Goal: Task Accomplishment & Management: Manage account settings

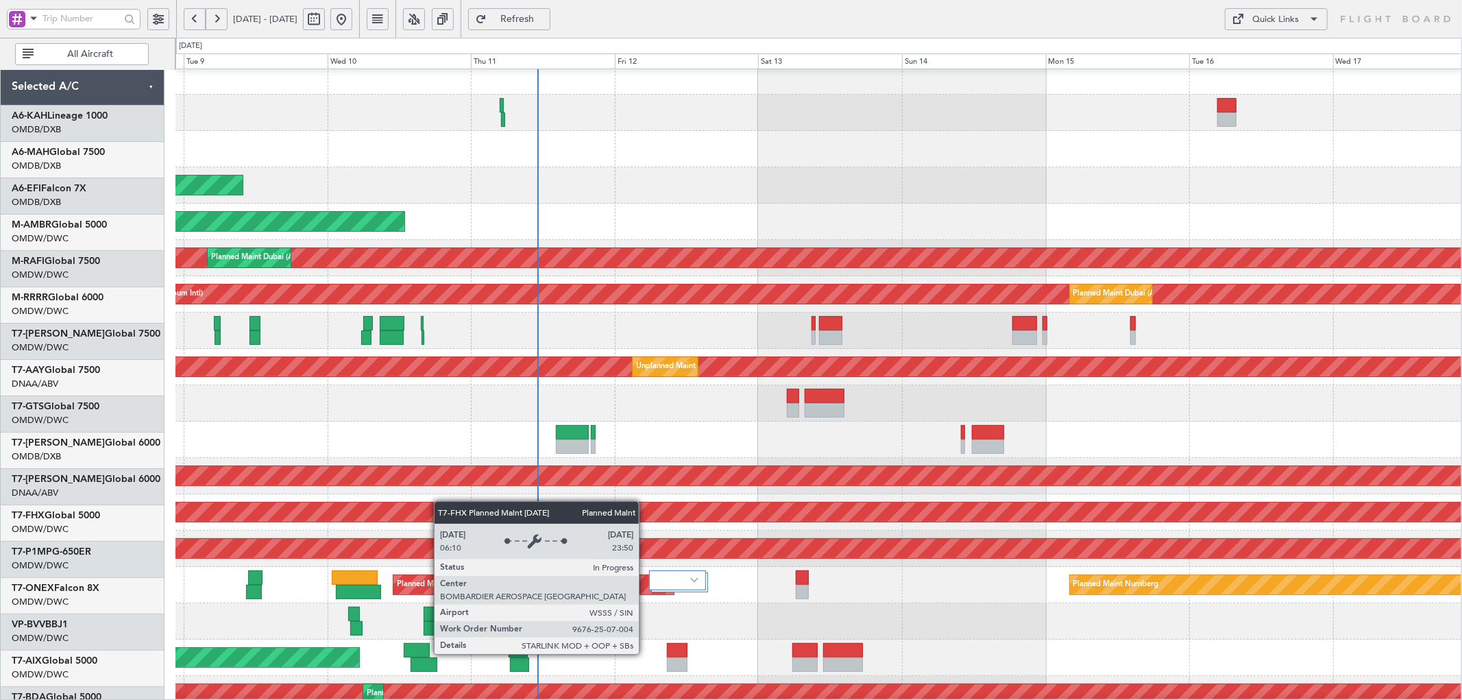
scroll to position [12, 0]
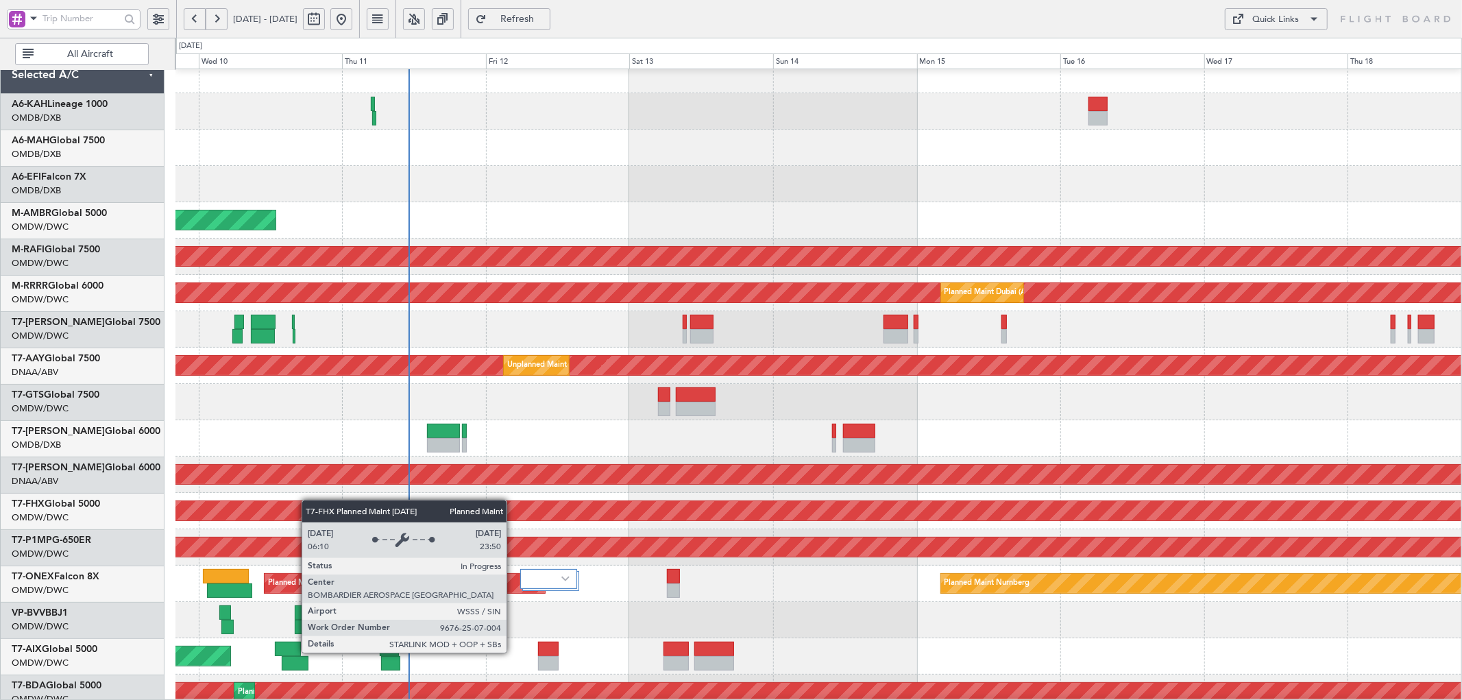
click at [309, 500] on div "Planned Maint [GEOGRAPHIC_DATA] ([GEOGRAPHIC_DATA])" at bounding box center [1131, 510] width 3229 height 21
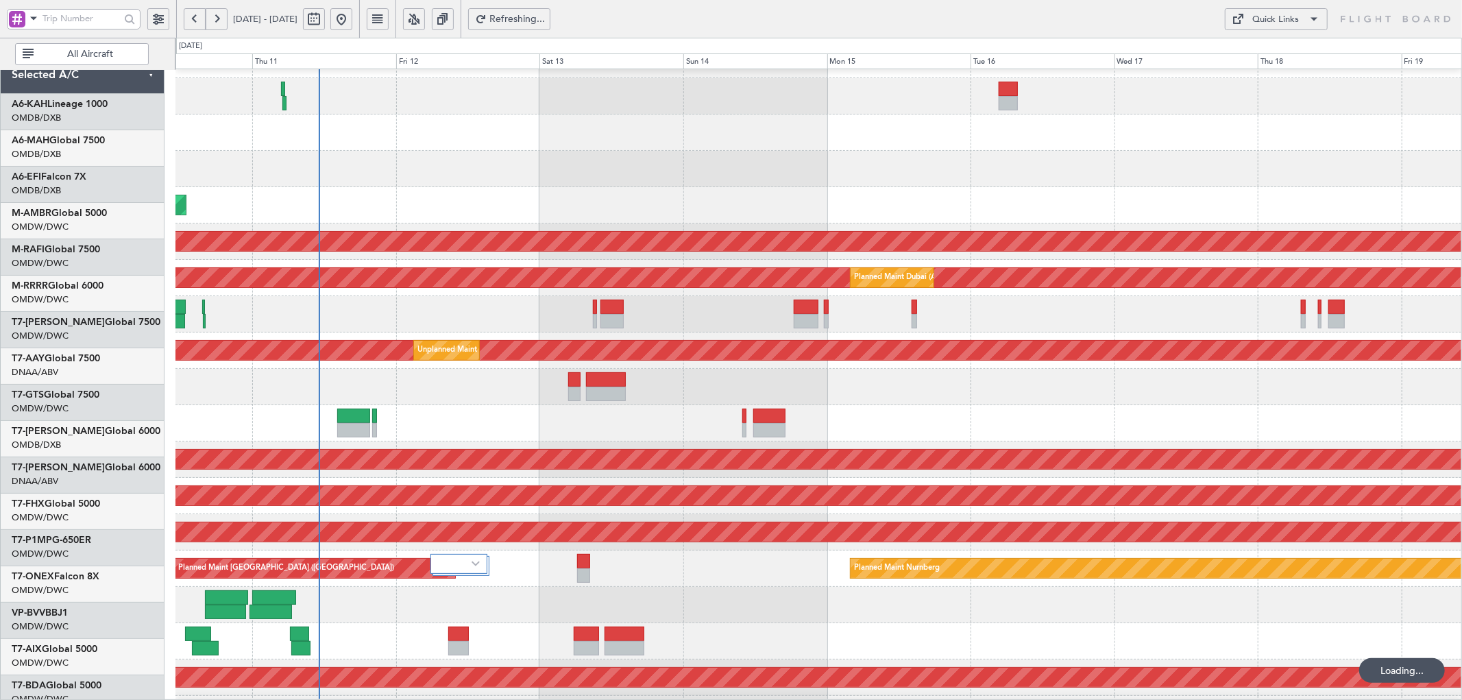
scroll to position [36, 0]
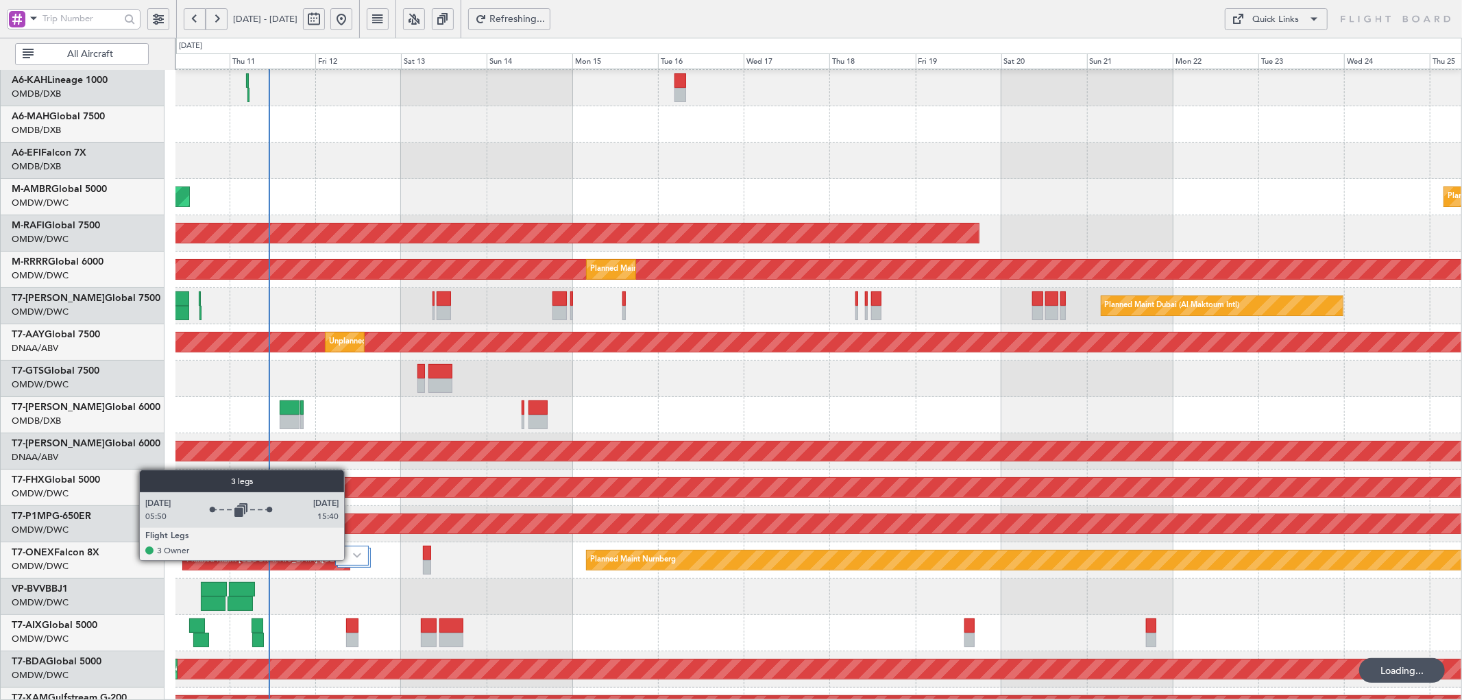
click at [351, 560] on div at bounding box center [352, 555] width 34 height 20
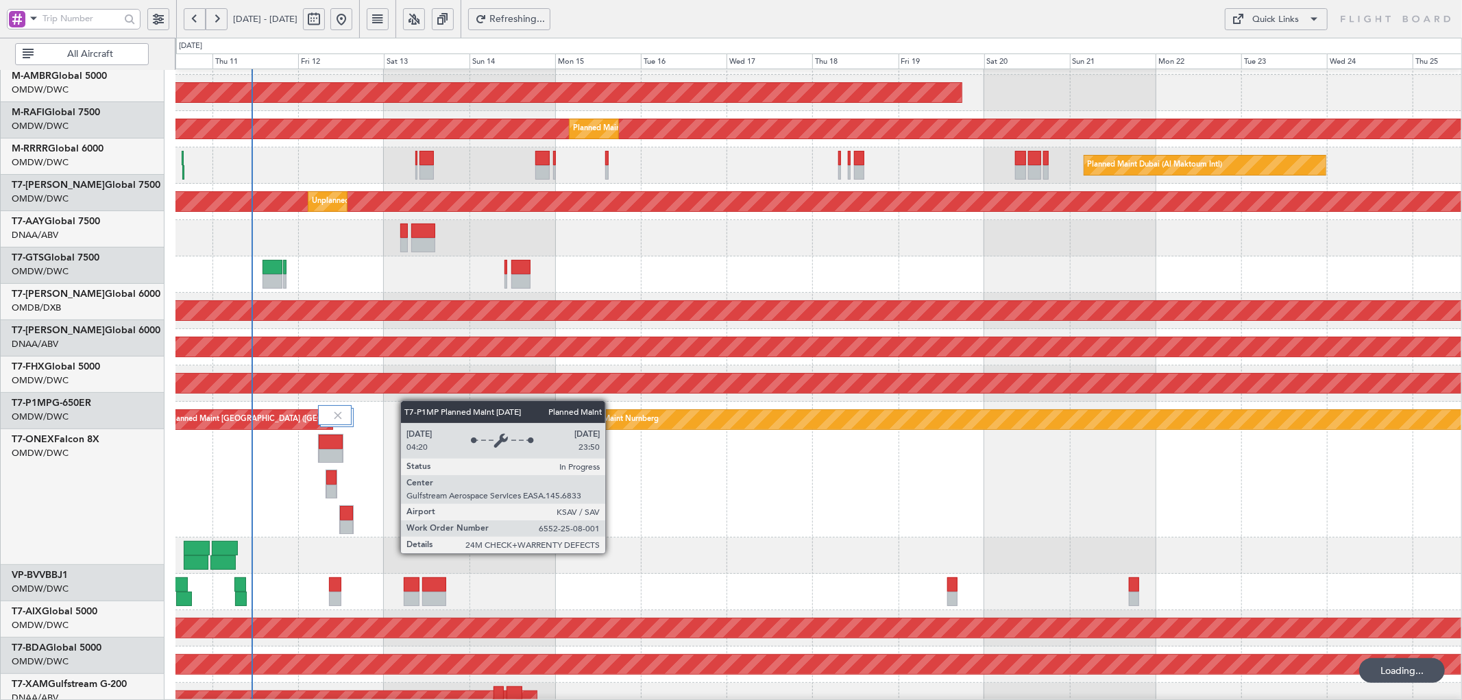
scroll to position [185, 0]
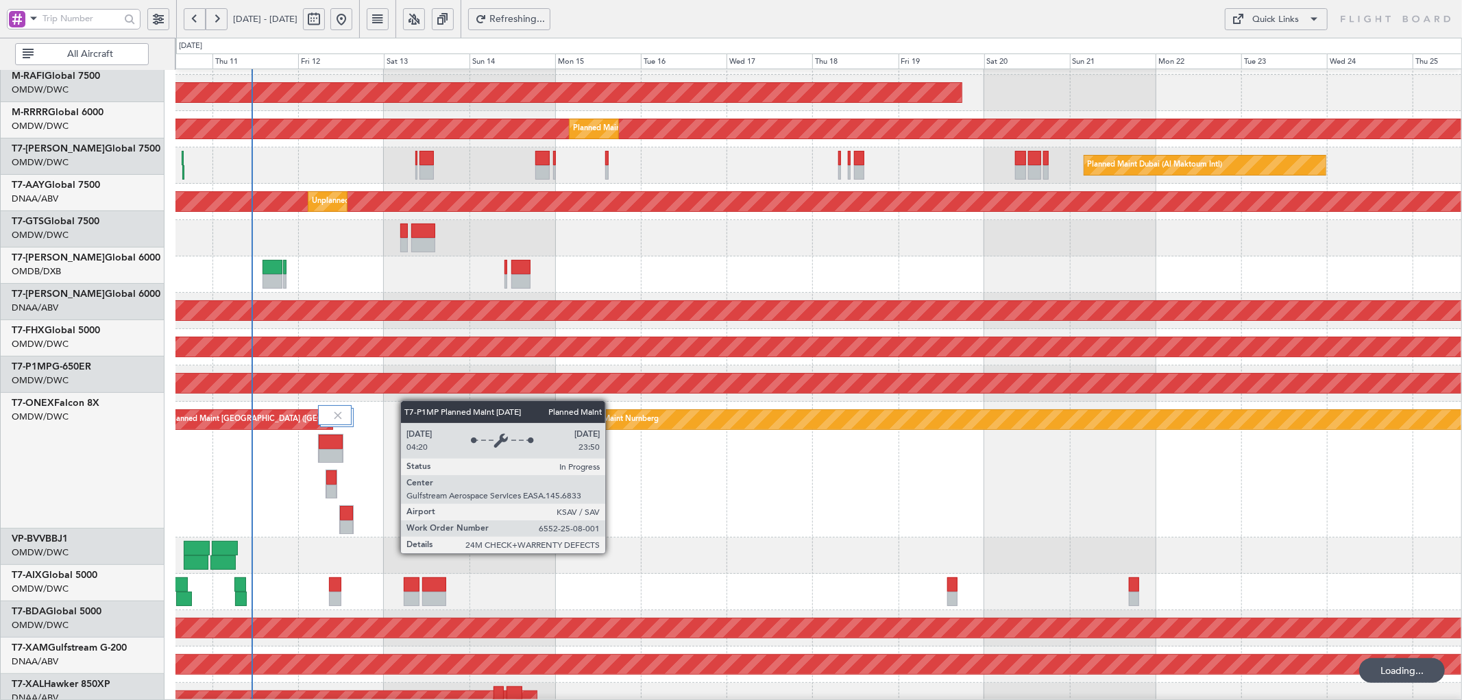
click at [412, 402] on div "Planned Maint [GEOGRAPHIC_DATA] ([GEOGRAPHIC_DATA]) Planned Maint Nurnberg" at bounding box center [818, 470] width 1286 height 136
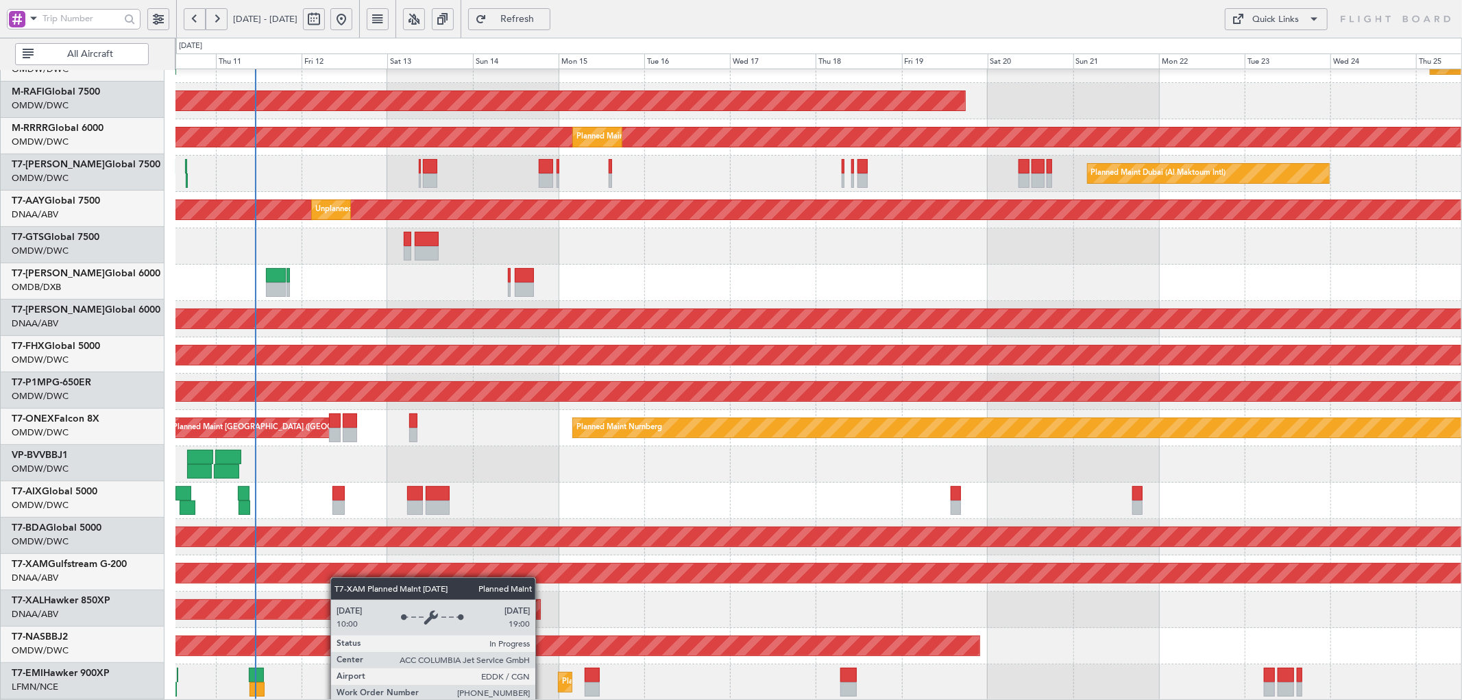
scroll to position [168, 0]
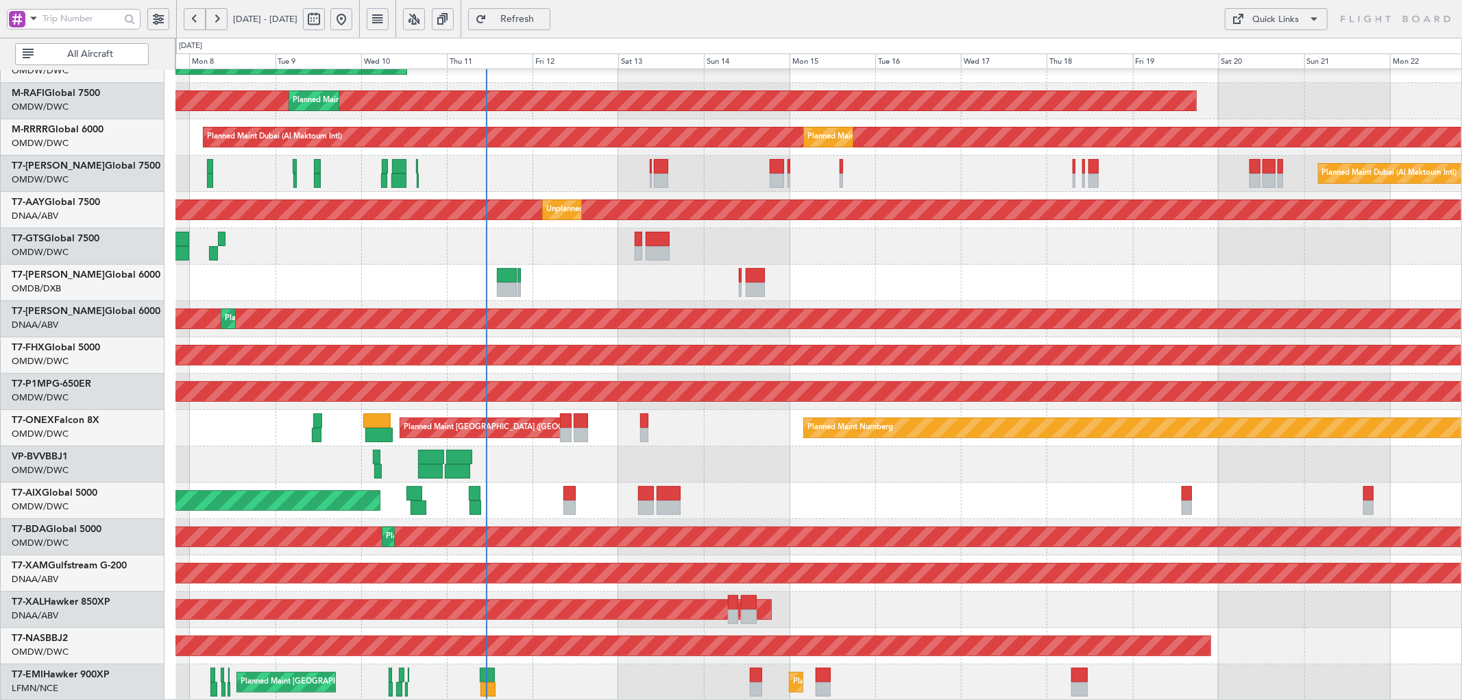
click at [457, 506] on div "AOG Maint" at bounding box center [818, 500] width 1286 height 36
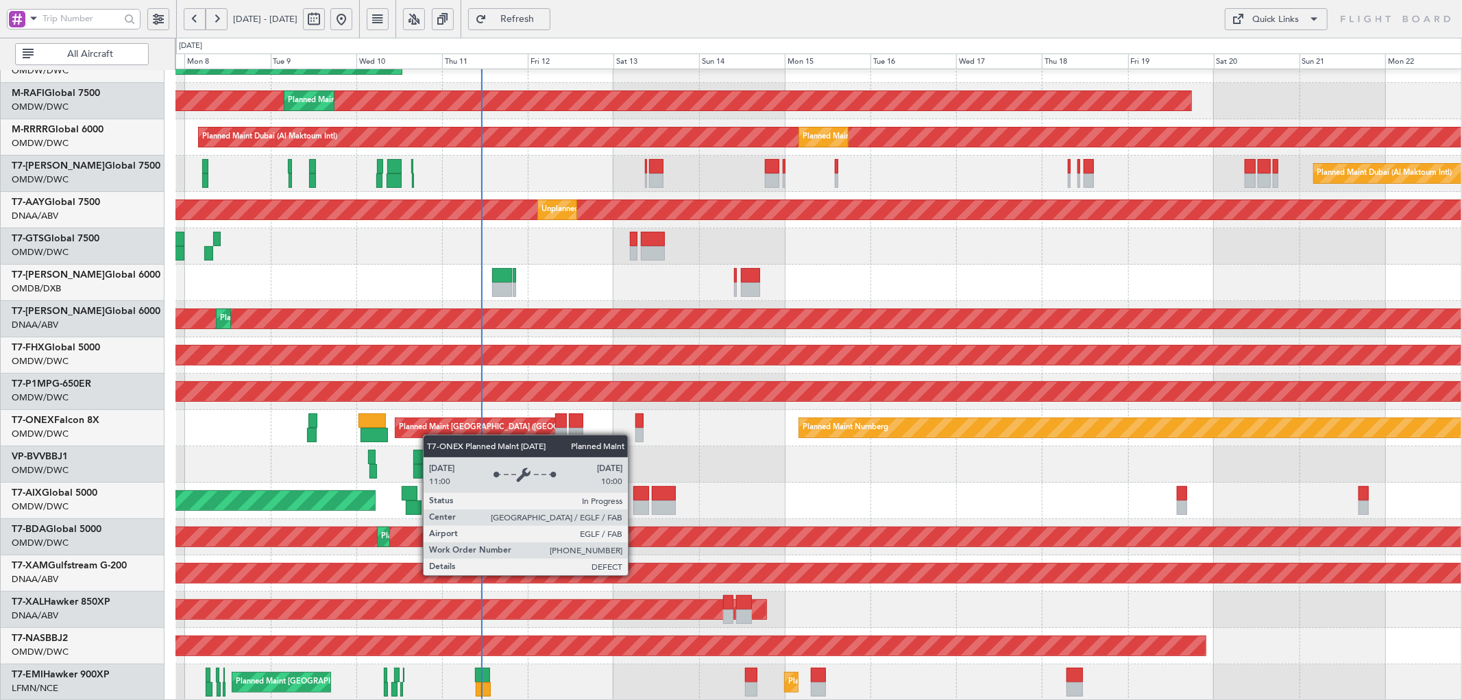
click at [432, 427] on div "AOG Maint Dubai (Al Maktoum Intl) Planned Maint Singapore (Seletar) Planned Mai…" at bounding box center [818, 300] width 1286 height 799
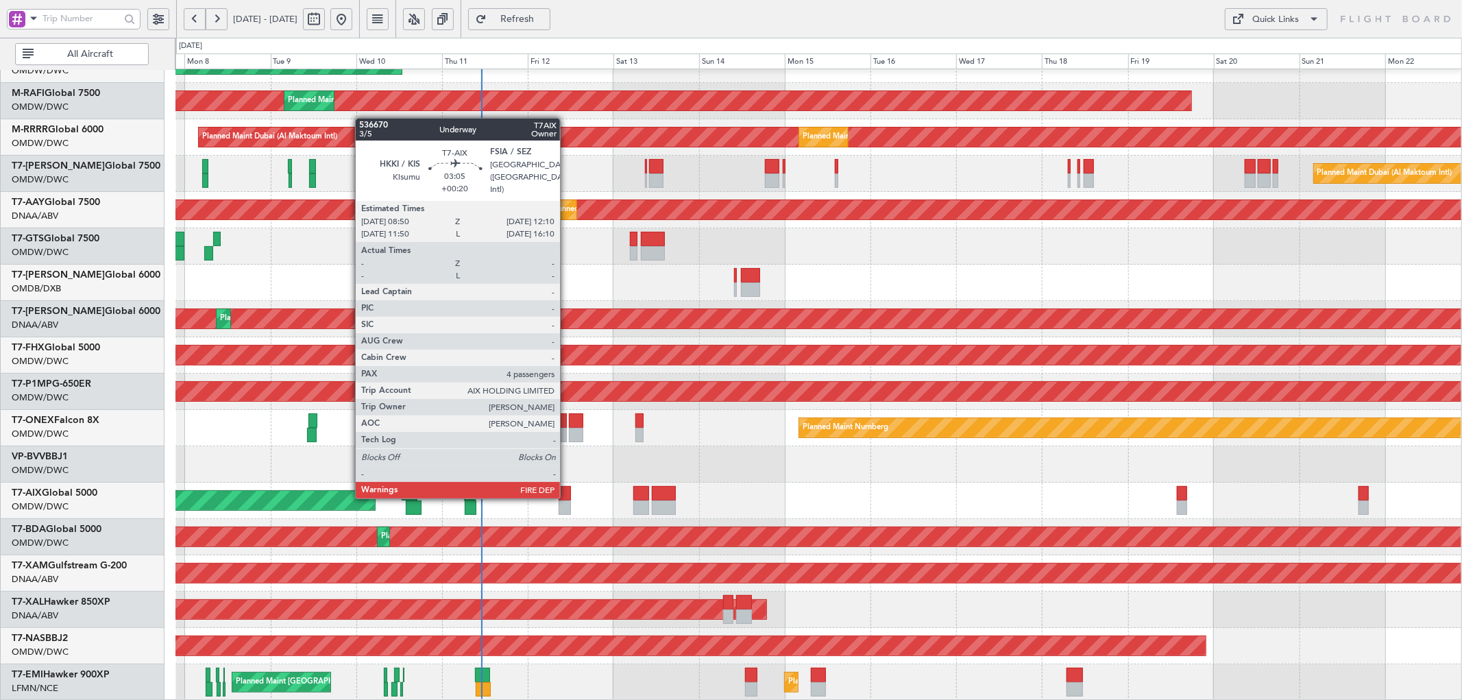
click at [565, 495] on div at bounding box center [564, 493] width 12 height 14
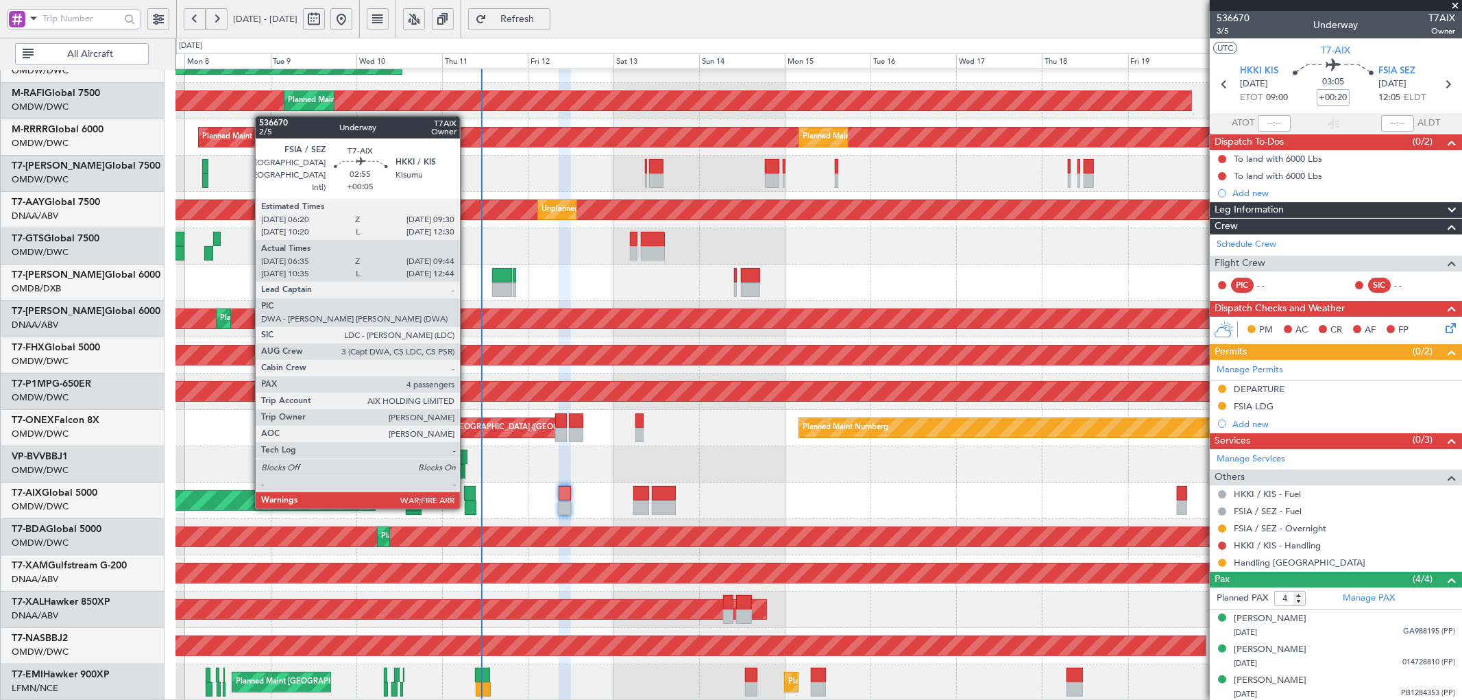
click at [467, 493] on div at bounding box center [470, 493] width 12 height 14
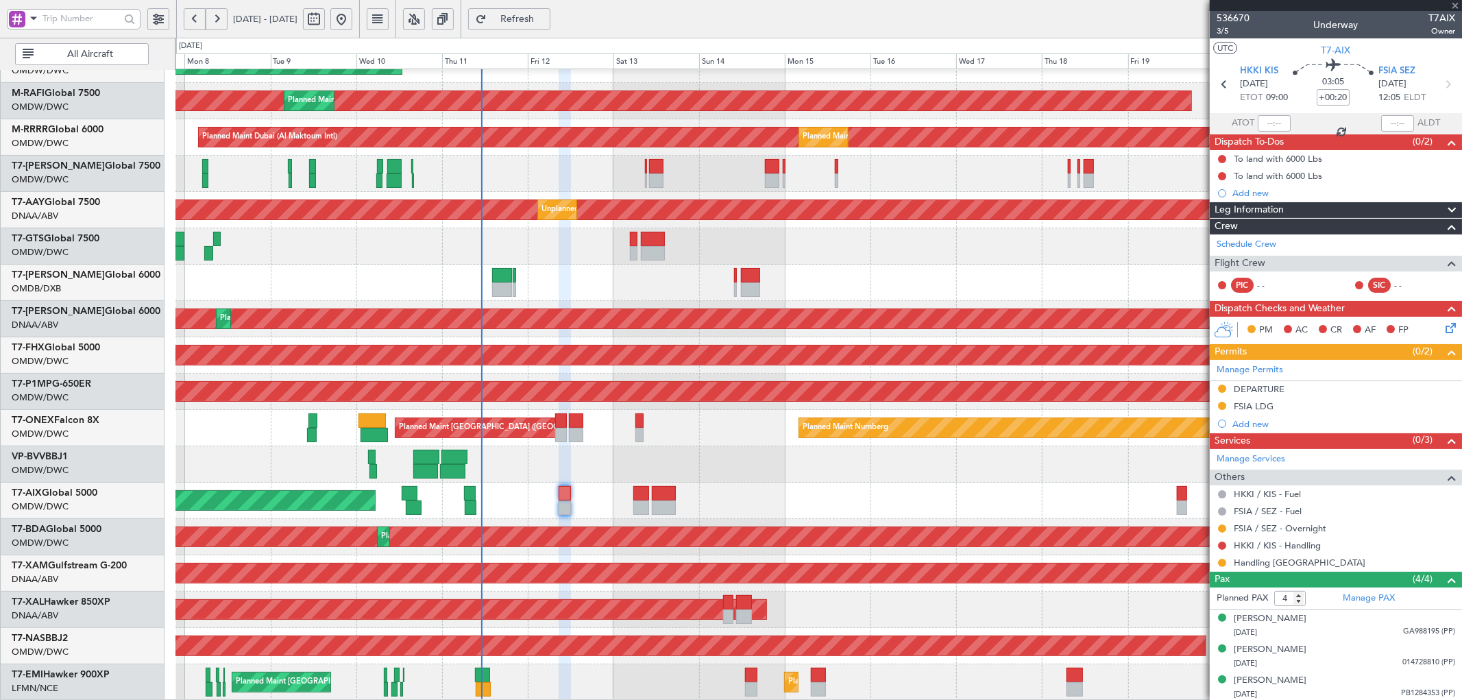
type input "+00:05"
type input "06:45"
type input "09:39"
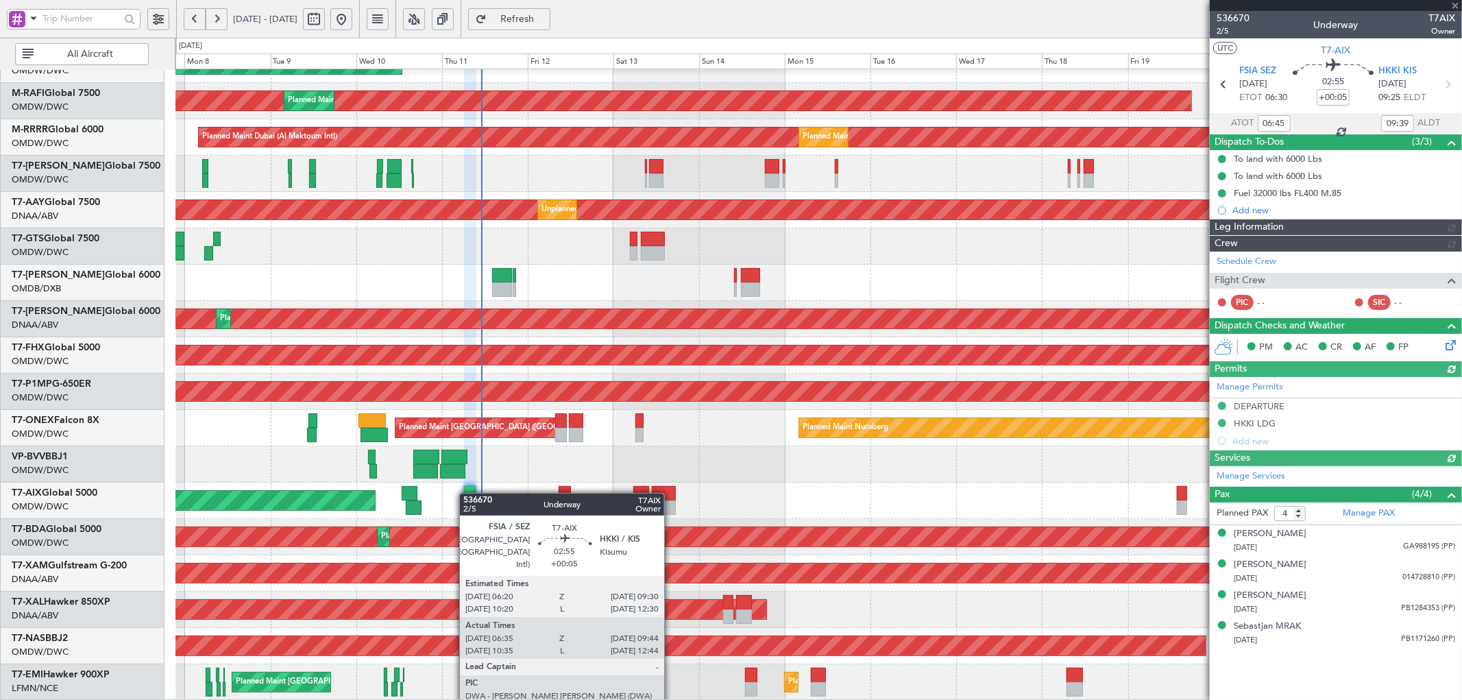
type input "Rohit Roy (ROY)"
type input "7266"
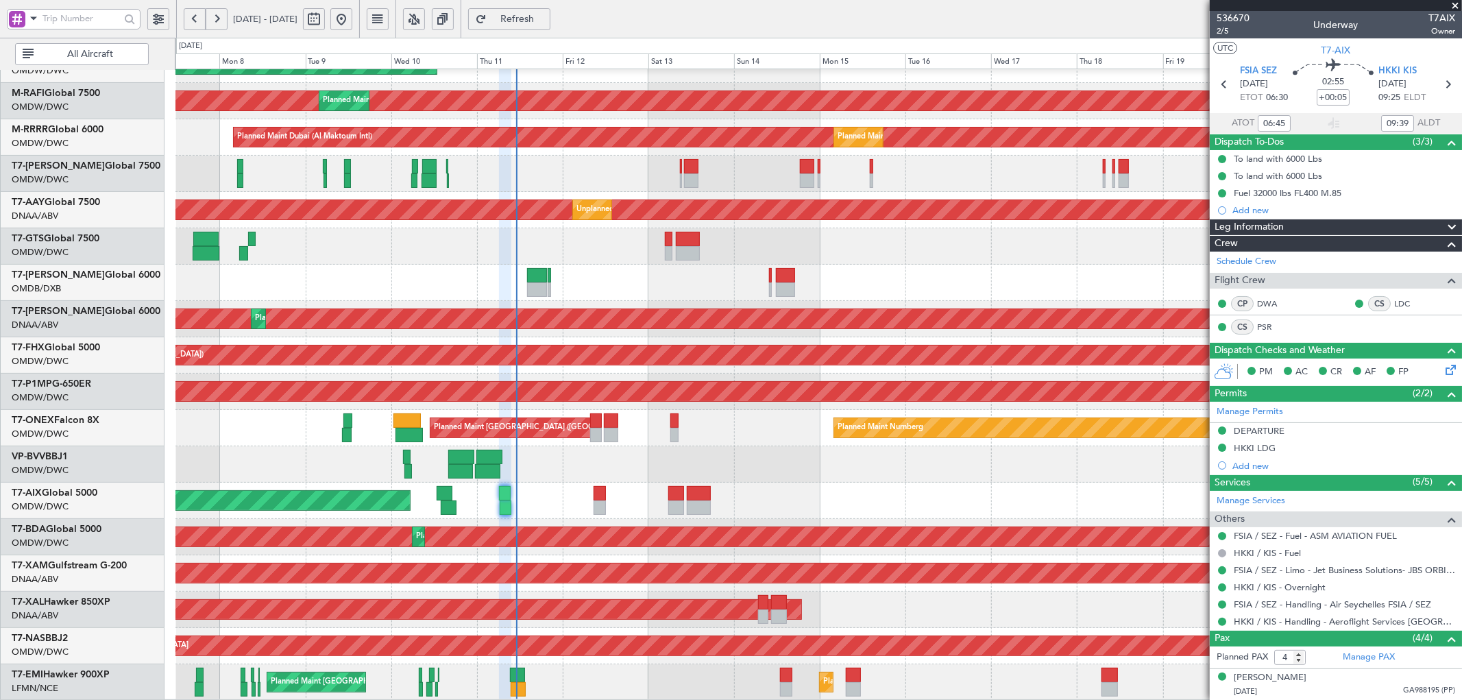
click at [576, 511] on div "AOG Maint Dubai (Al Maktoum Intl) Planned Maint Singapore (Seletar) Planned Mai…" at bounding box center [818, 300] width 1286 height 799
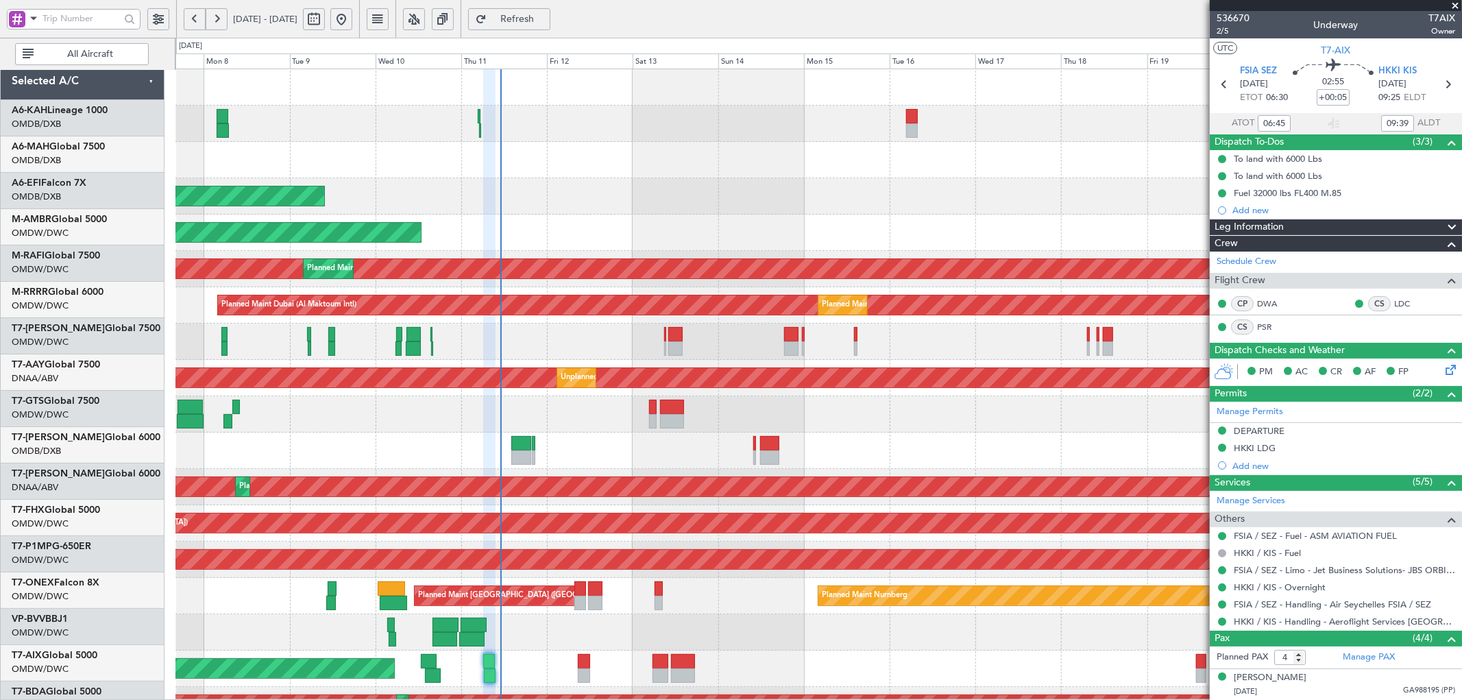
scroll to position [0, 0]
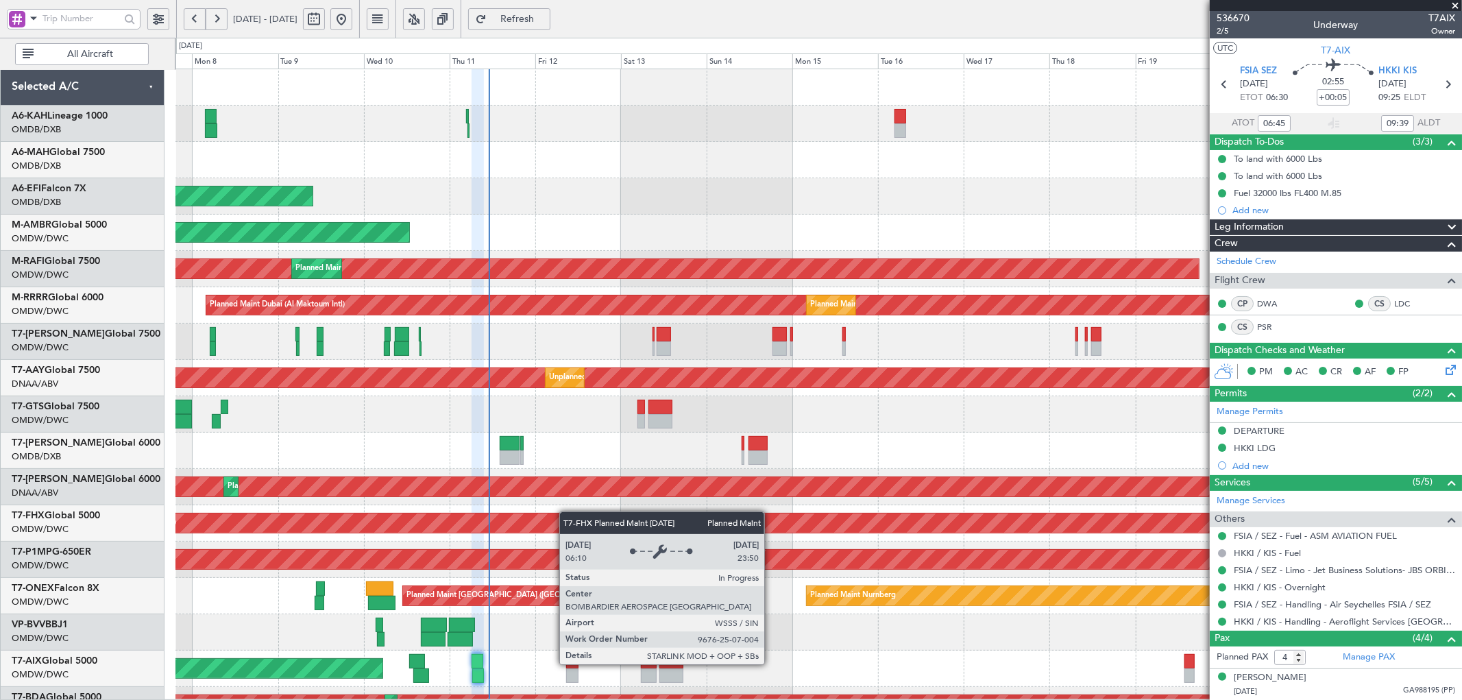
click at [563, 522] on div "Planned Maint Dubai (Al Maktoum Intl) Planned Maint Dubai (Dubai Intl) Planned …" at bounding box center [818, 468] width 1286 height 799
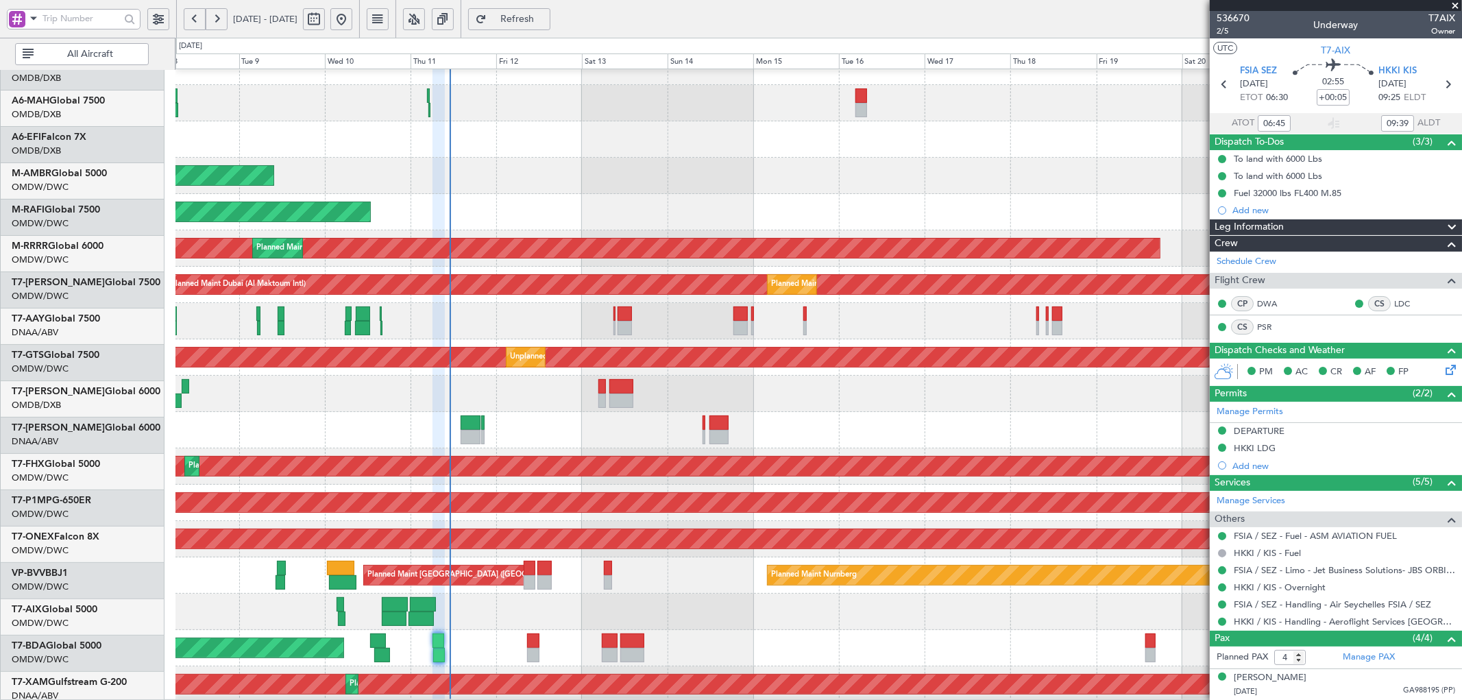
scroll to position [14, 0]
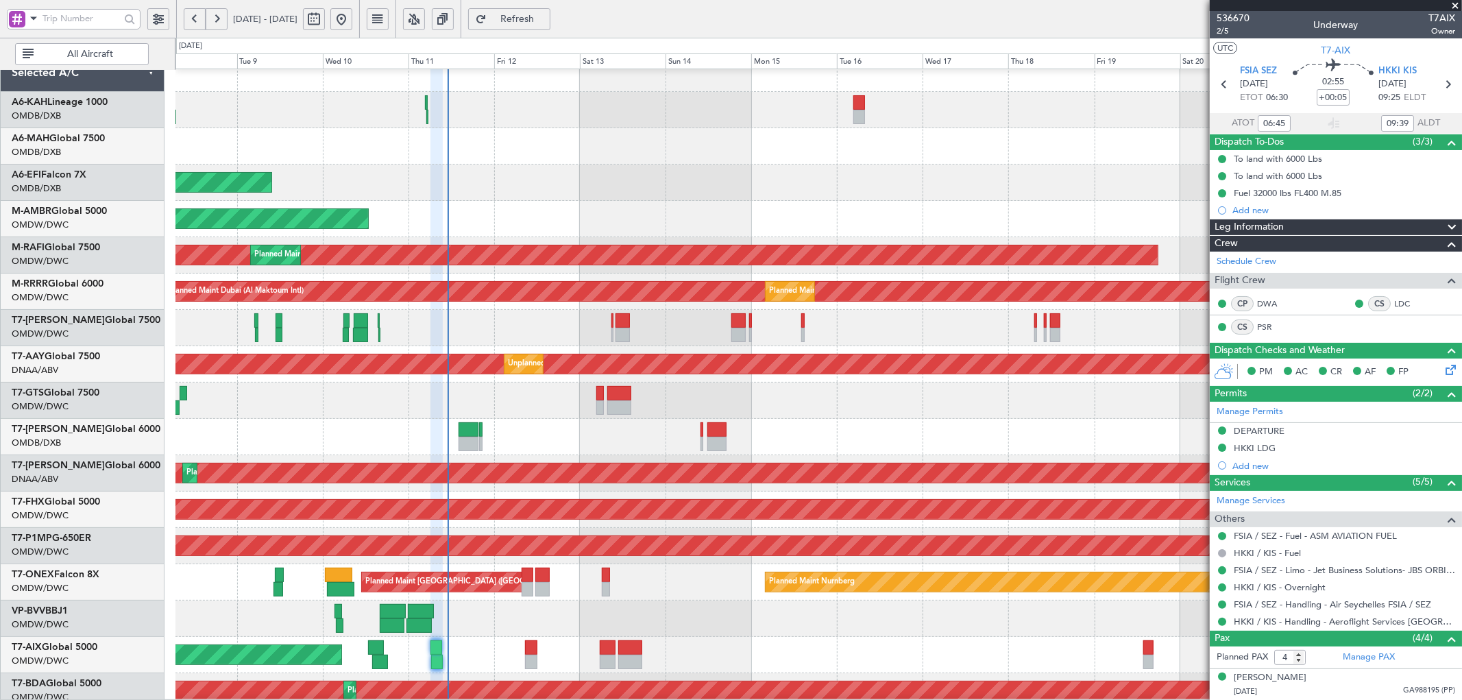
click at [600, 584] on div "Planned Maint London (Farnborough) Planned Maint Nurnberg" at bounding box center [818, 582] width 1286 height 36
type input "Rohit Roy (ROY)"
type input "7266"
type input "Rohit Roy (ROY)"
type input "7266"
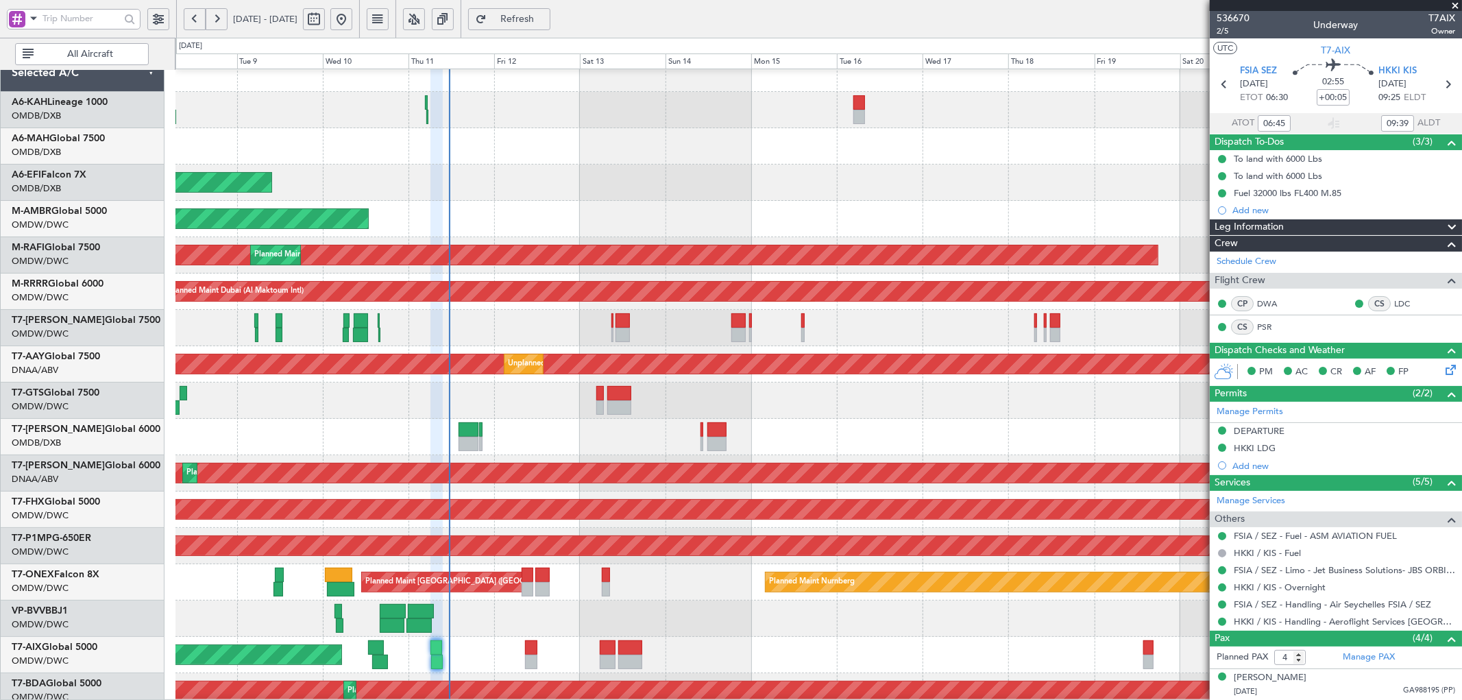
type input "Rohit Roy (ROY)"
type input "7266"
type input "Rohit Roy (ROY)"
type input "7266"
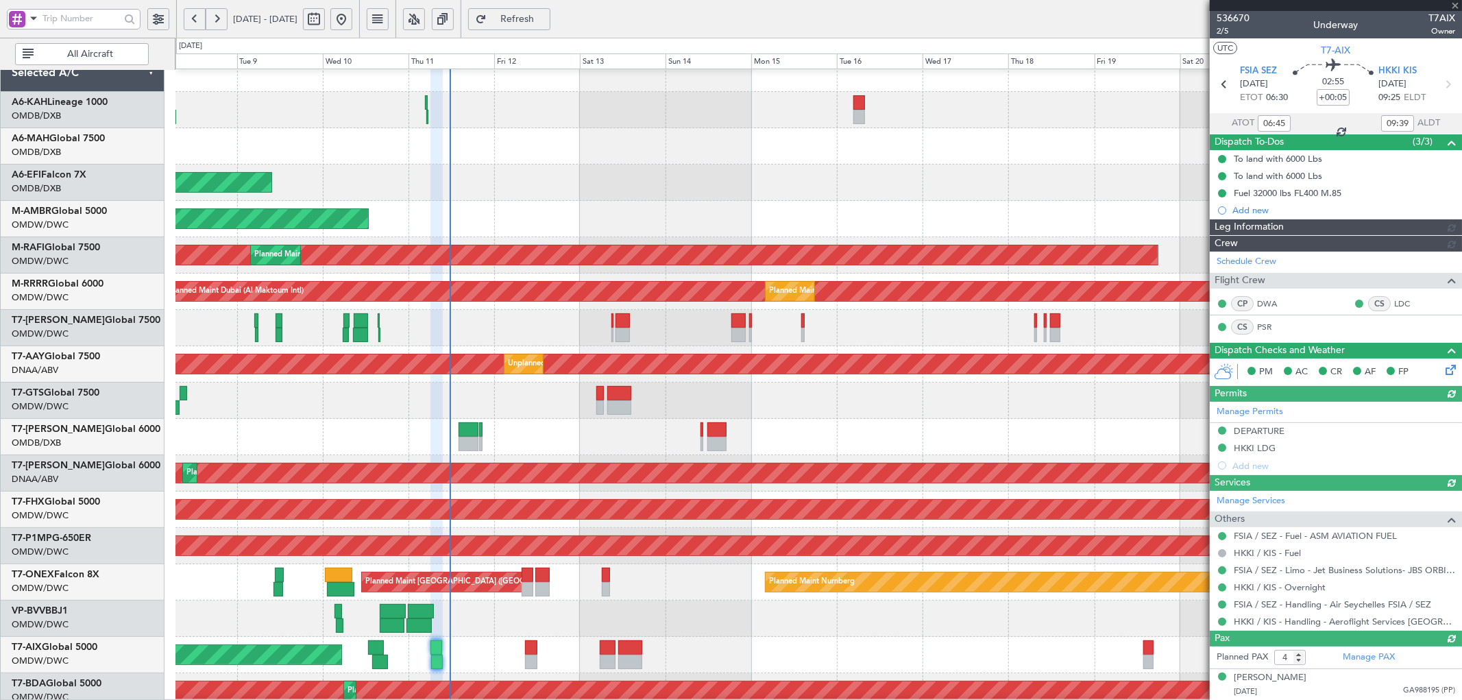
type input "Rohit Roy (ROY)"
type input "7266"
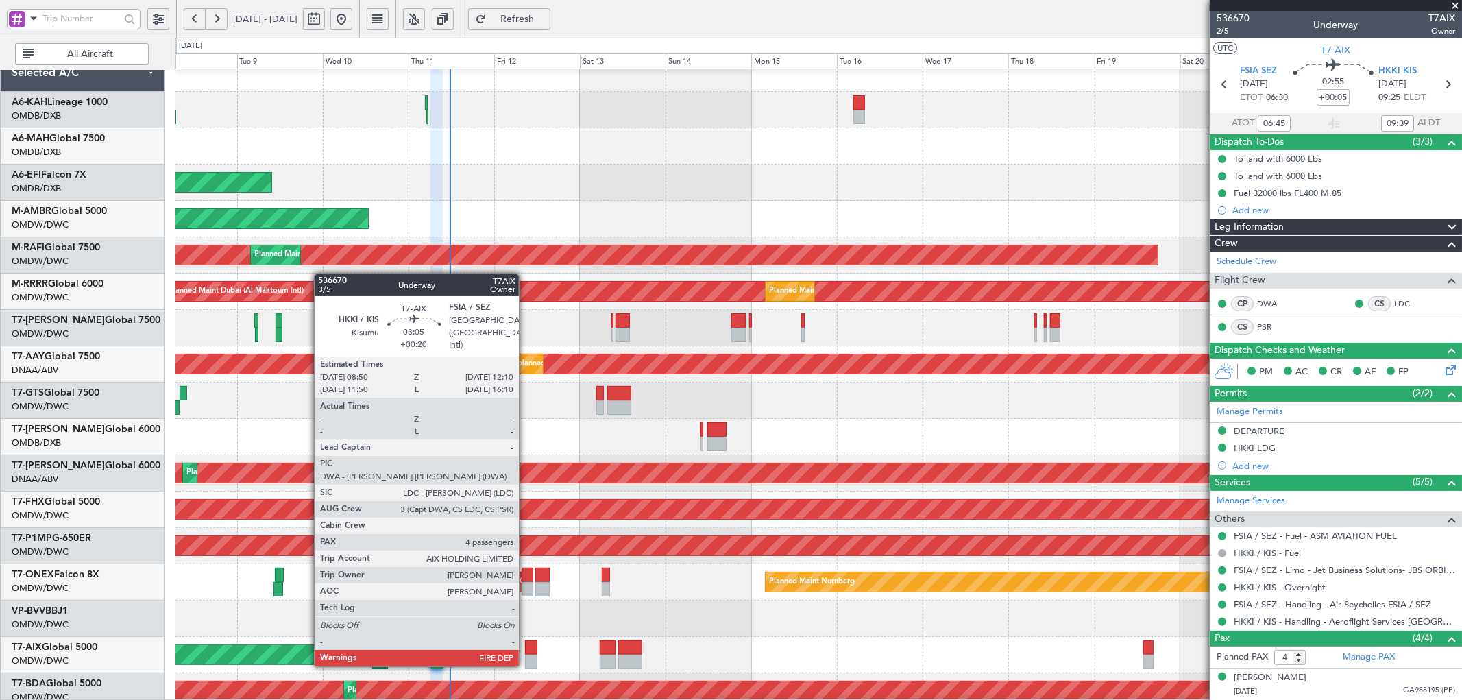
click at [526, 651] on div at bounding box center [531, 647] width 12 height 14
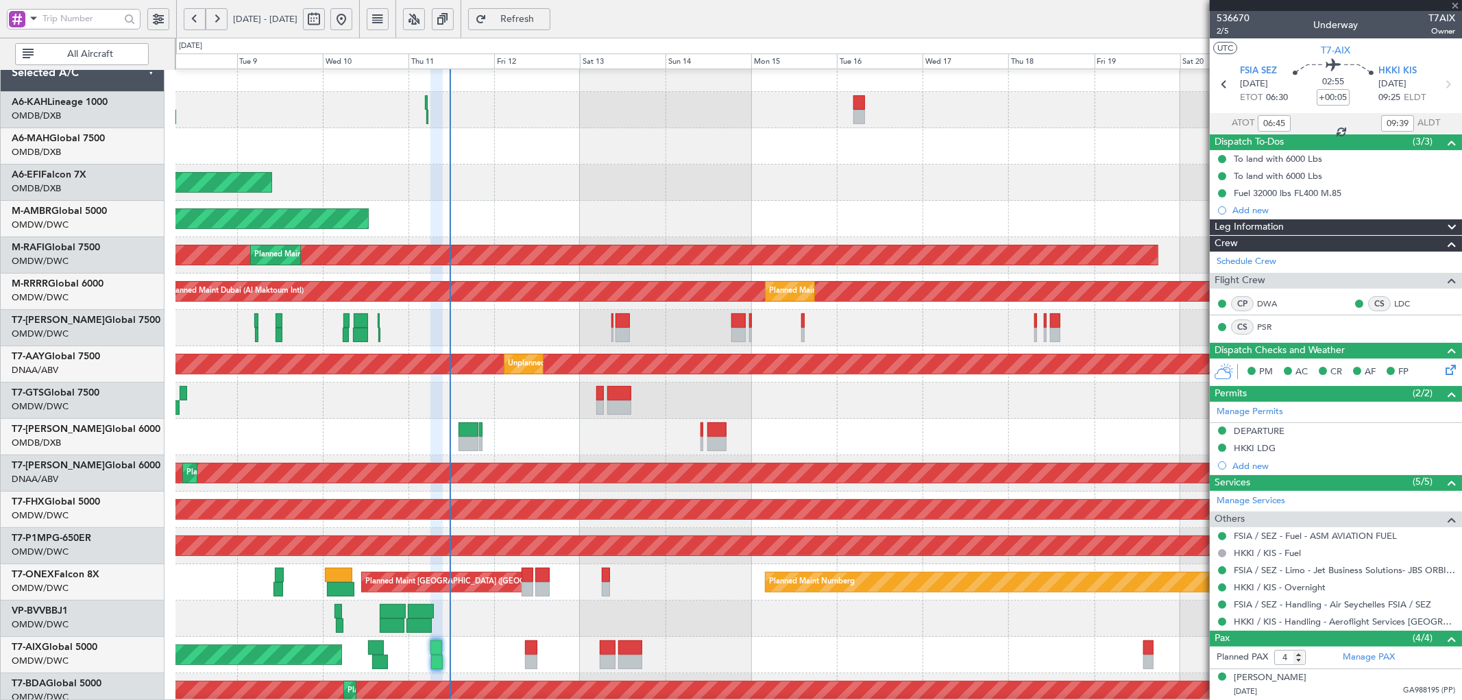
type input "+00:20"
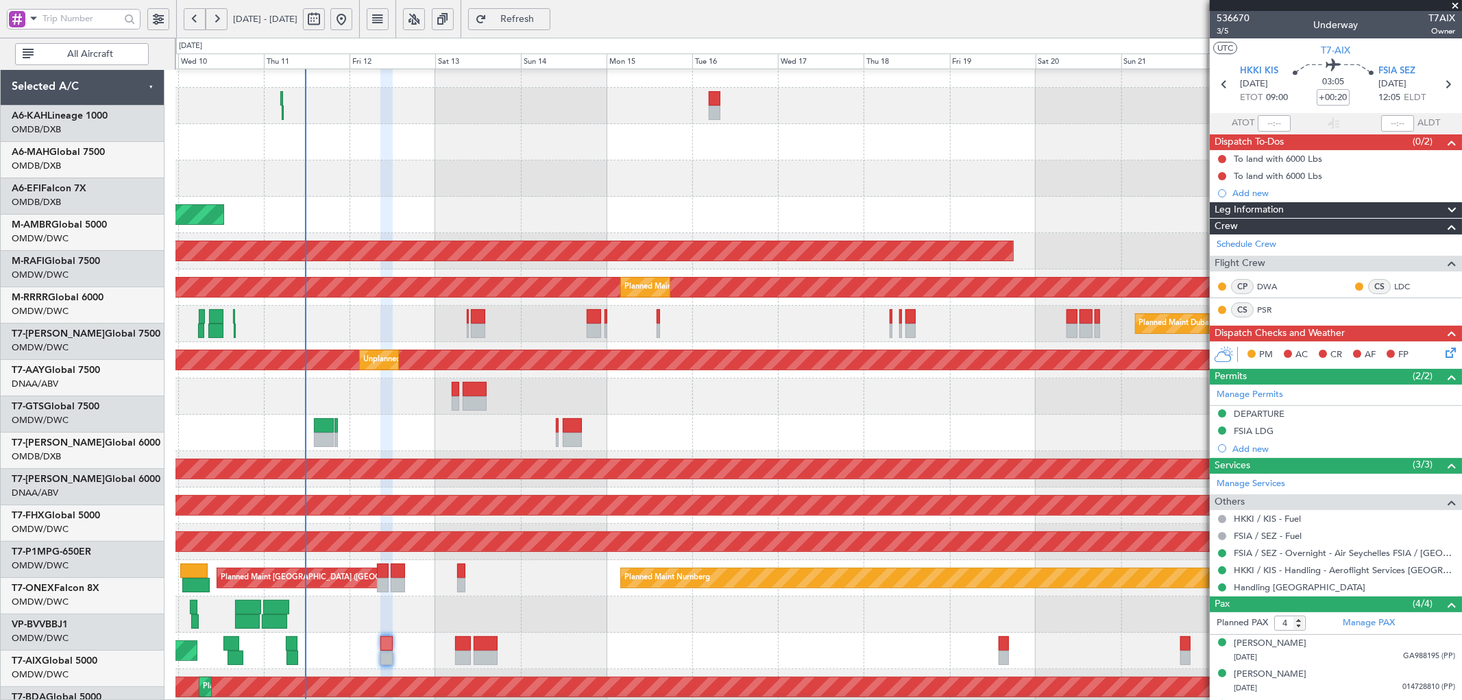
scroll to position [17, 0]
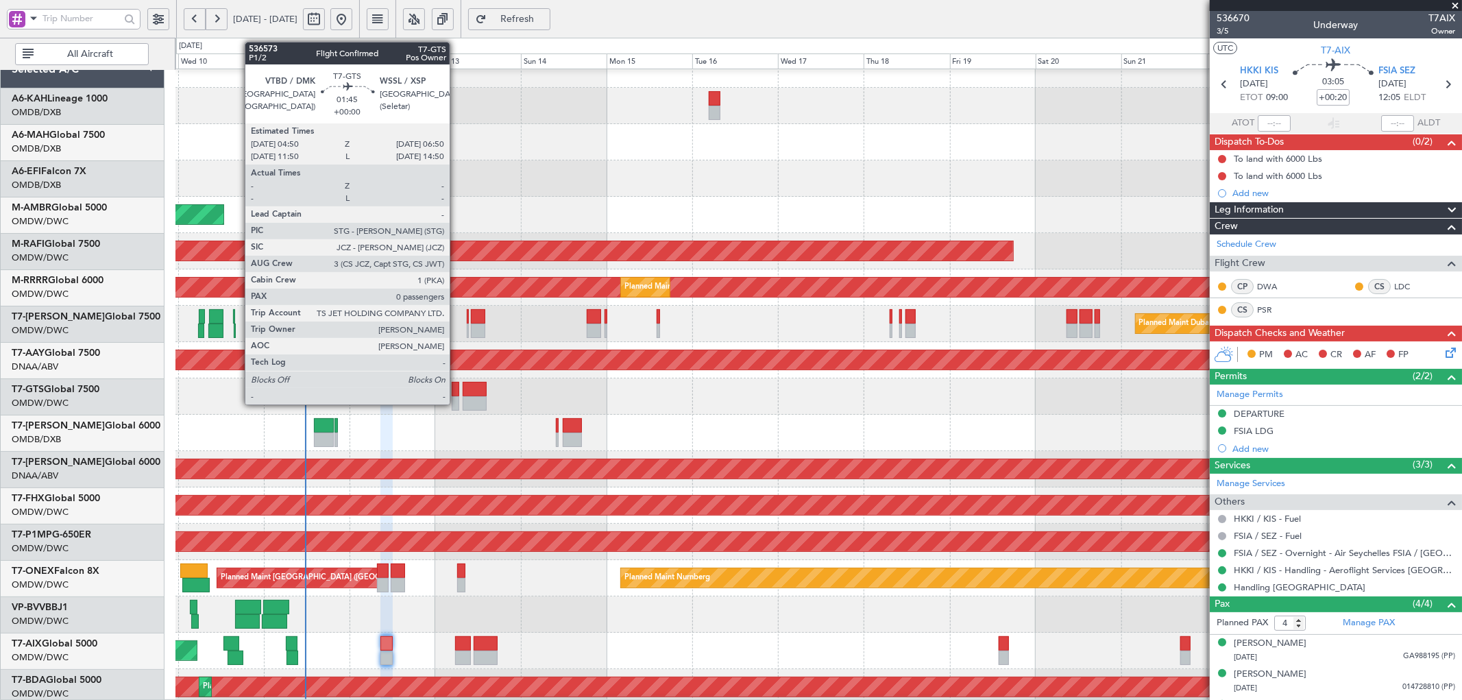
click at [457, 389] on div at bounding box center [456, 389] width 8 height 14
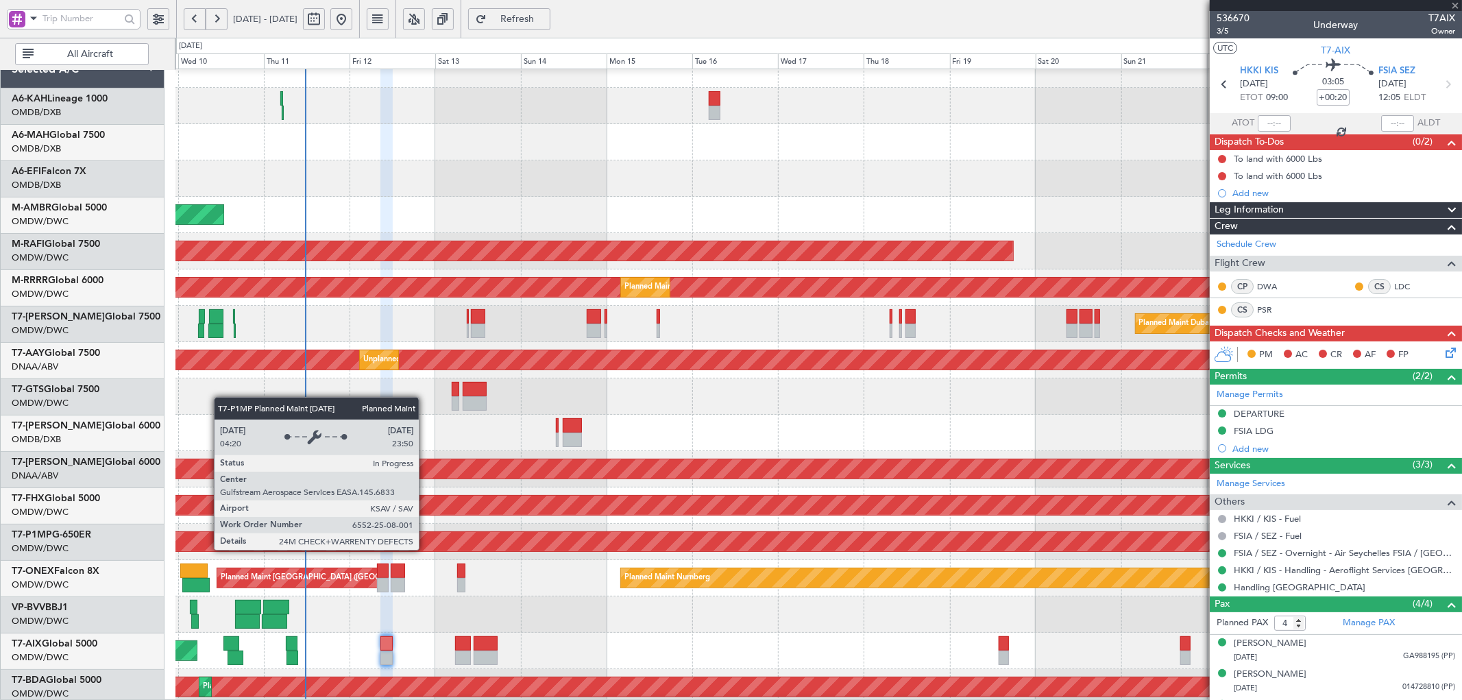
type input "0"
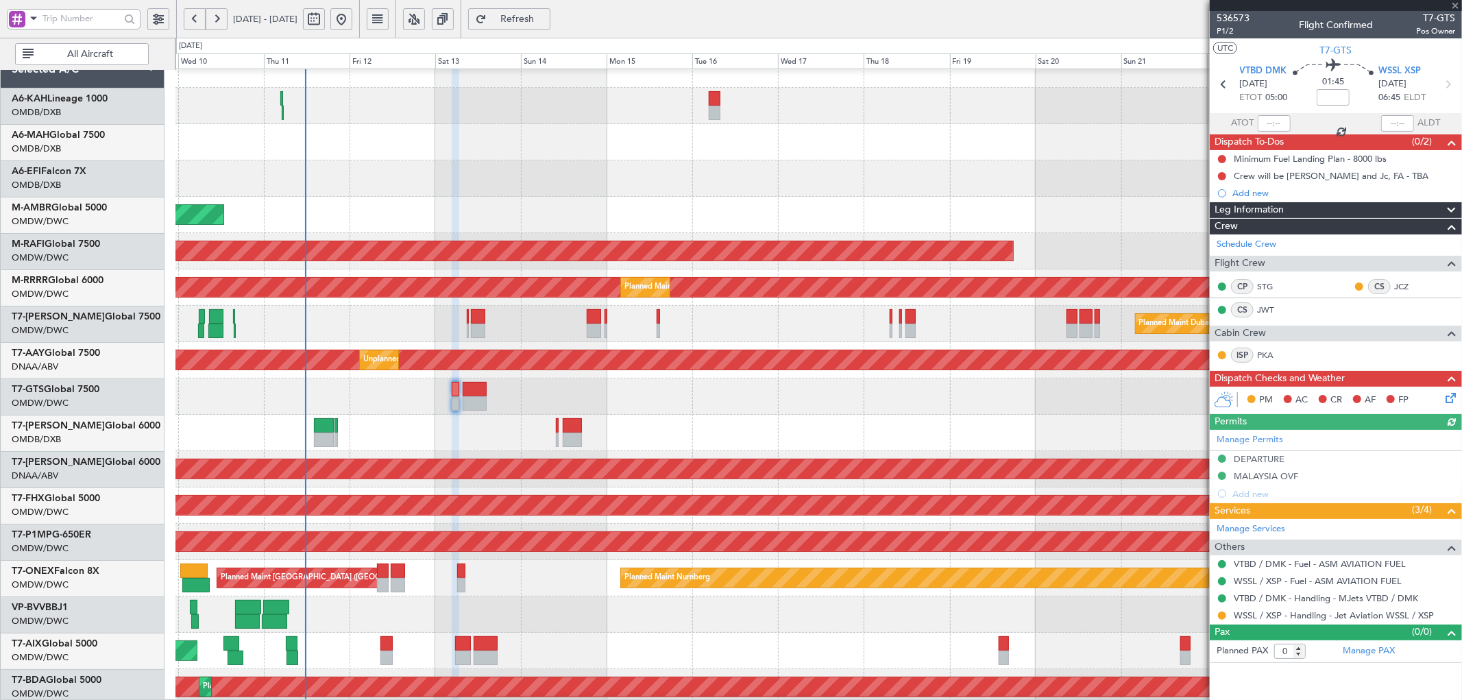
scroll to position [168, 0]
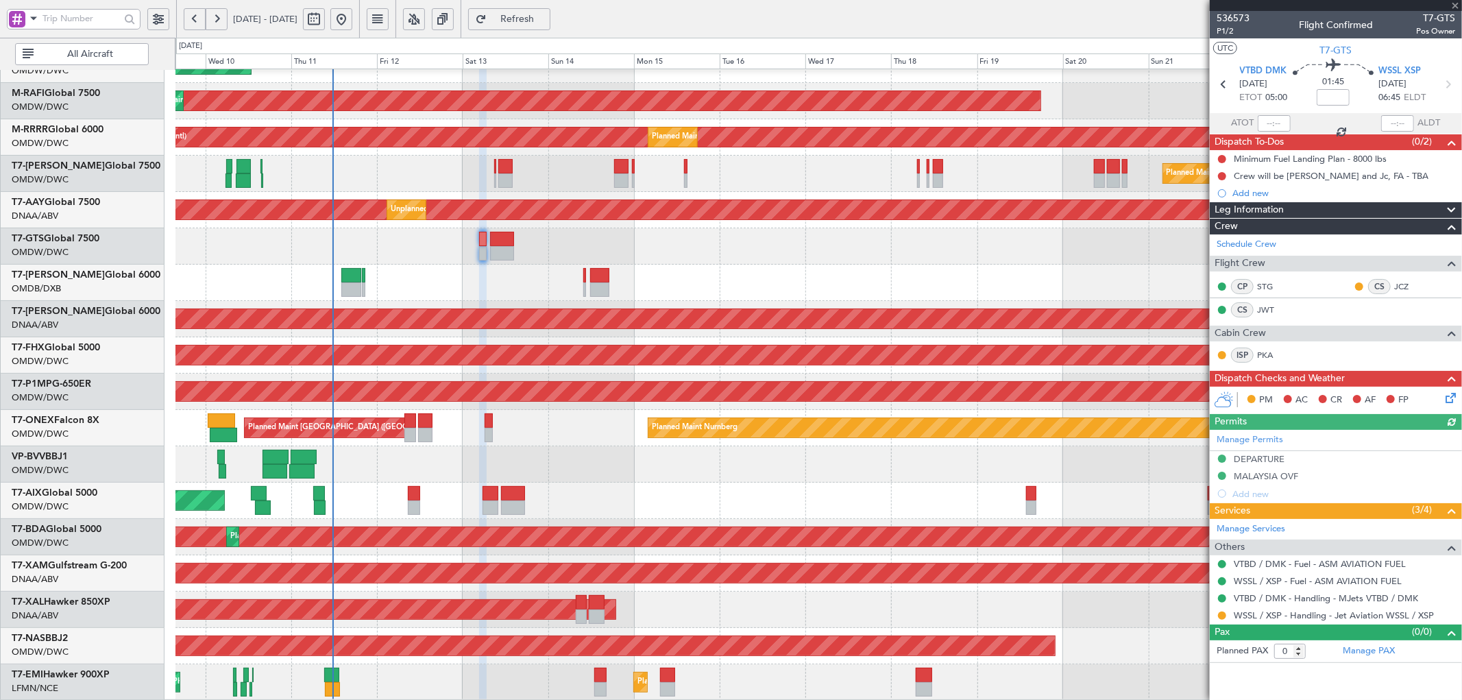
click at [450, 296] on div "AOG Maint Dubai (Al Maktoum Intl) Planned Maint Singapore (Seletar) Planned Mai…" at bounding box center [818, 300] width 1286 height 799
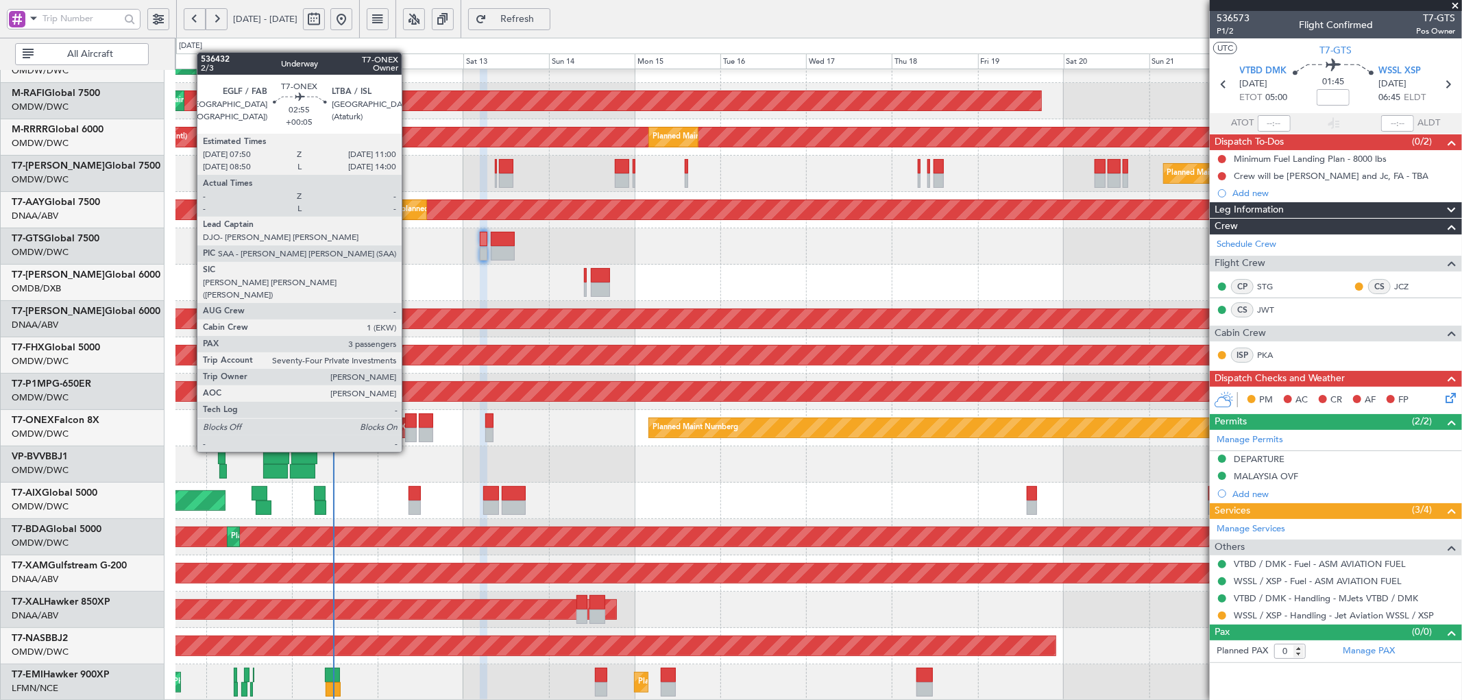
click at [408, 413] on div at bounding box center [411, 420] width 12 height 14
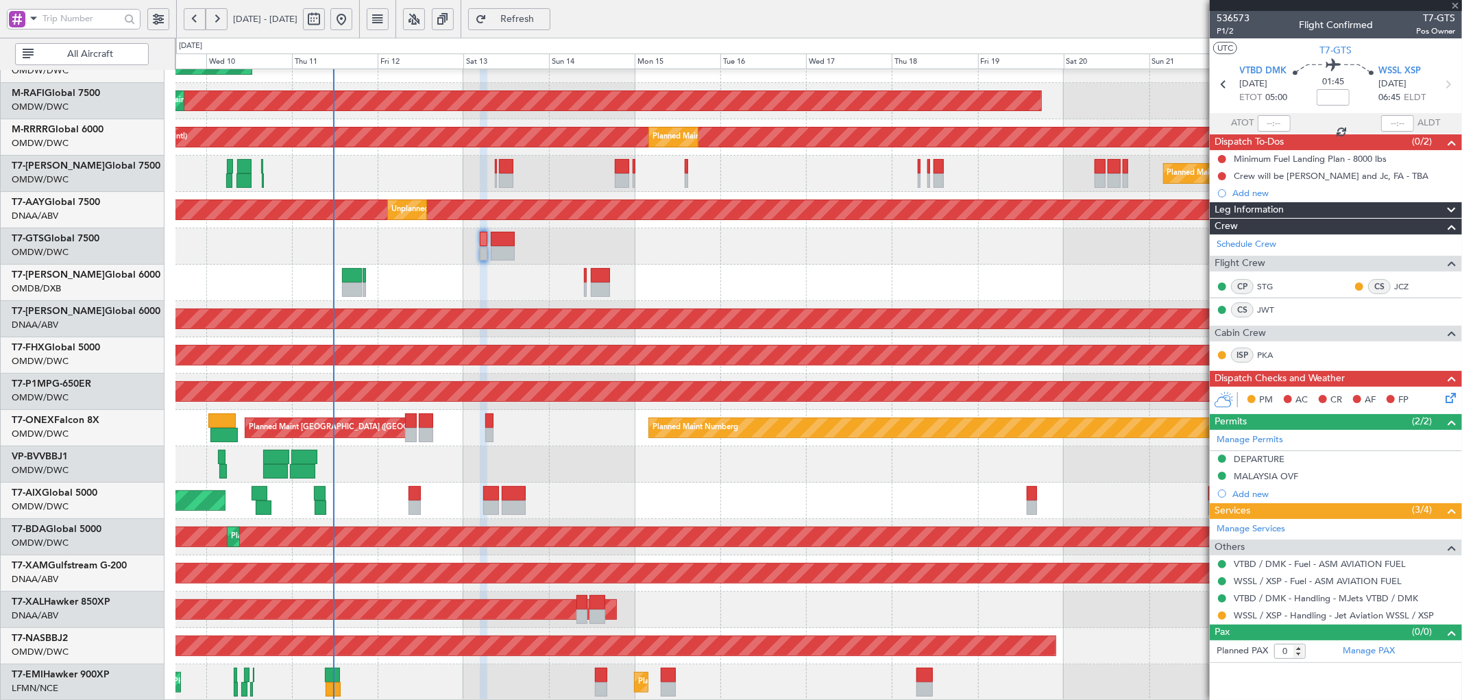
type input "+00:05"
type input "3"
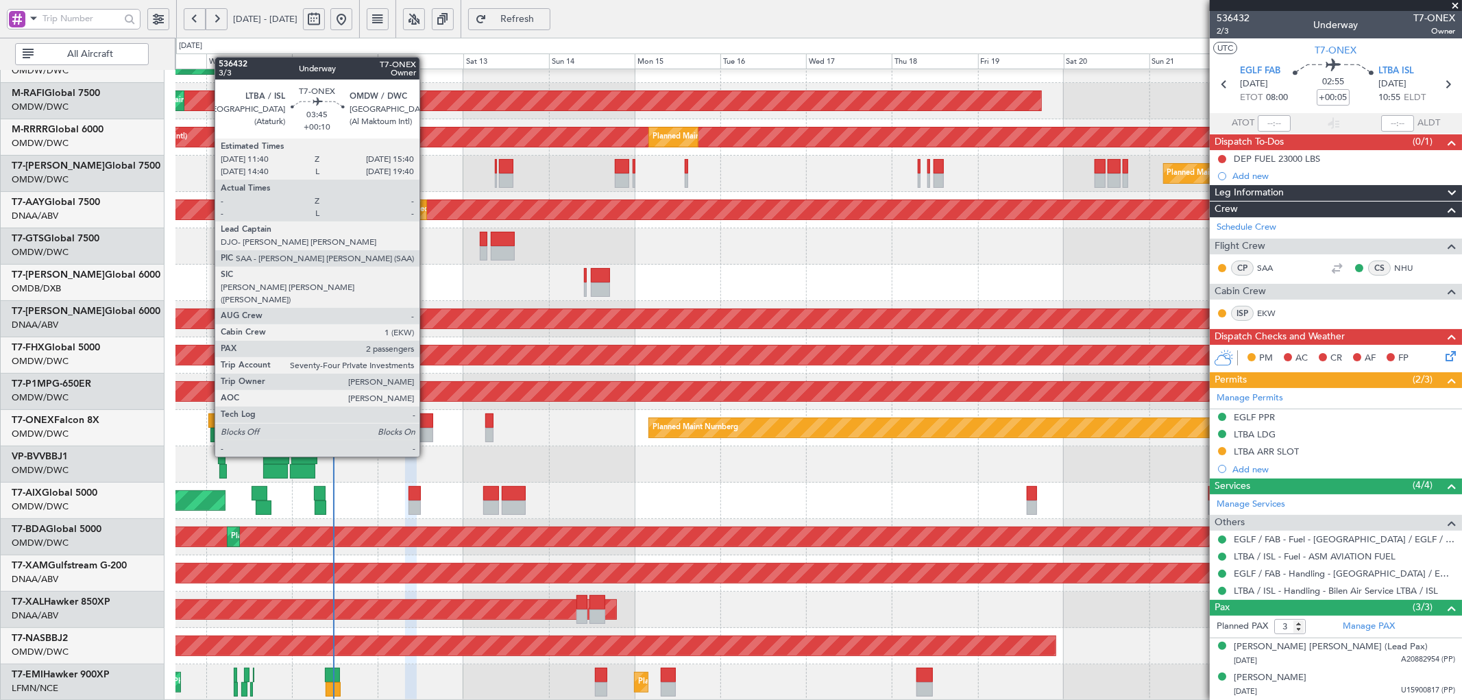
click at [426, 418] on div at bounding box center [426, 420] width 14 height 14
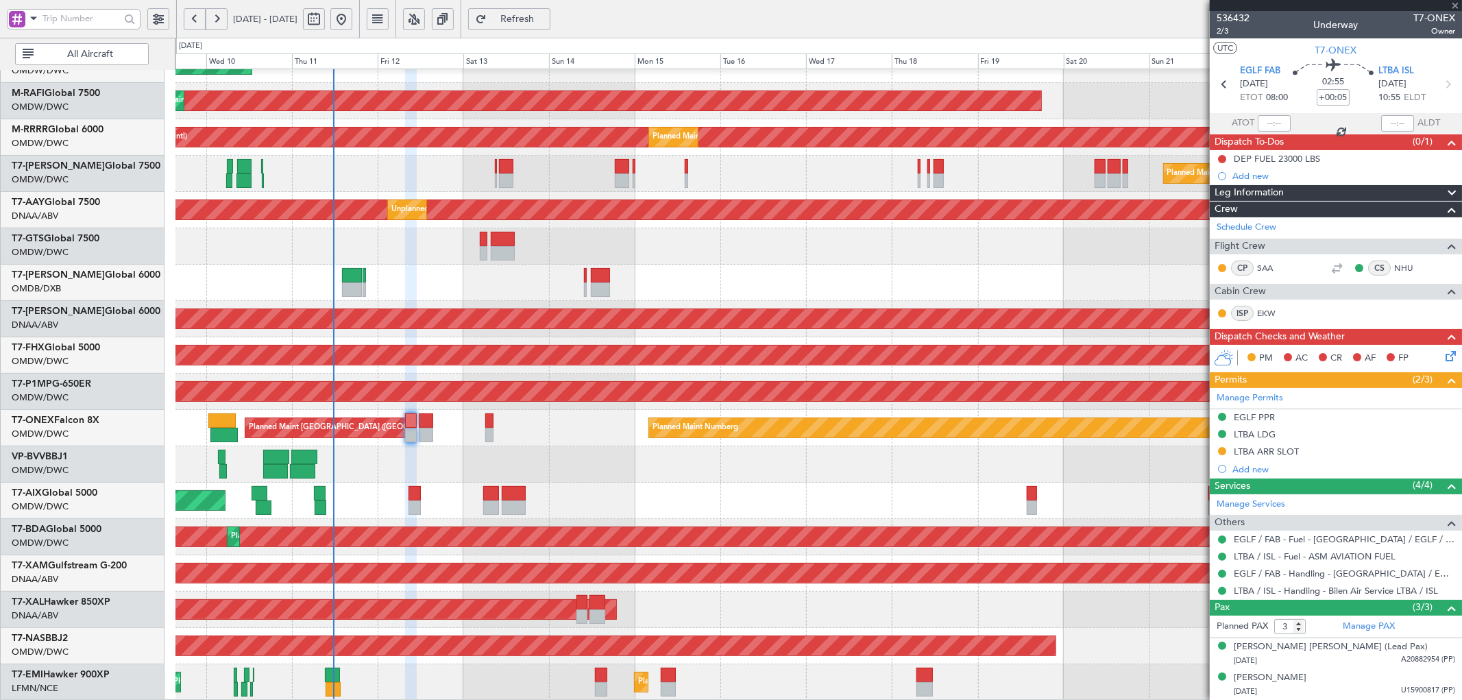
type input "+00:10"
type input "2"
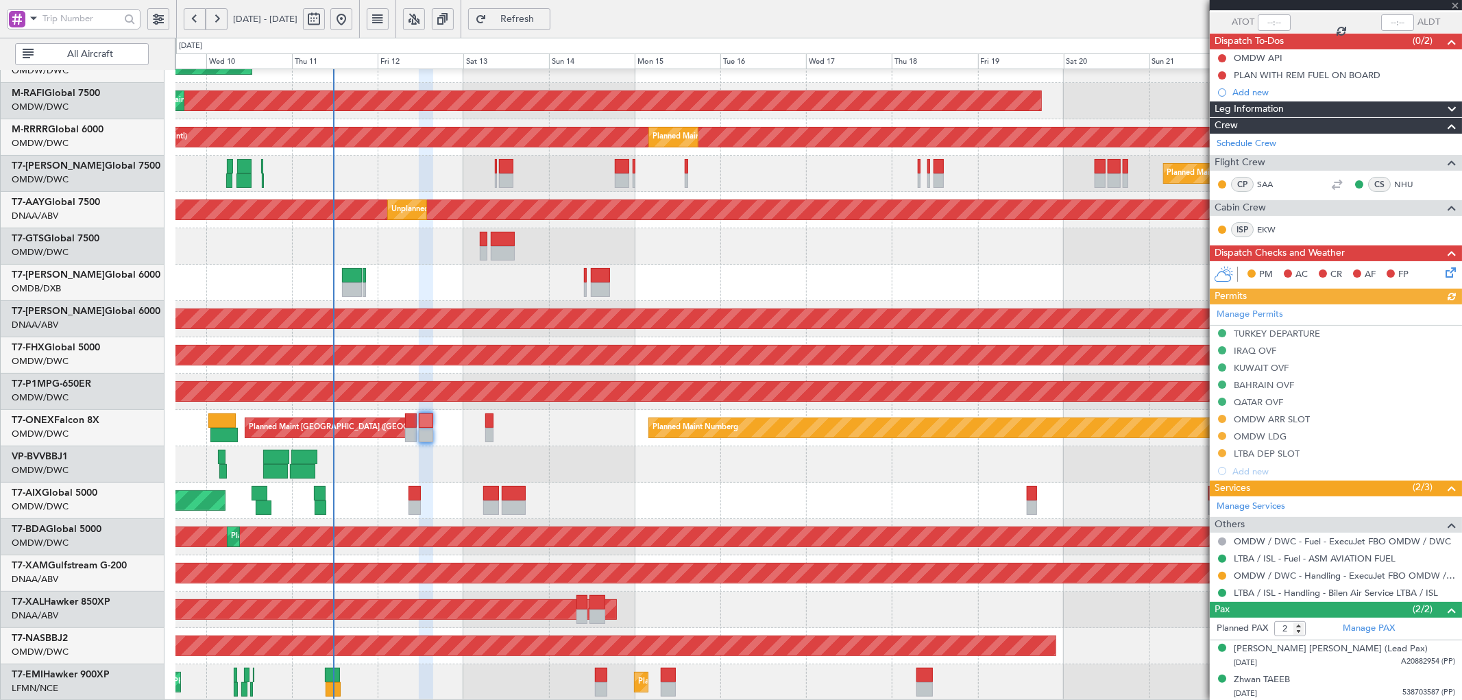
scroll to position [103, 0]
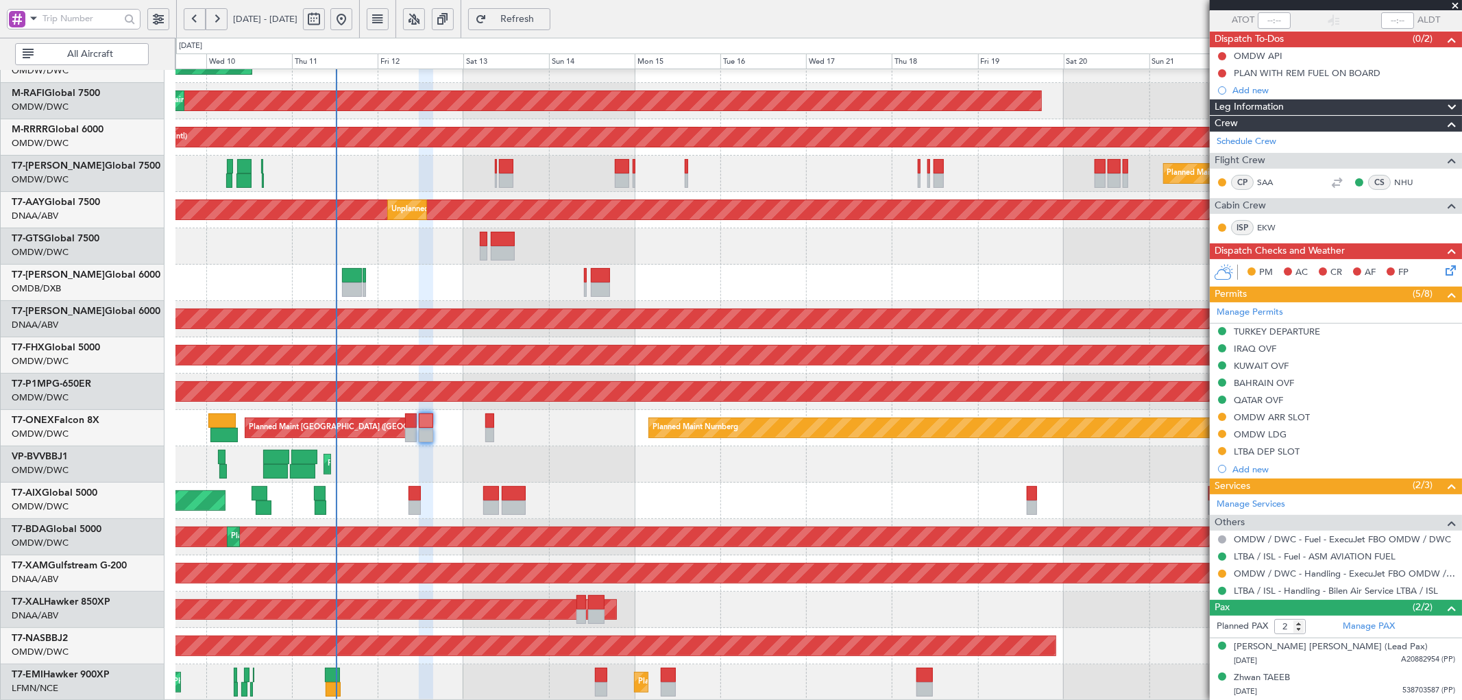
click at [1233, 437] on div "OMDW LDG" at bounding box center [1259, 434] width 53 height 12
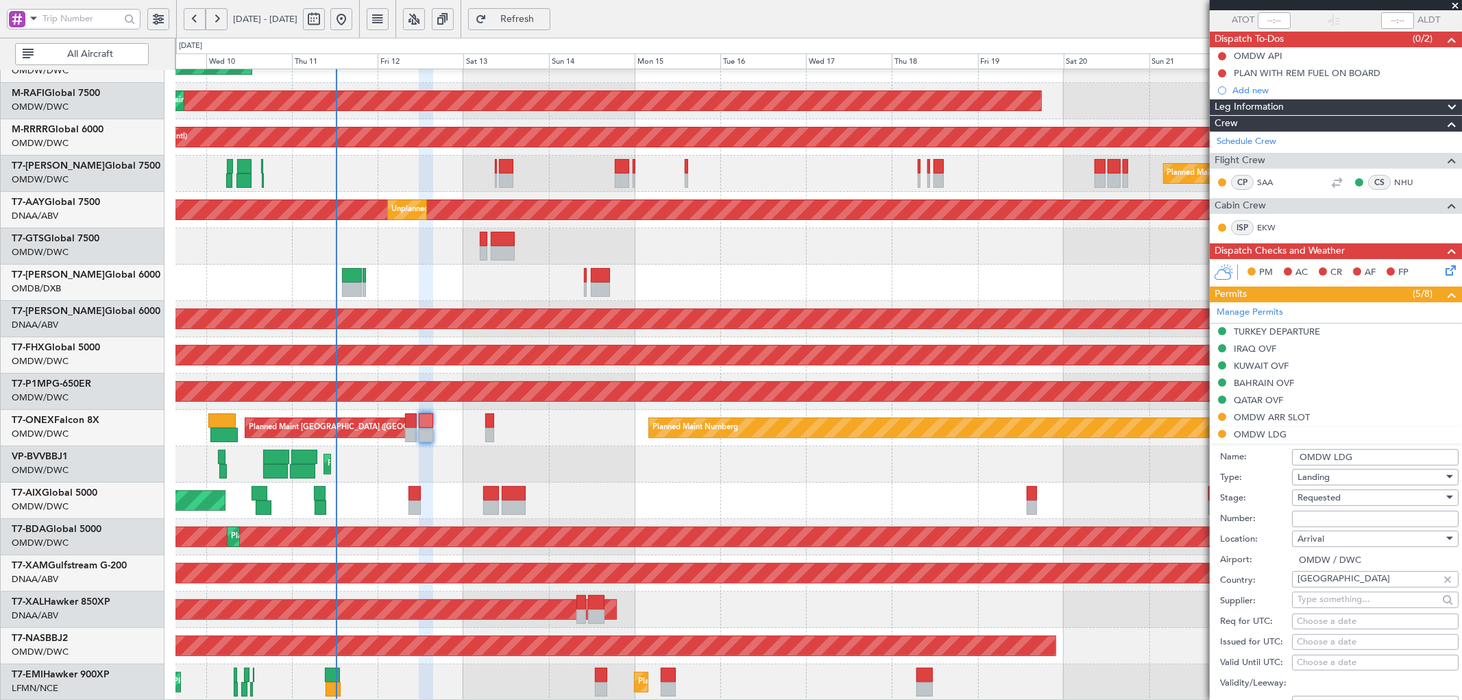
paste input "LP/2025/12441"
type input "LP/2025/12441"
click at [1395, 497] on div "Requested" at bounding box center [1370, 497] width 146 height 21
click at [1364, 600] on span "Received OK" at bounding box center [1369, 602] width 143 height 21
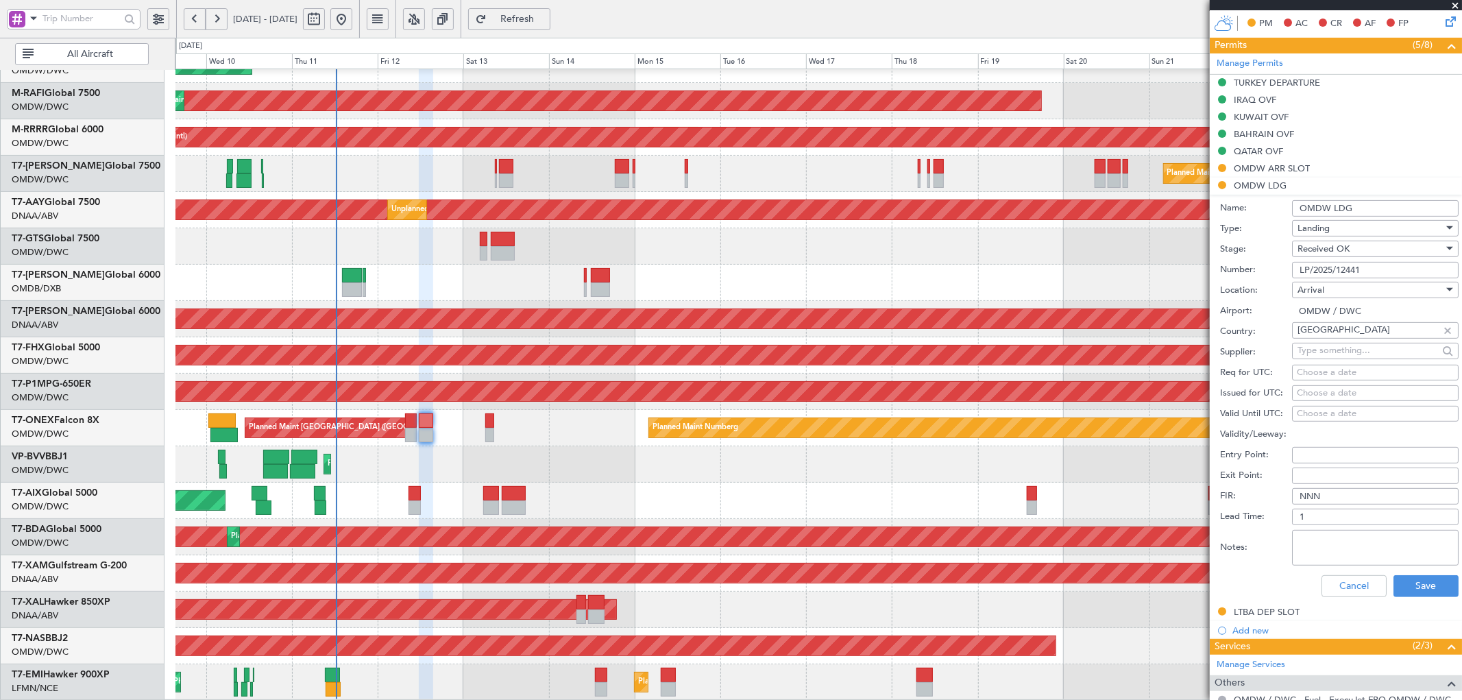
scroll to position [356, 0]
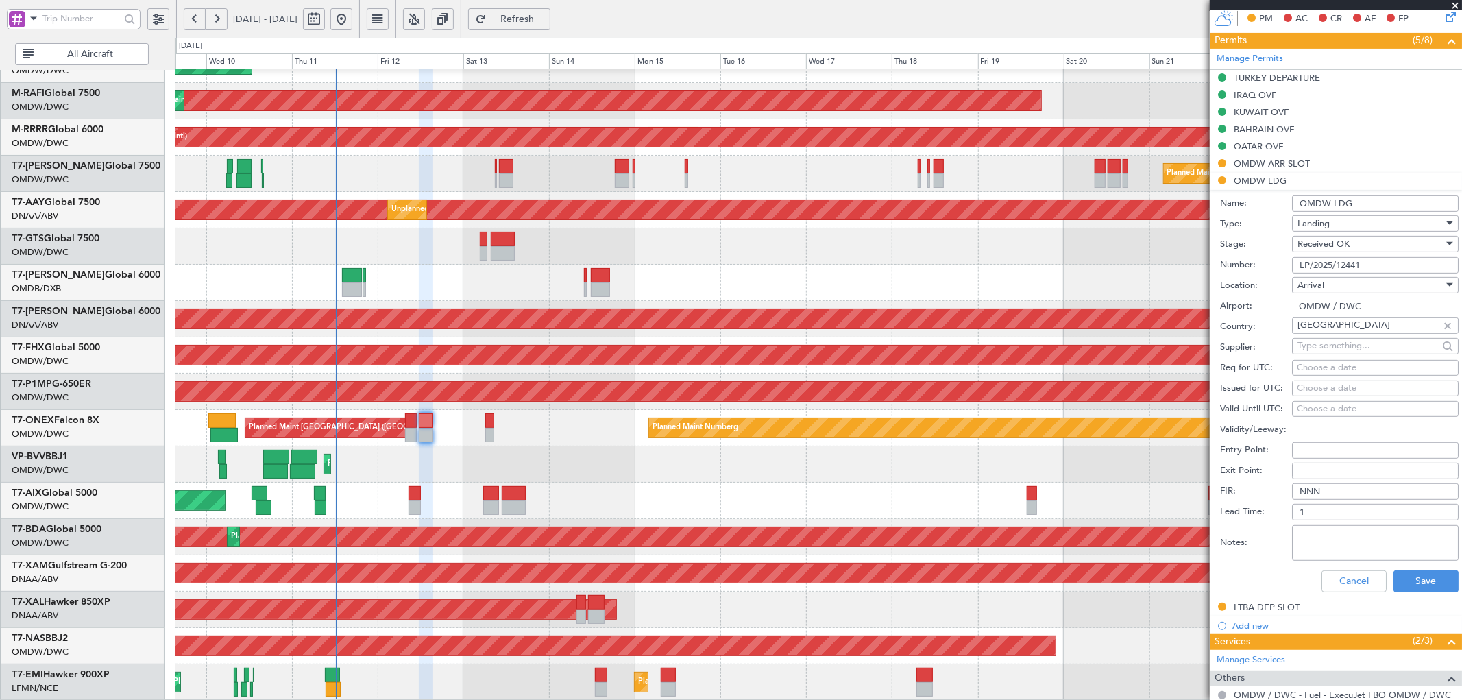
click at [1426, 565] on div "Cancel Save" at bounding box center [1339, 581] width 238 height 36
click at [1426, 577] on button "Save" at bounding box center [1425, 581] width 65 height 22
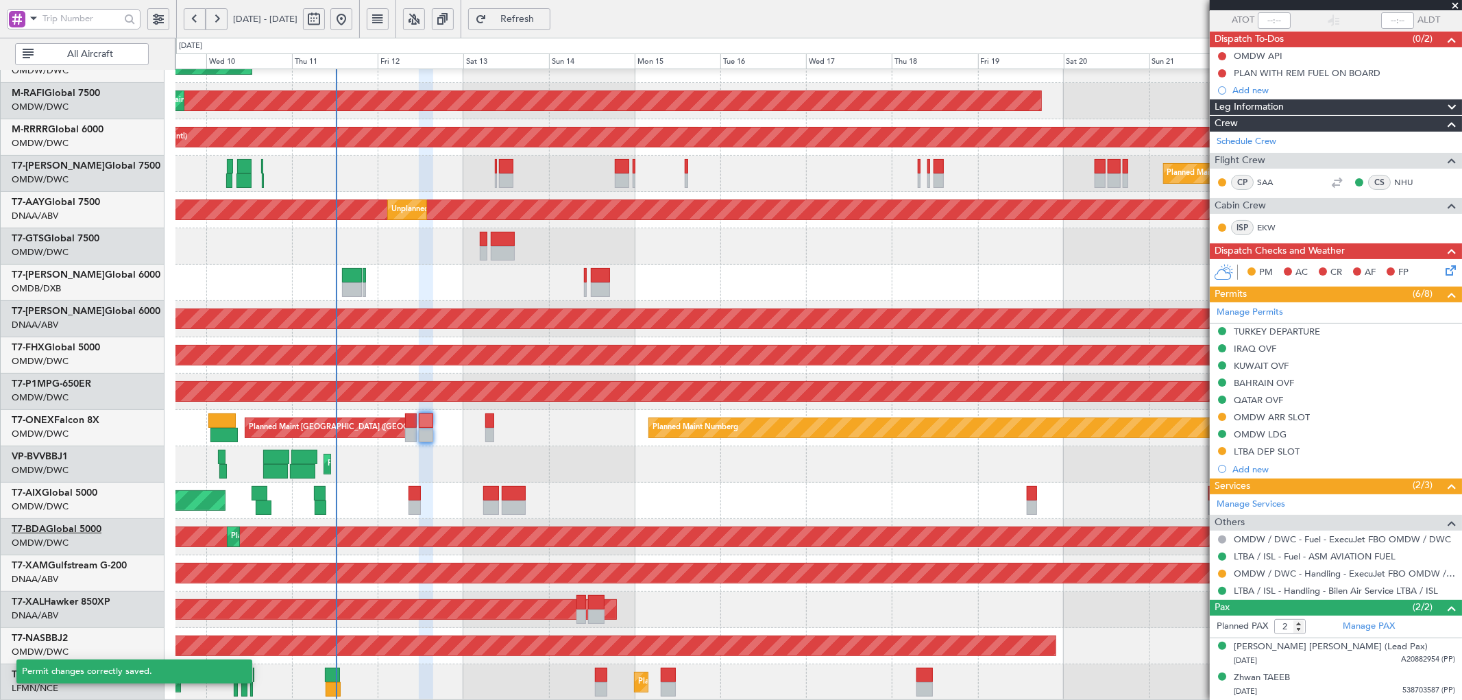
scroll to position [103, 0]
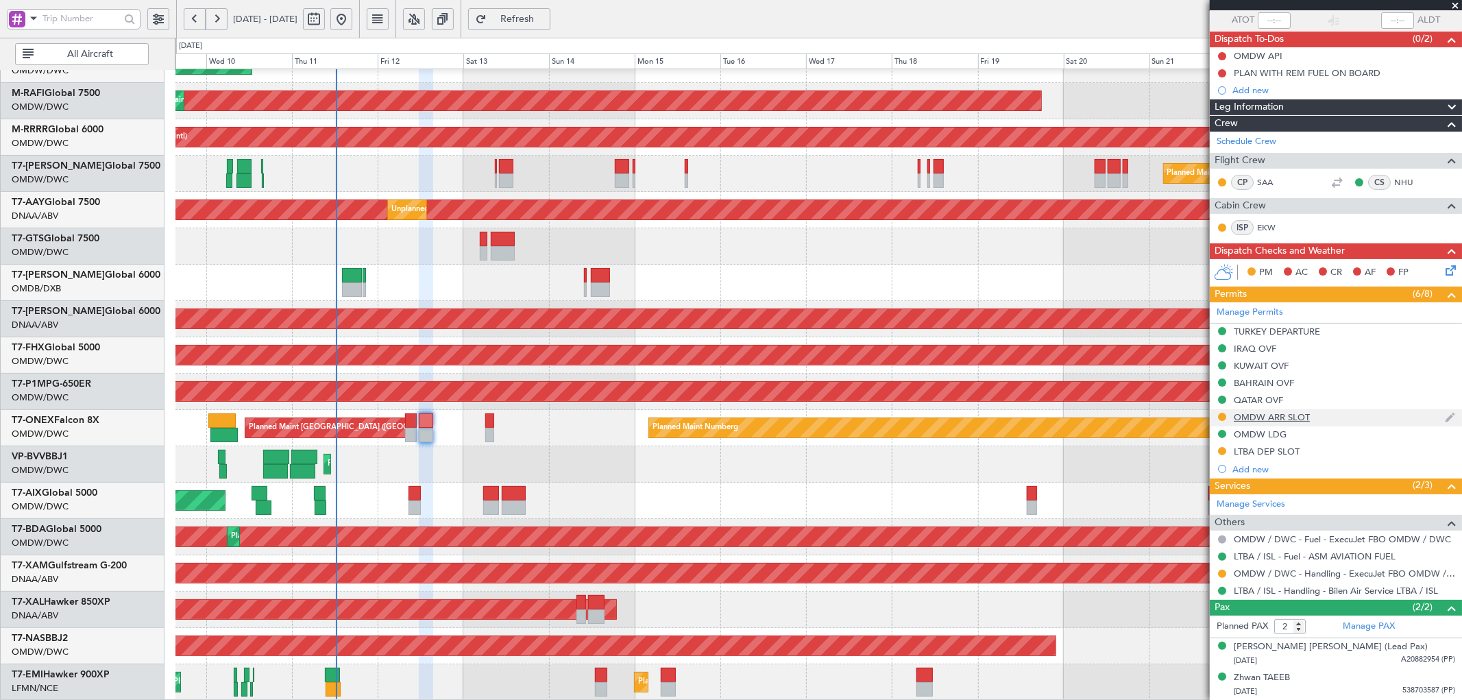
click at [1283, 416] on div "OMDW ARR SLOT" at bounding box center [1271, 417] width 76 height 12
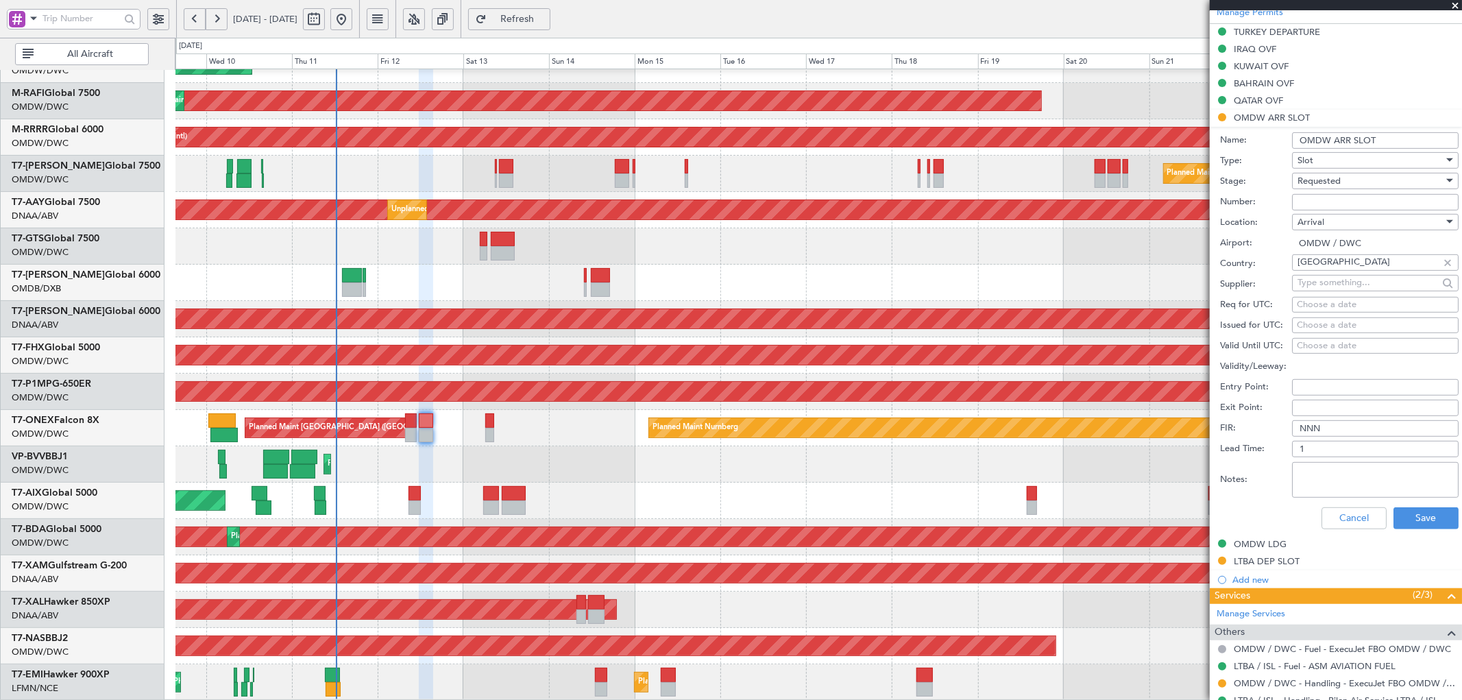
scroll to position [407, 0]
paste input "KEJO169"
type input "KEJO169"
click at [1329, 174] on span "Requested" at bounding box center [1318, 176] width 43 height 12
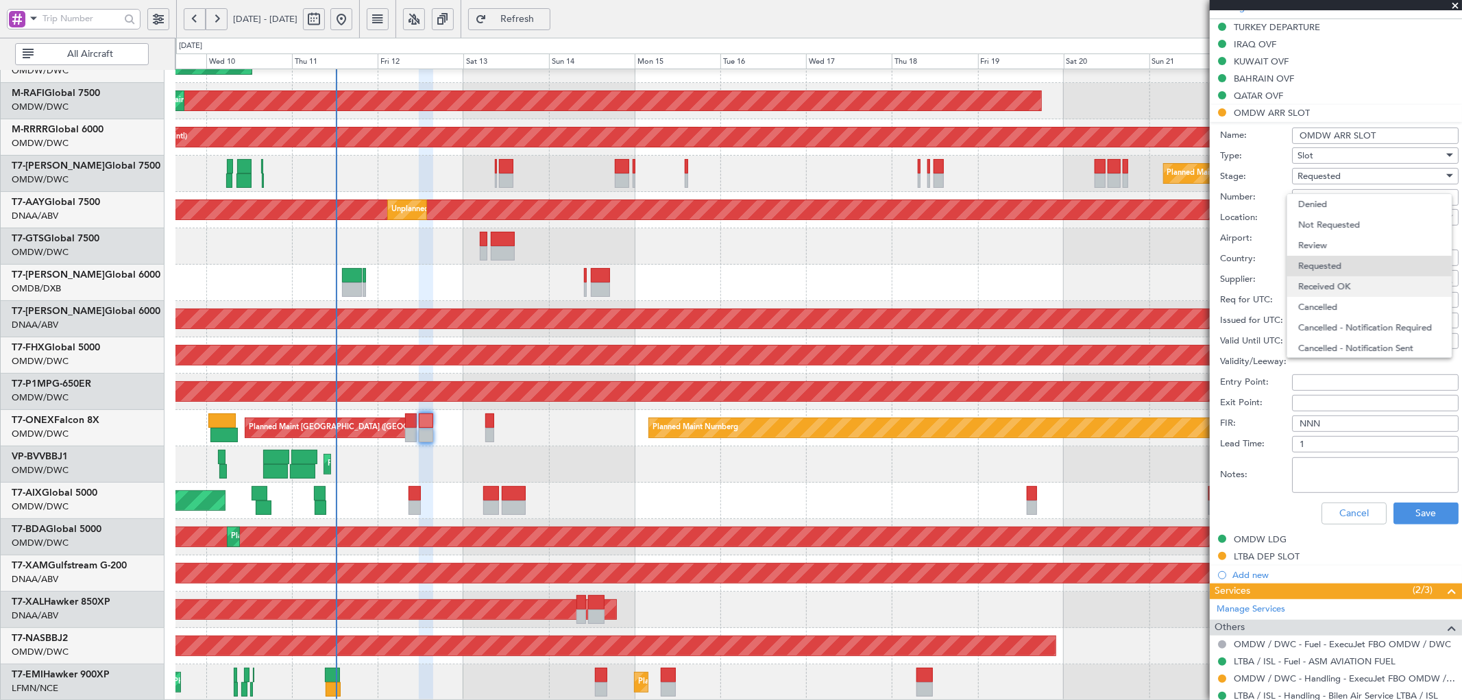
scroll to position [5, 0]
click at [1319, 280] on span "Received OK" at bounding box center [1369, 281] width 143 height 21
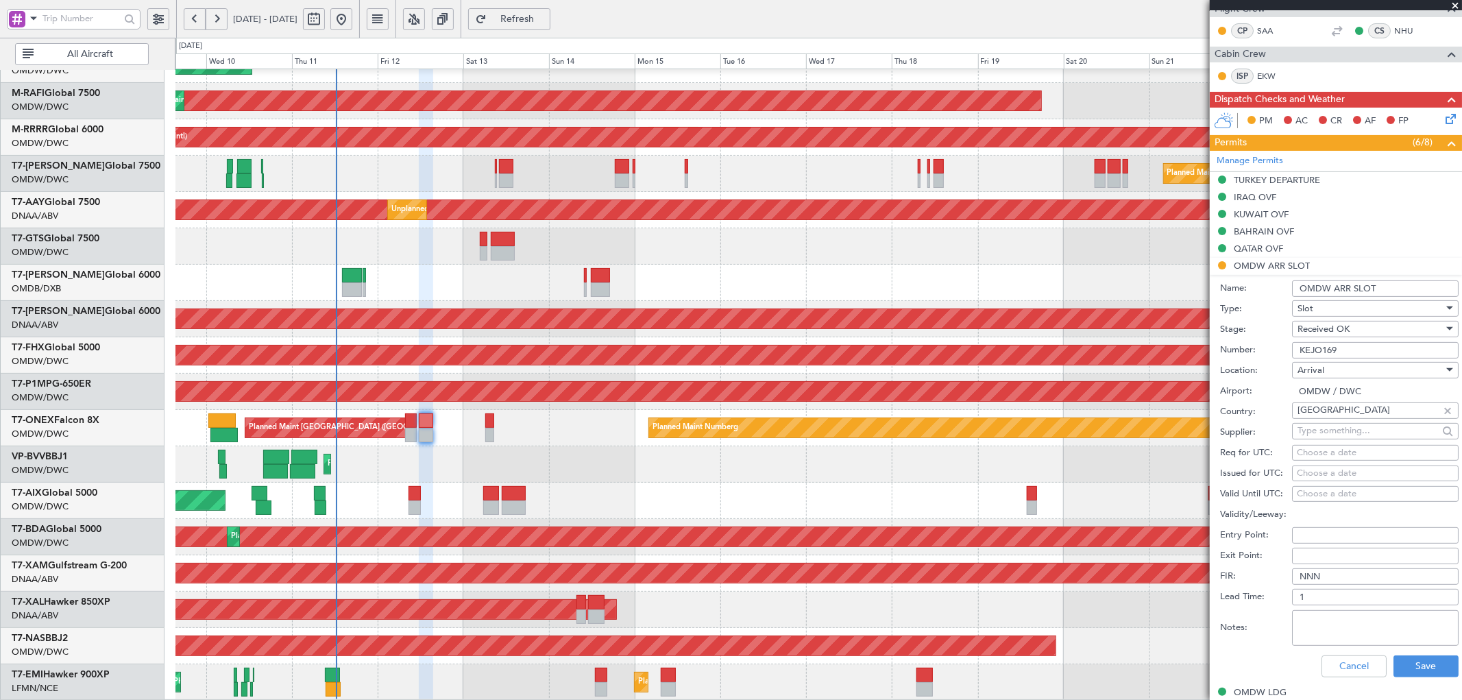
scroll to position [304, 0]
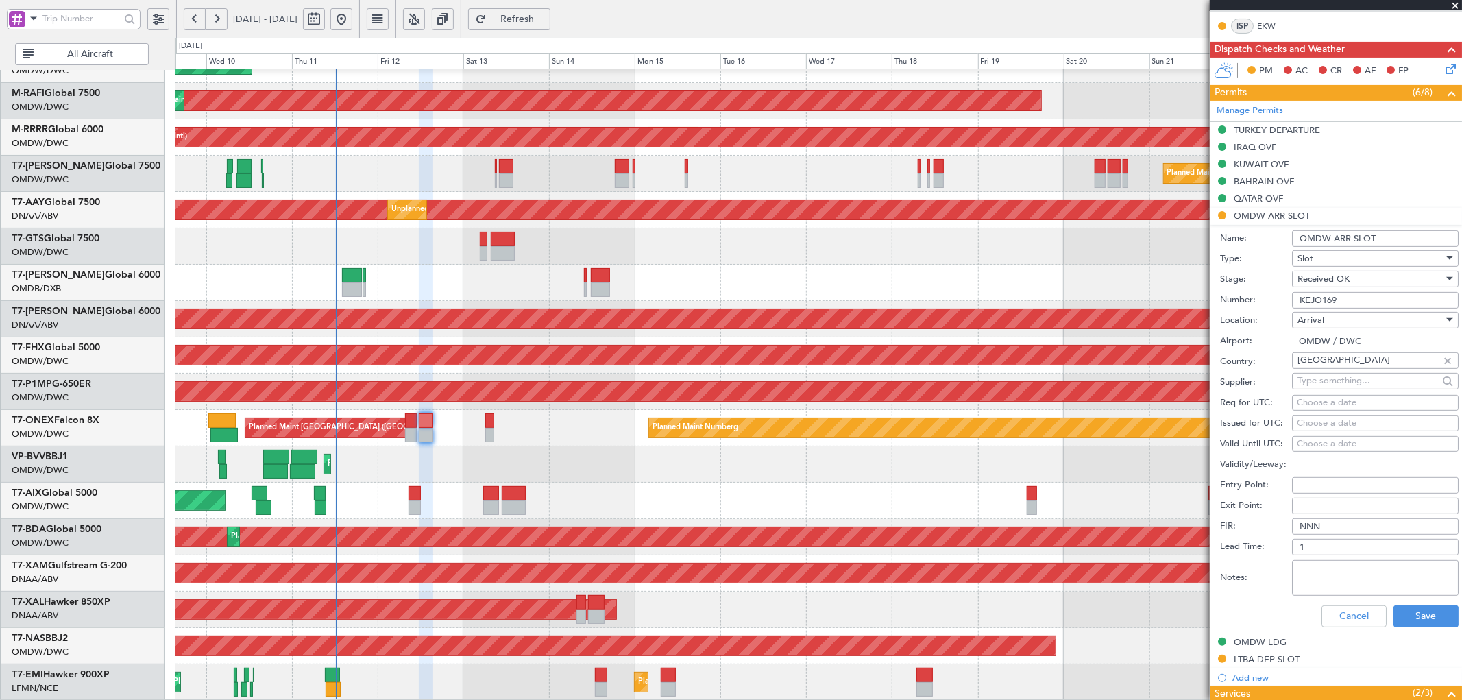
click at [1314, 399] on div "Choose a date" at bounding box center [1375, 403] width 157 height 14
select select "9"
select select "2025"
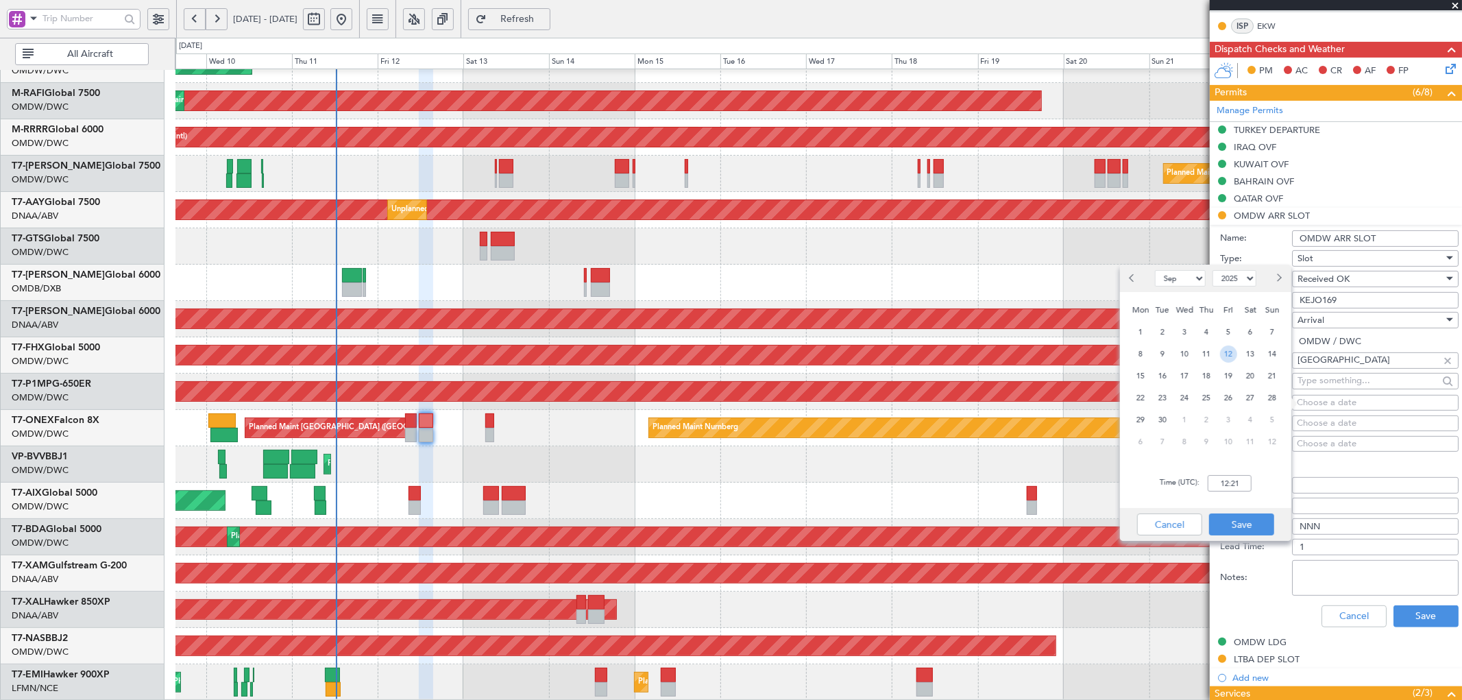
click at [1231, 350] on span "12" at bounding box center [1228, 353] width 17 height 17
click at [1228, 480] on input "00:00" at bounding box center [1229, 483] width 44 height 16
type input "15:30"
click at [1249, 525] on button "Save" at bounding box center [1241, 524] width 65 height 22
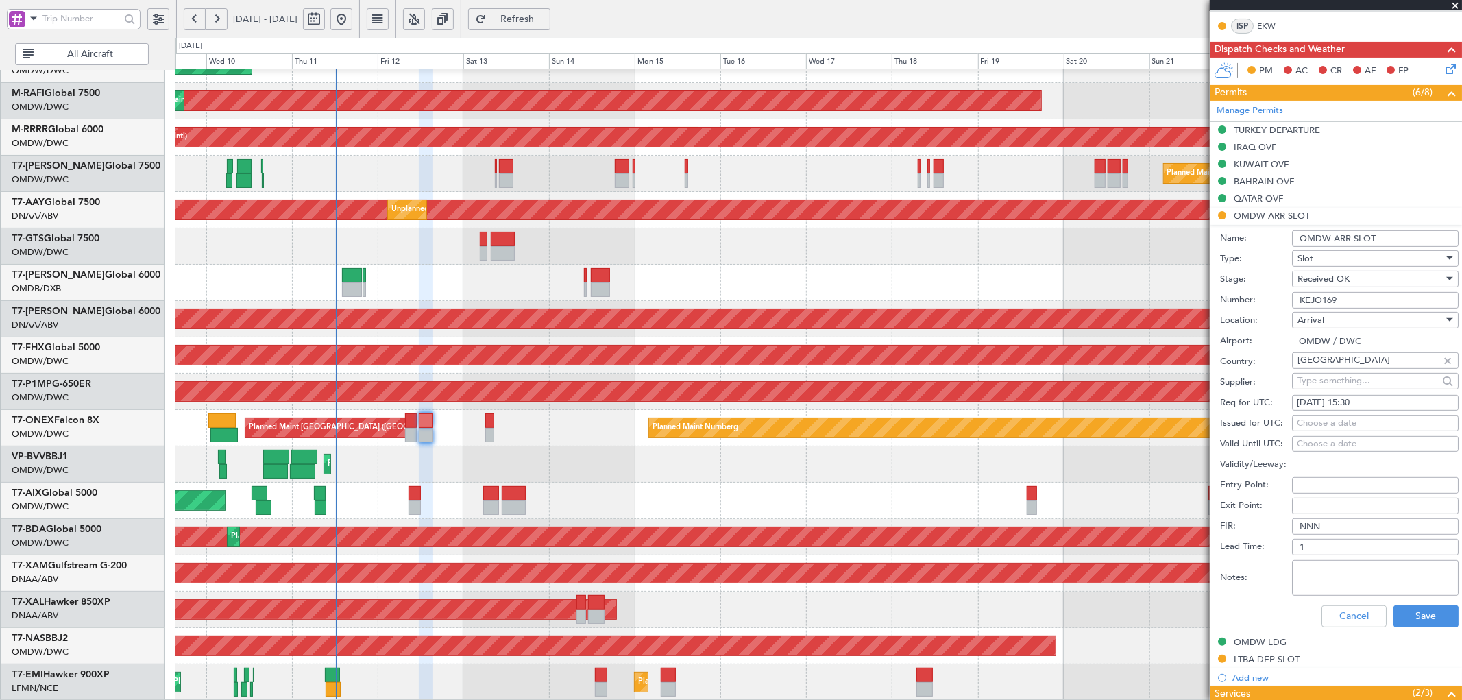
click at [1331, 426] on div "Choose a date" at bounding box center [1375, 424] width 157 height 14
select select "9"
select select "2025"
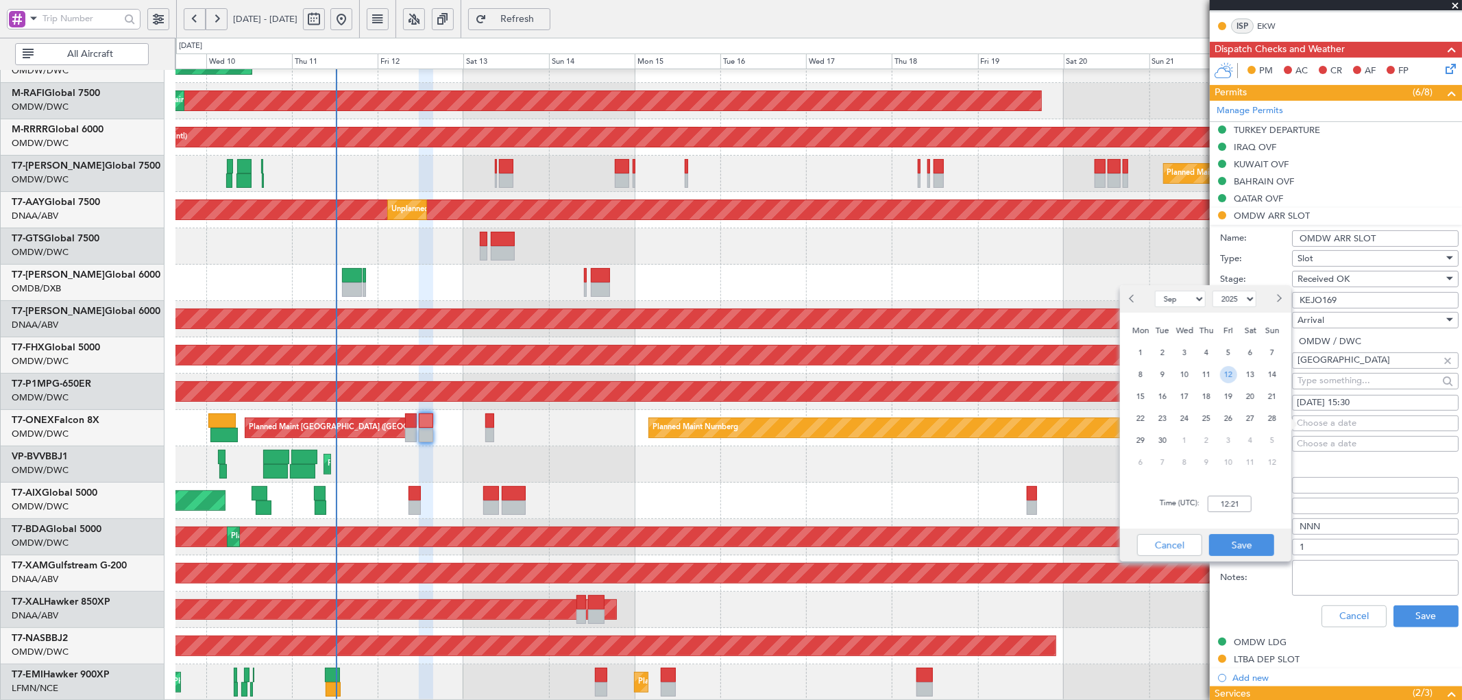
click at [1232, 370] on span "12" at bounding box center [1228, 374] width 17 height 17
click at [1225, 504] on input "00:00" at bounding box center [1229, 503] width 44 height 16
type input "15:30"
click at [1249, 544] on button "Save" at bounding box center [1241, 545] width 65 height 22
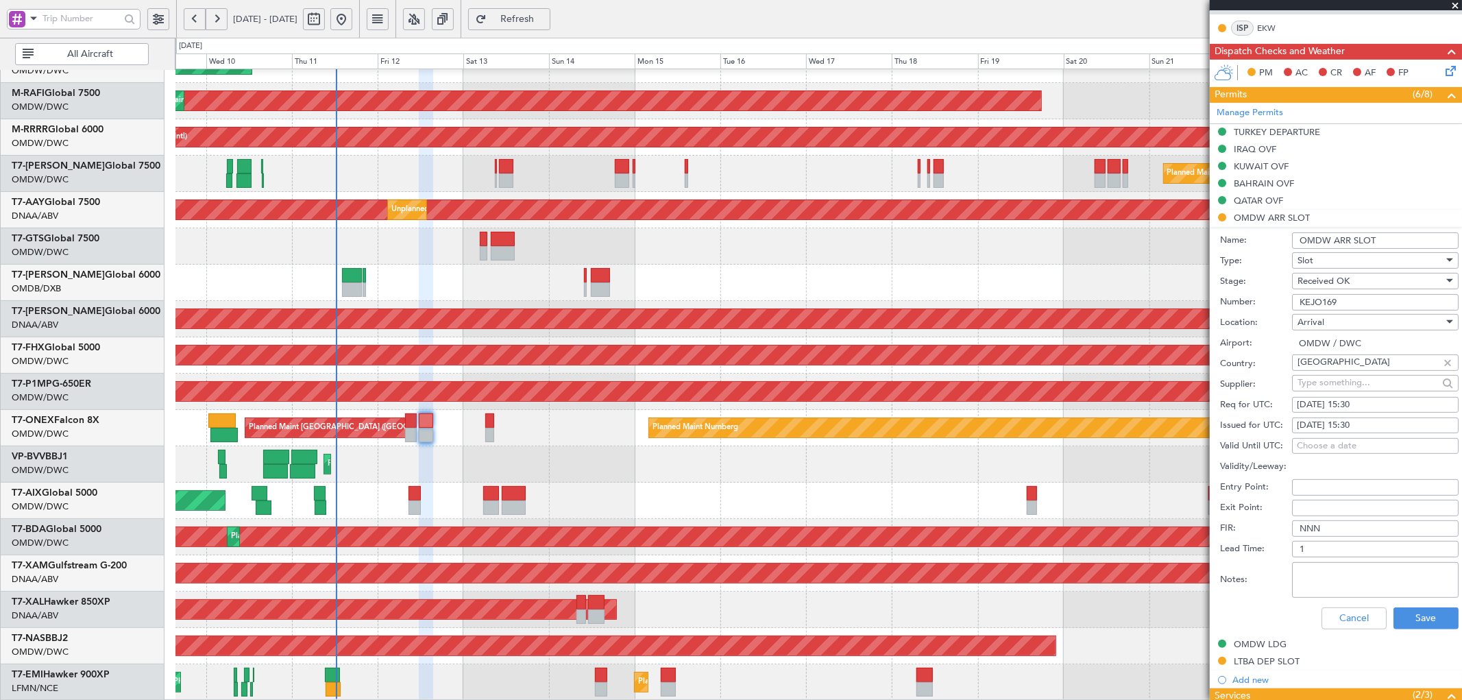
scroll to position [355, 0]
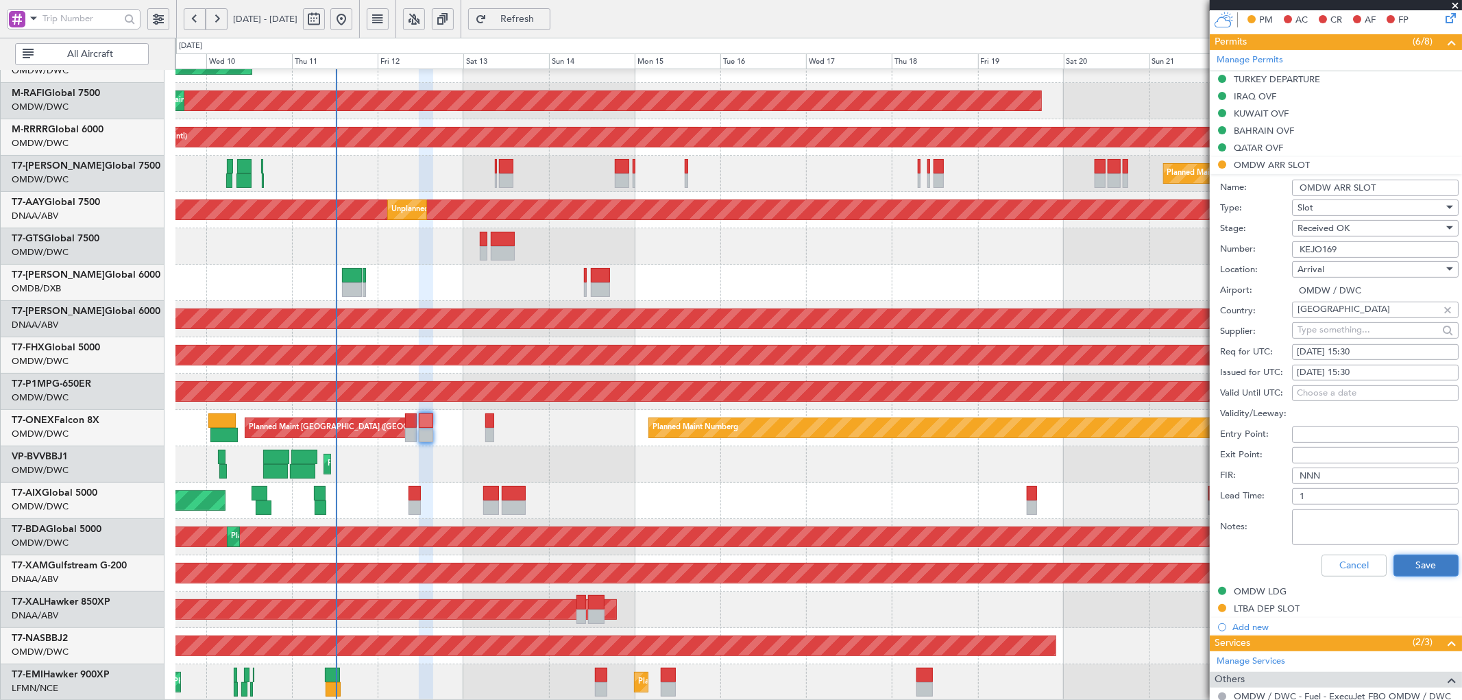
click at [1406, 561] on button "Save" at bounding box center [1425, 565] width 65 height 22
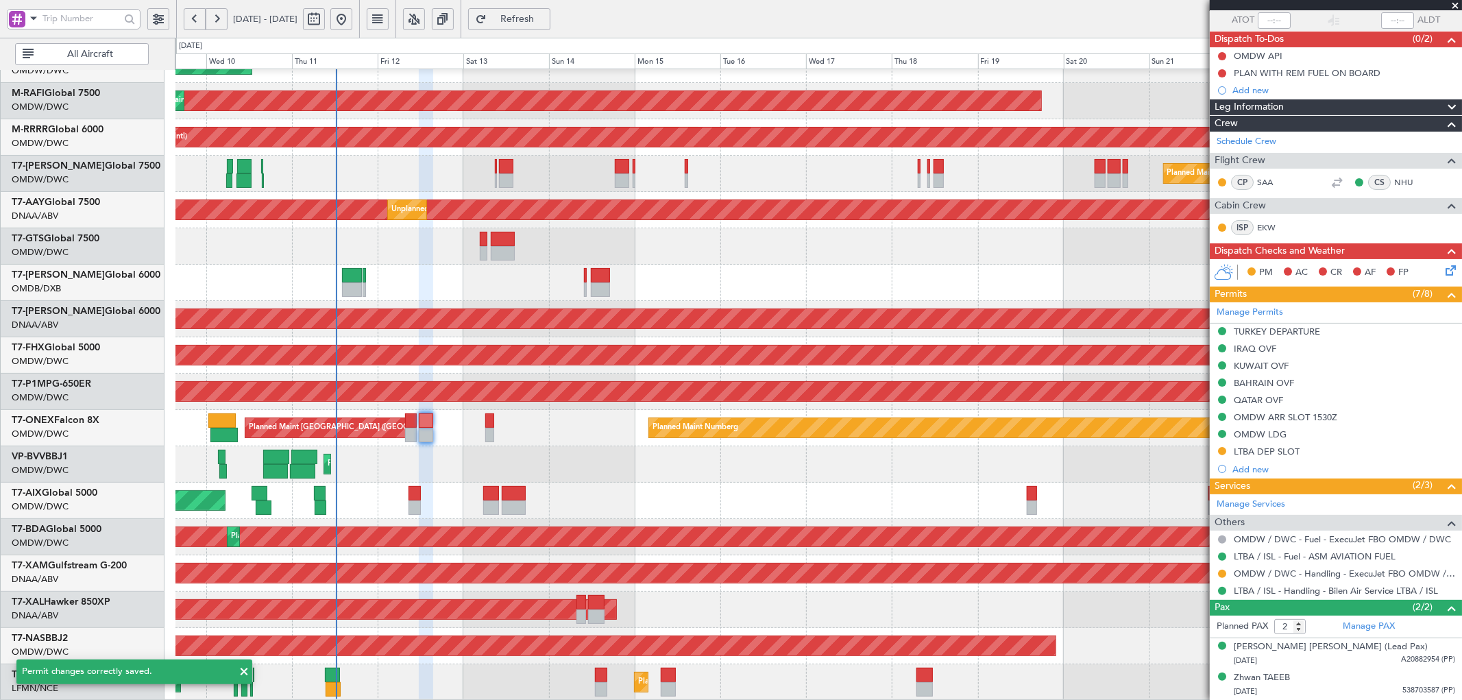
scroll to position [103, 0]
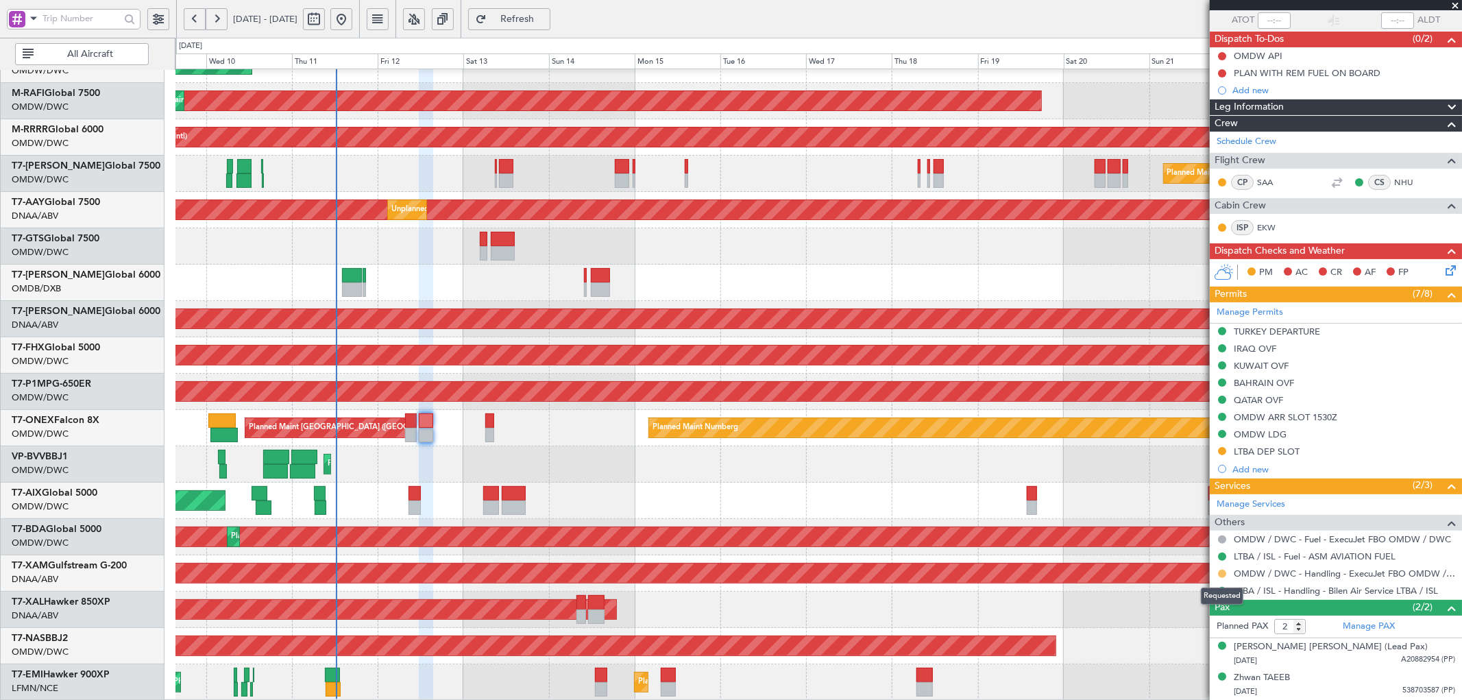
click at [1223, 572] on button at bounding box center [1222, 573] width 8 height 8
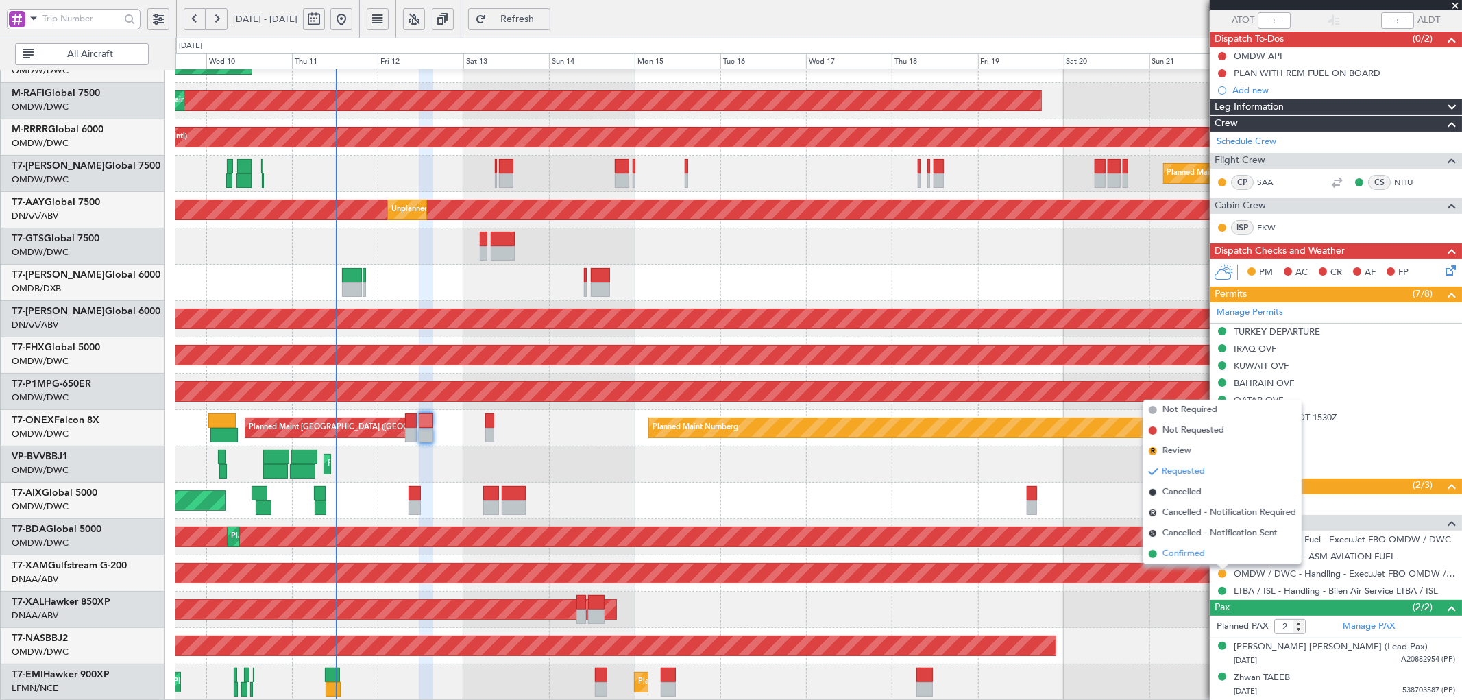
click at [1168, 550] on span "Confirmed" at bounding box center [1183, 554] width 42 height 14
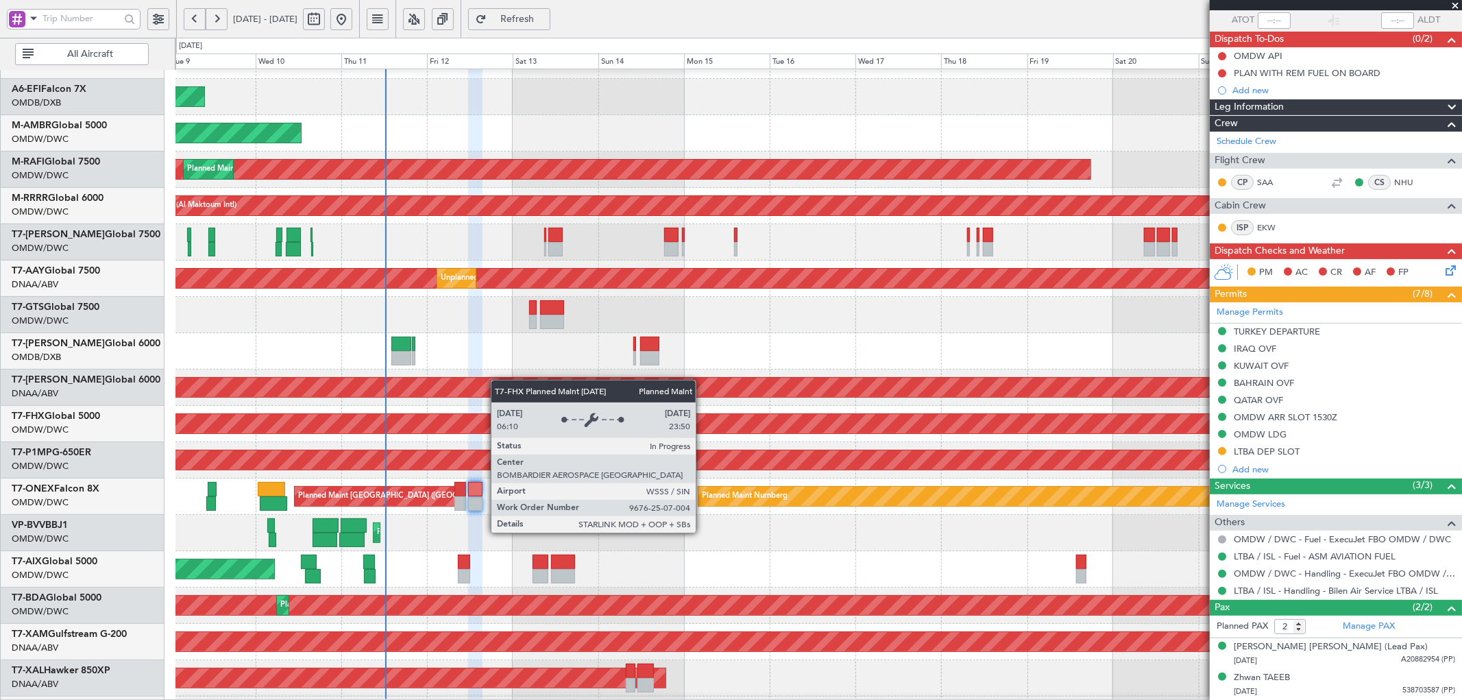
scroll to position [100, 0]
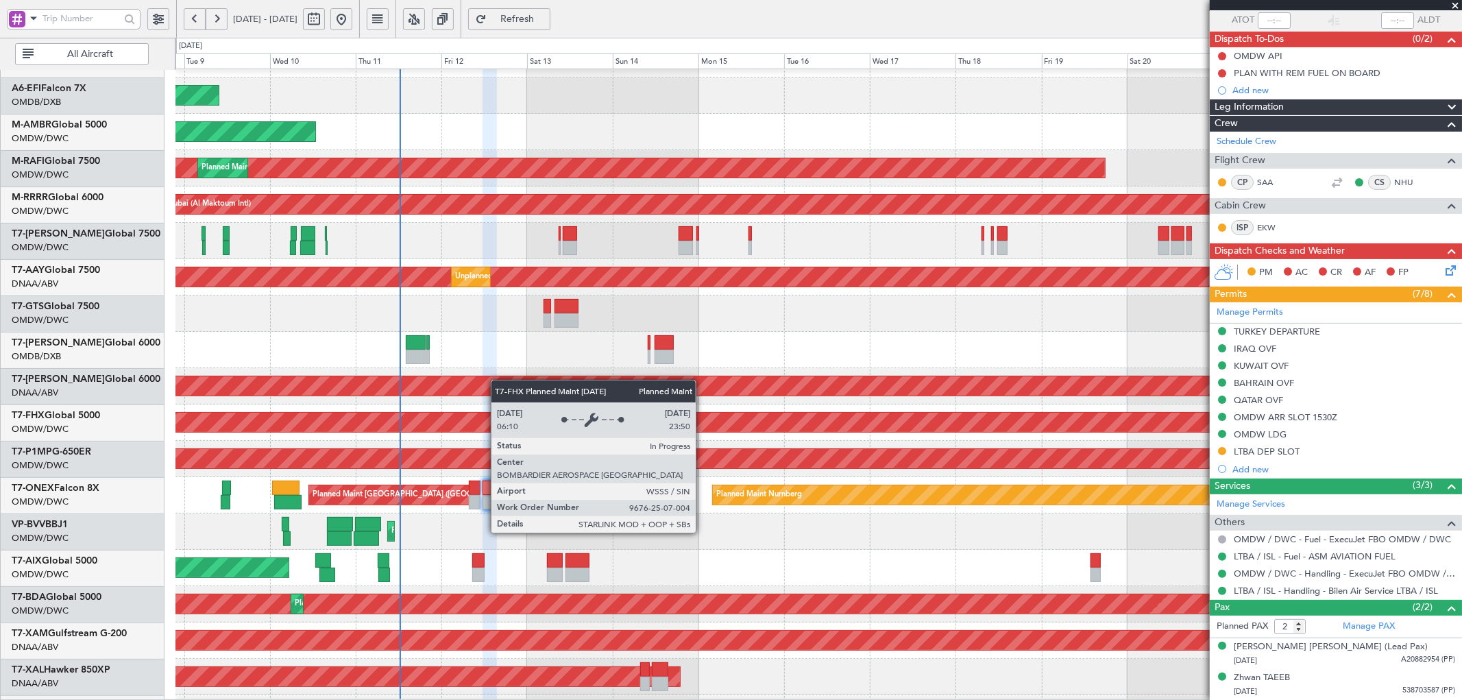
click at [543, 421] on div "Planned Maint [GEOGRAPHIC_DATA] ([GEOGRAPHIC_DATA])" at bounding box center [1094, 422] width 2462 height 19
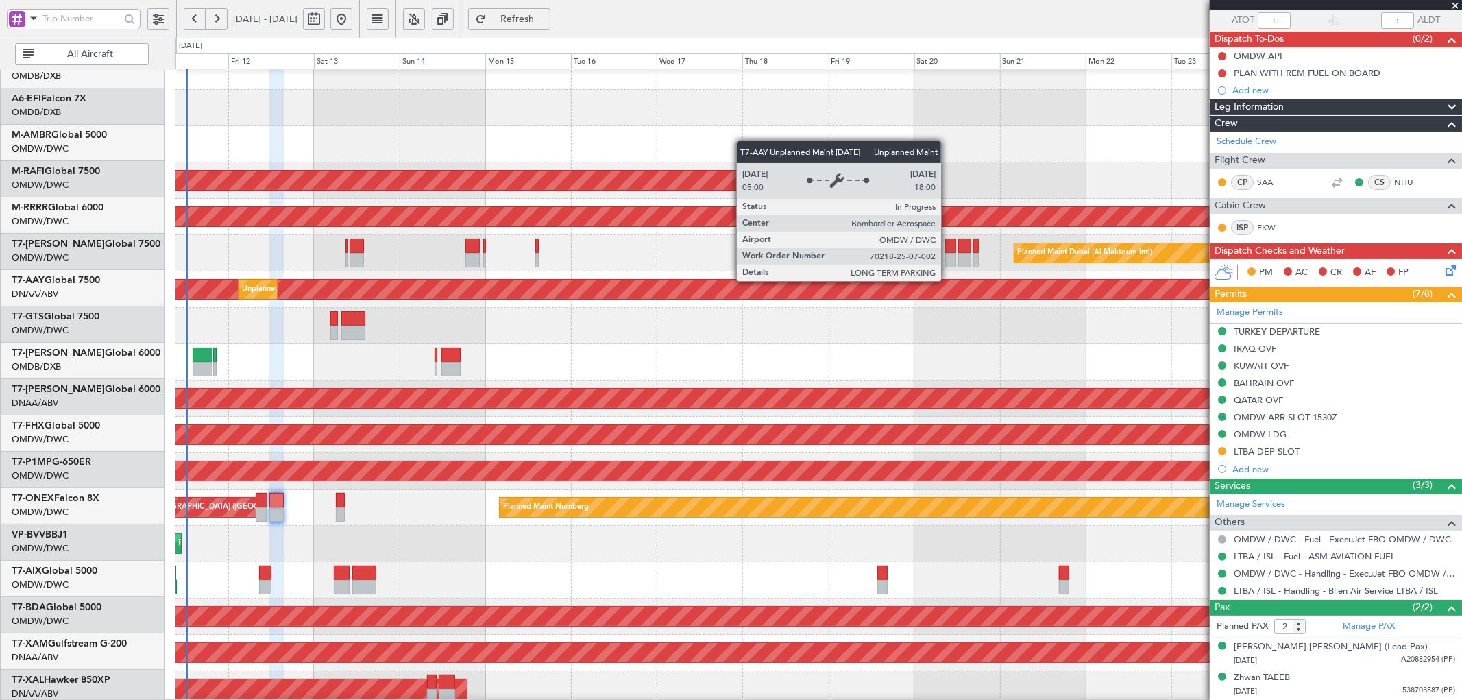
scroll to position [88, 0]
click at [735, 293] on div "Unplanned Maint [GEOGRAPHIC_DATA] (Al Maktoum Intl)" at bounding box center [362, 289] width 2943 height 19
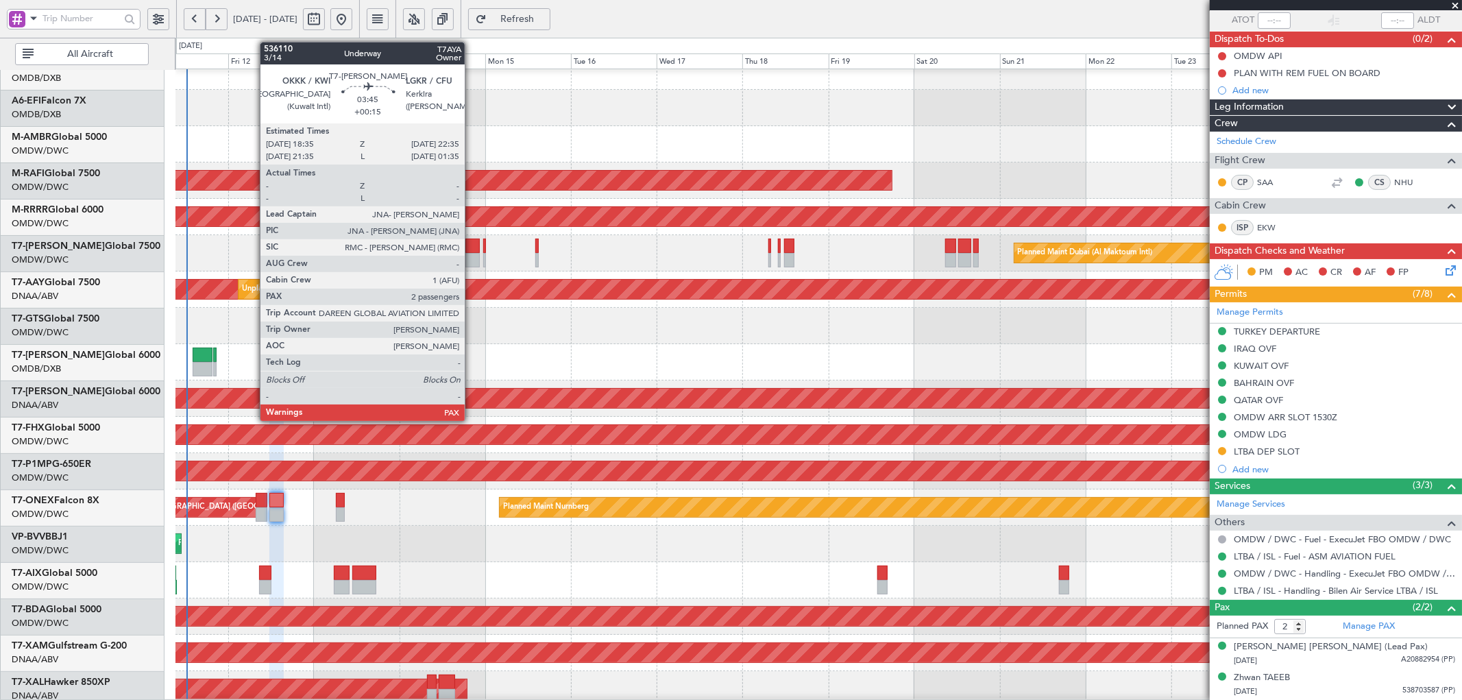
click at [471, 247] on div at bounding box center [472, 245] width 14 height 14
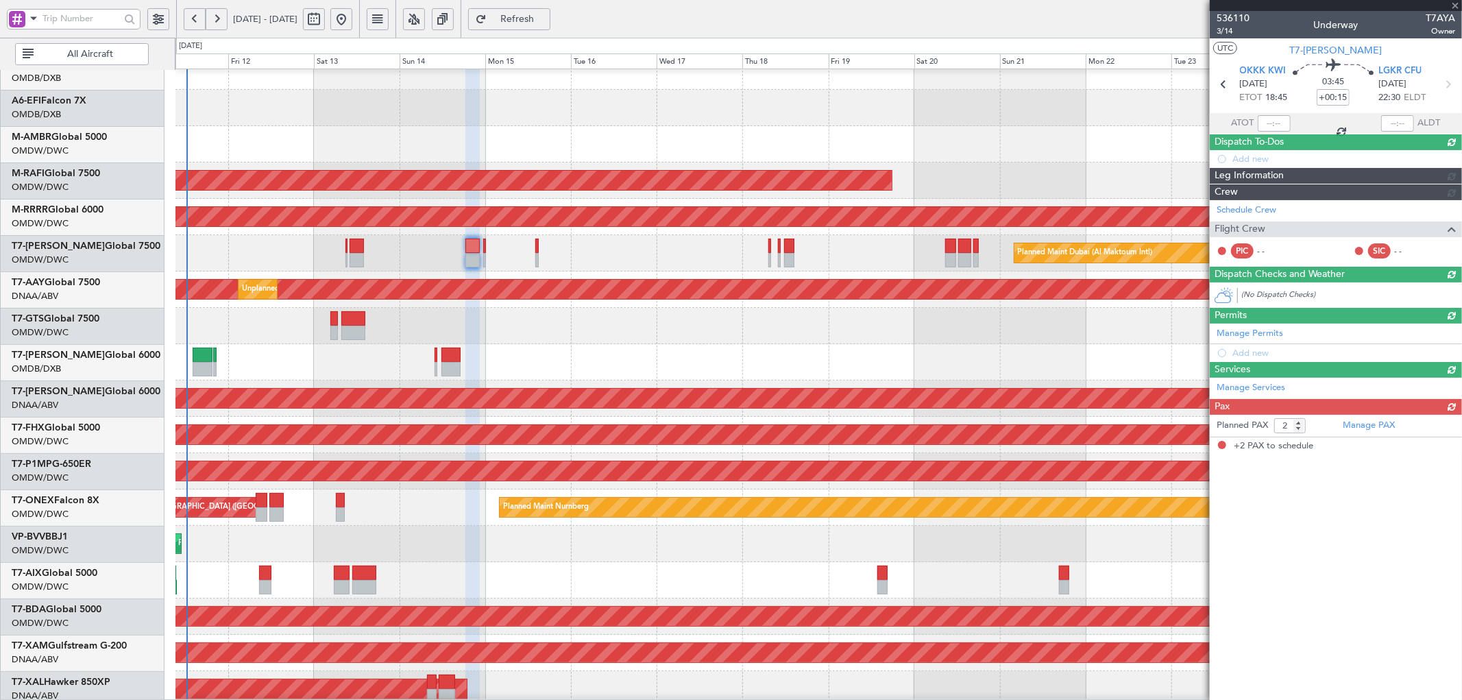
scroll to position [0, 0]
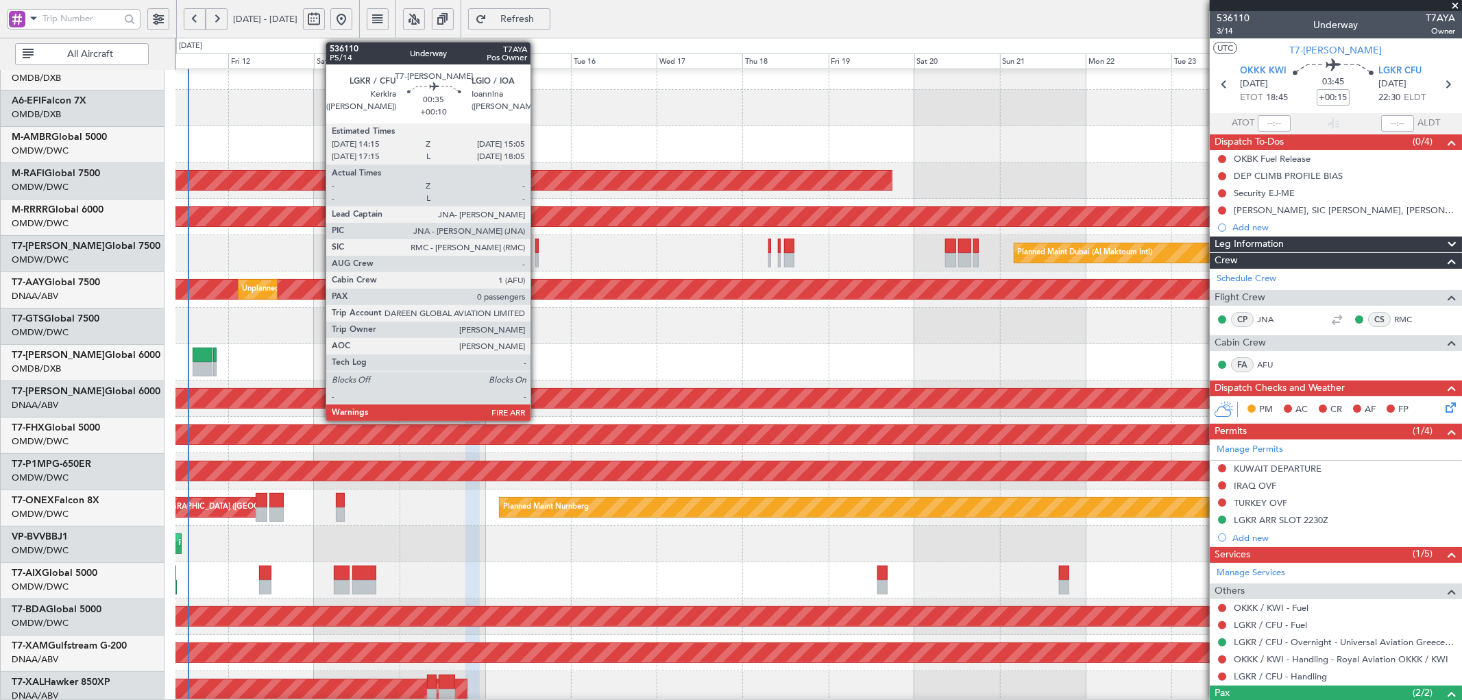
click at [537, 245] on div at bounding box center [536, 245] width 3 height 14
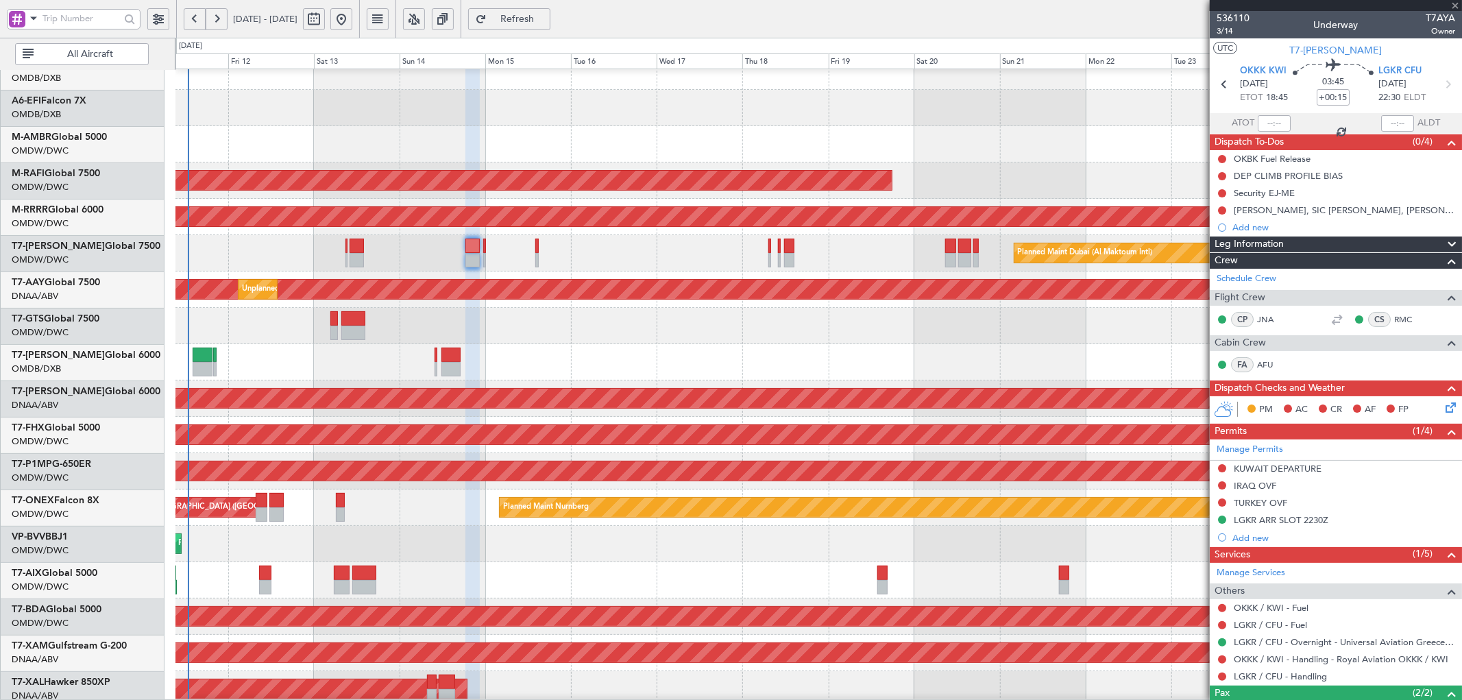
type input "+00:10"
type input "0"
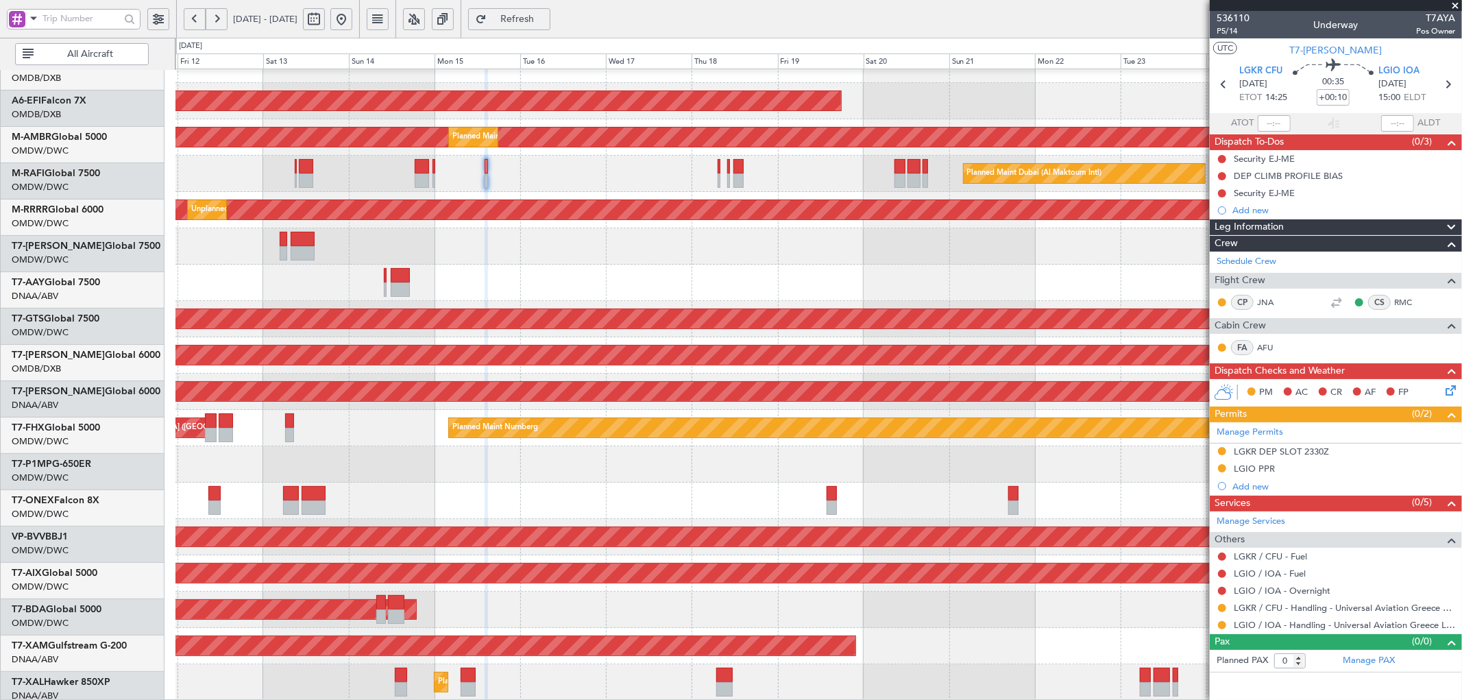
scroll to position [168, 0]
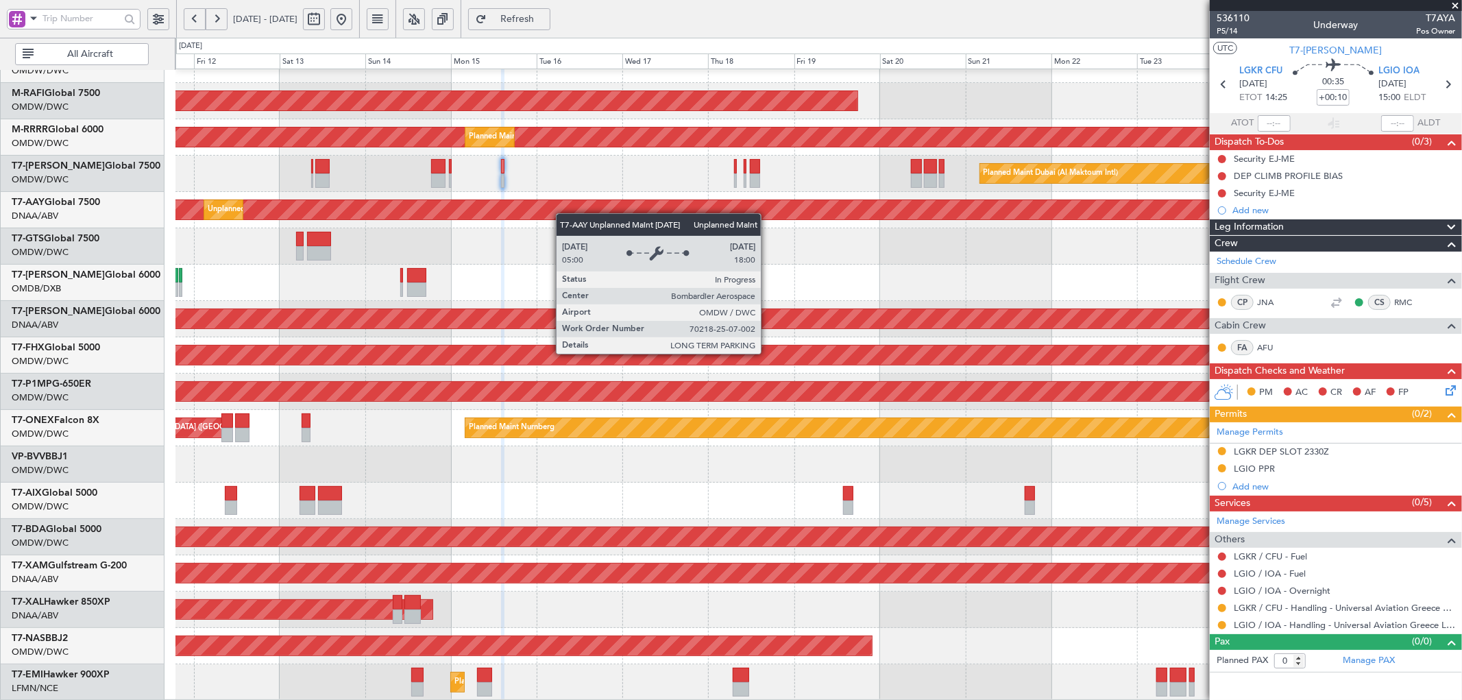
click at [565, 201] on div "Planned Maint Singapore (Seletar) AOG Maint Dubai (Al Maktoum Intl) Planned Mai…" at bounding box center [818, 300] width 1286 height 799
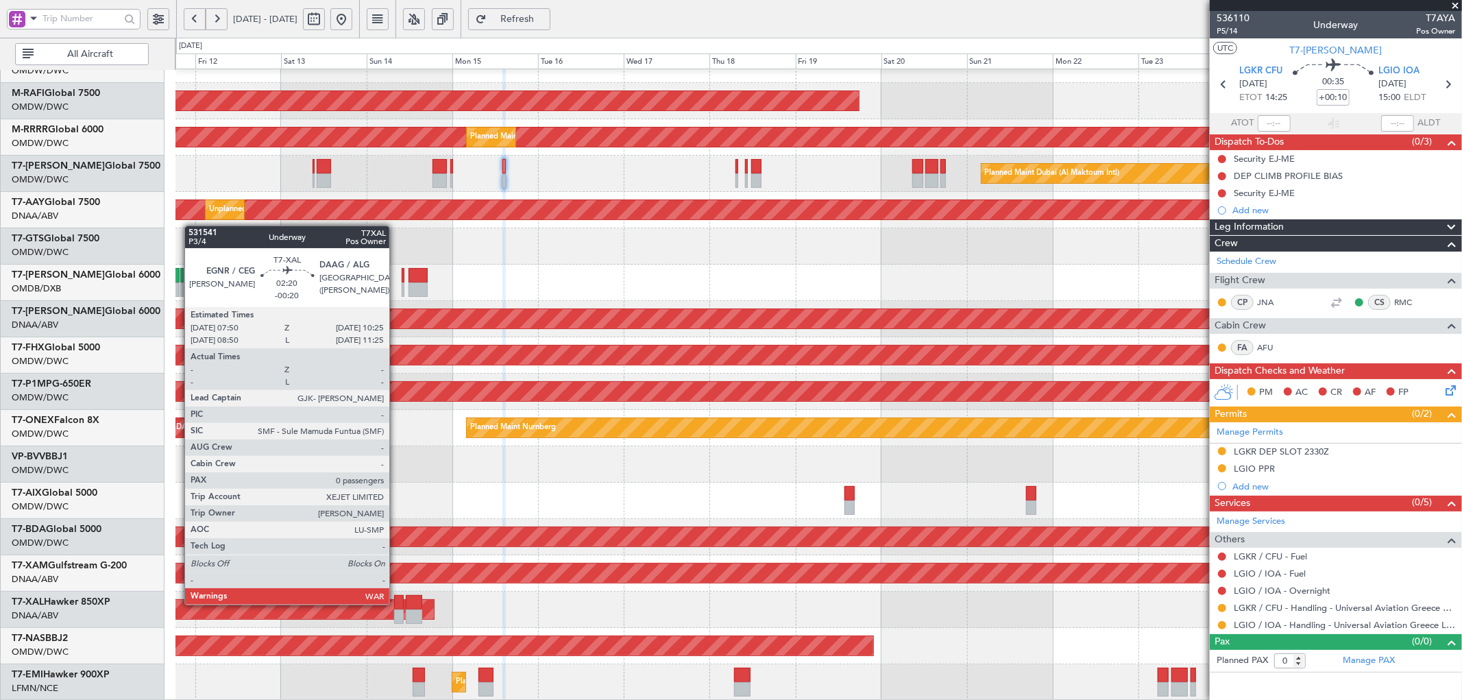
click at [396, 603] on div at bounding box center [399, 602] width 10 height 14
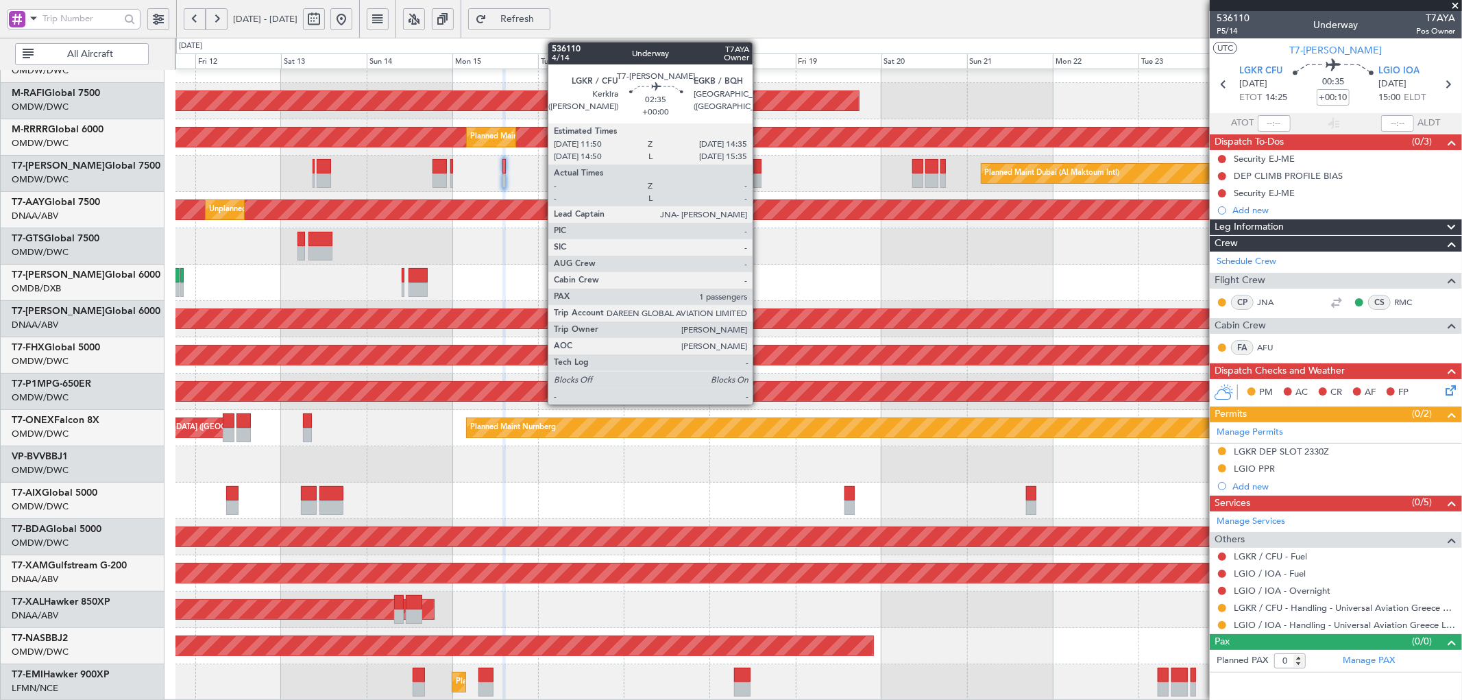
click at [759, 168] on div at bounding box center [756, 166] width 10 height 14
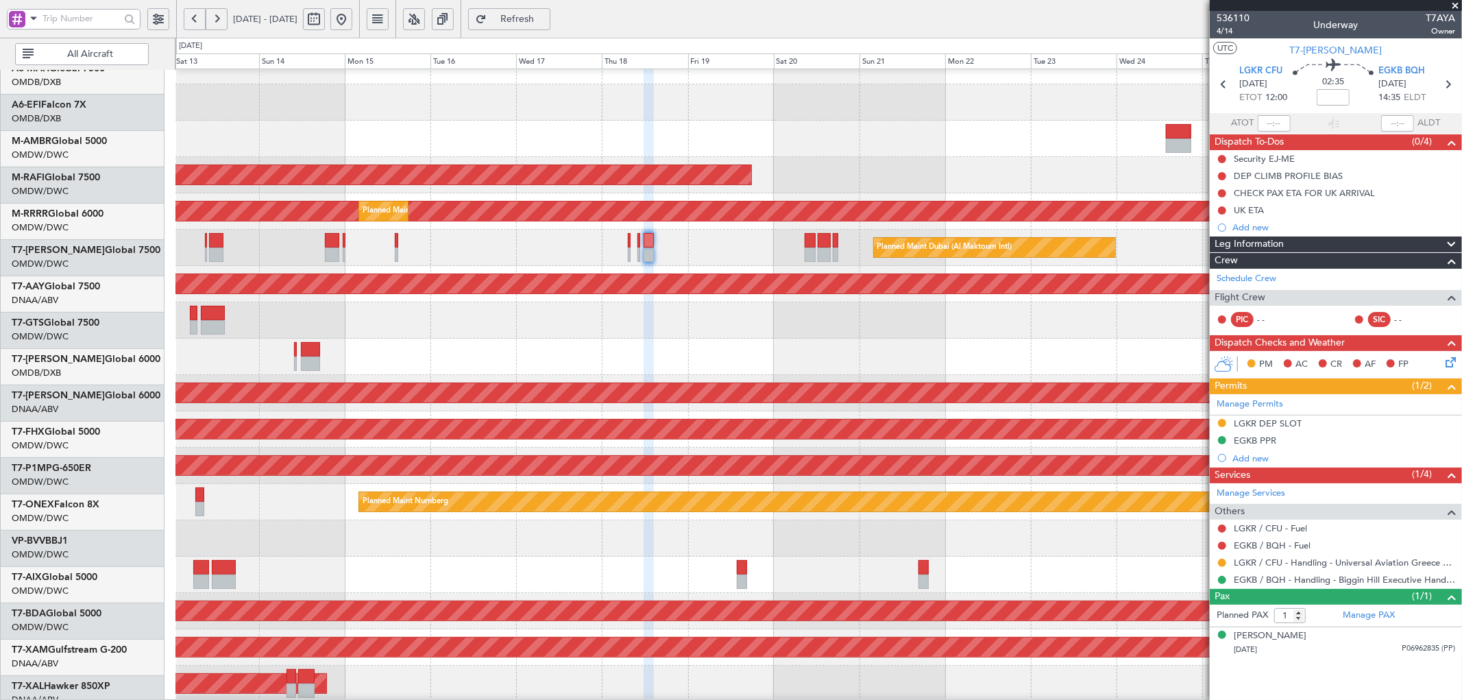
scroll to position [73, 0]
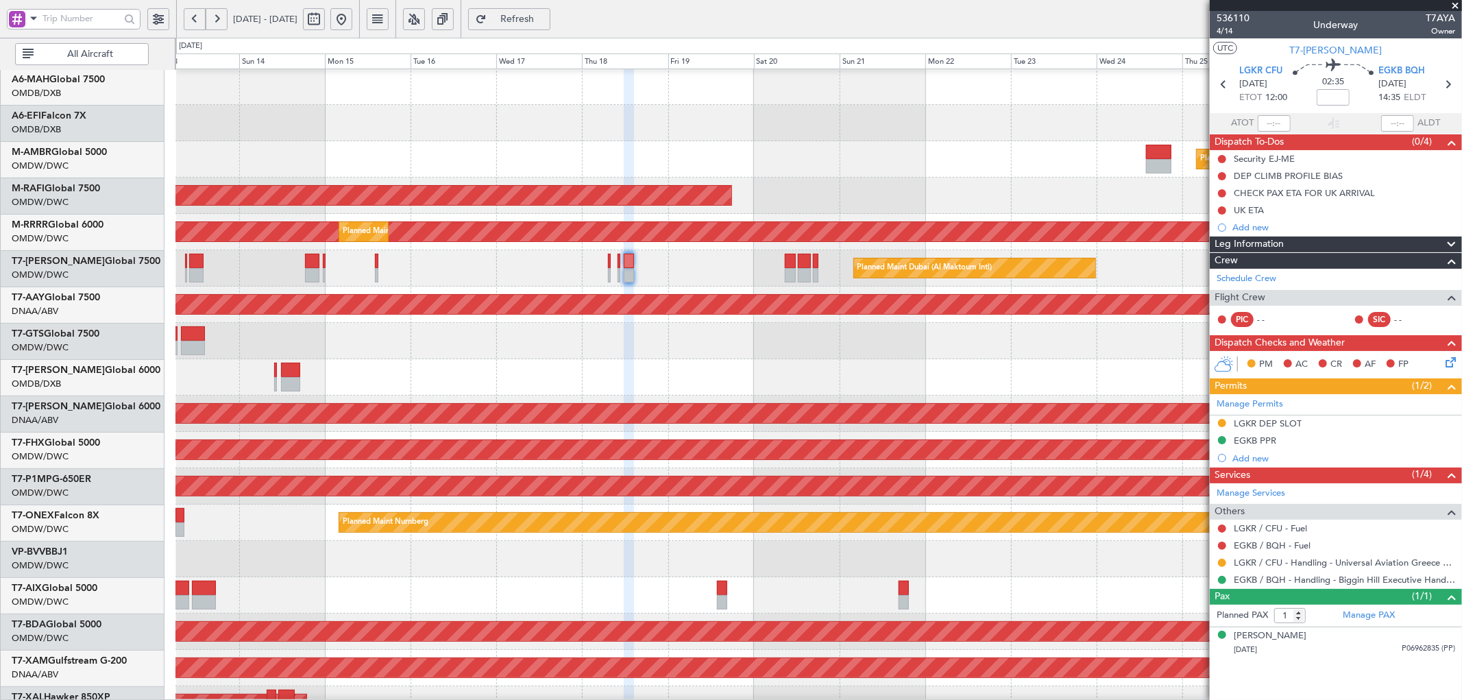
click at [599, 279] on div "Planned Maint Dubai (Al Maktoum Intl)" at bounding box center [818, 268] width 1286 height 36
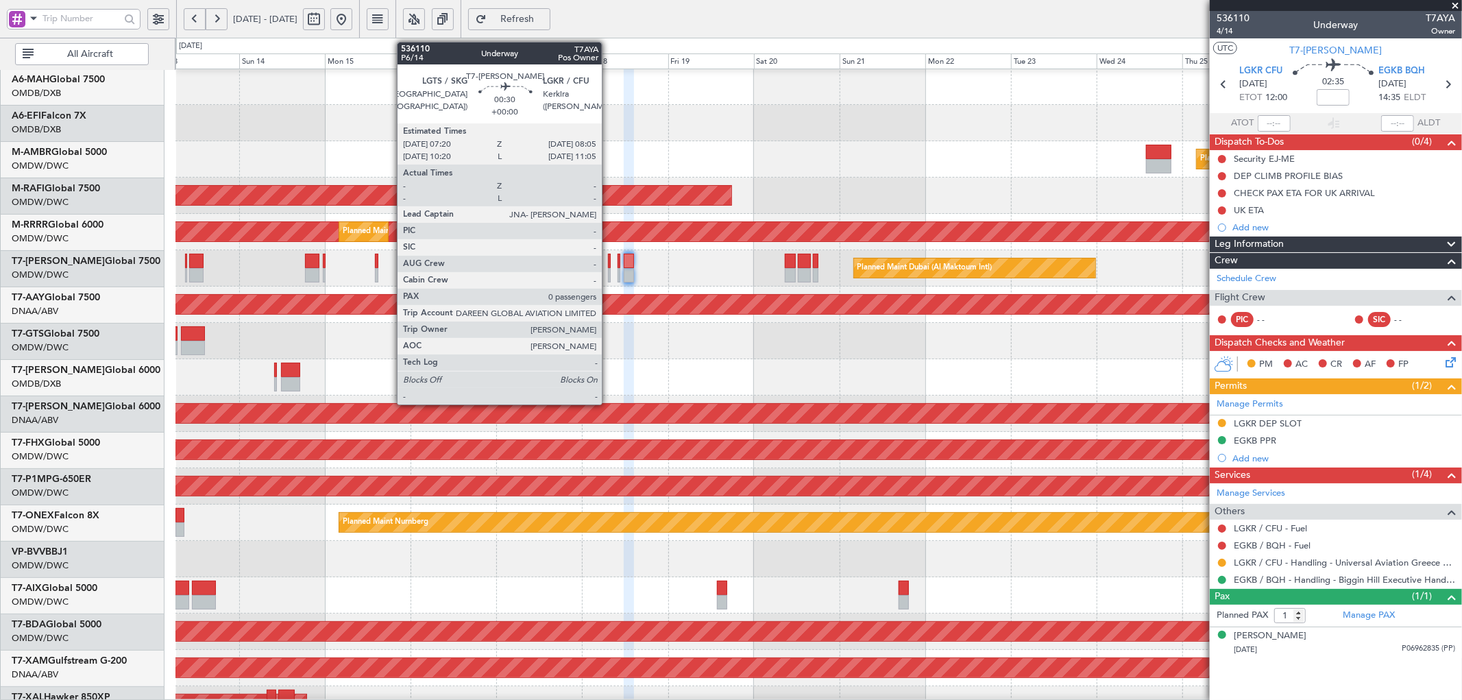
click at [609, 261] on div at bounding box center [609, 261] width 3 height 14
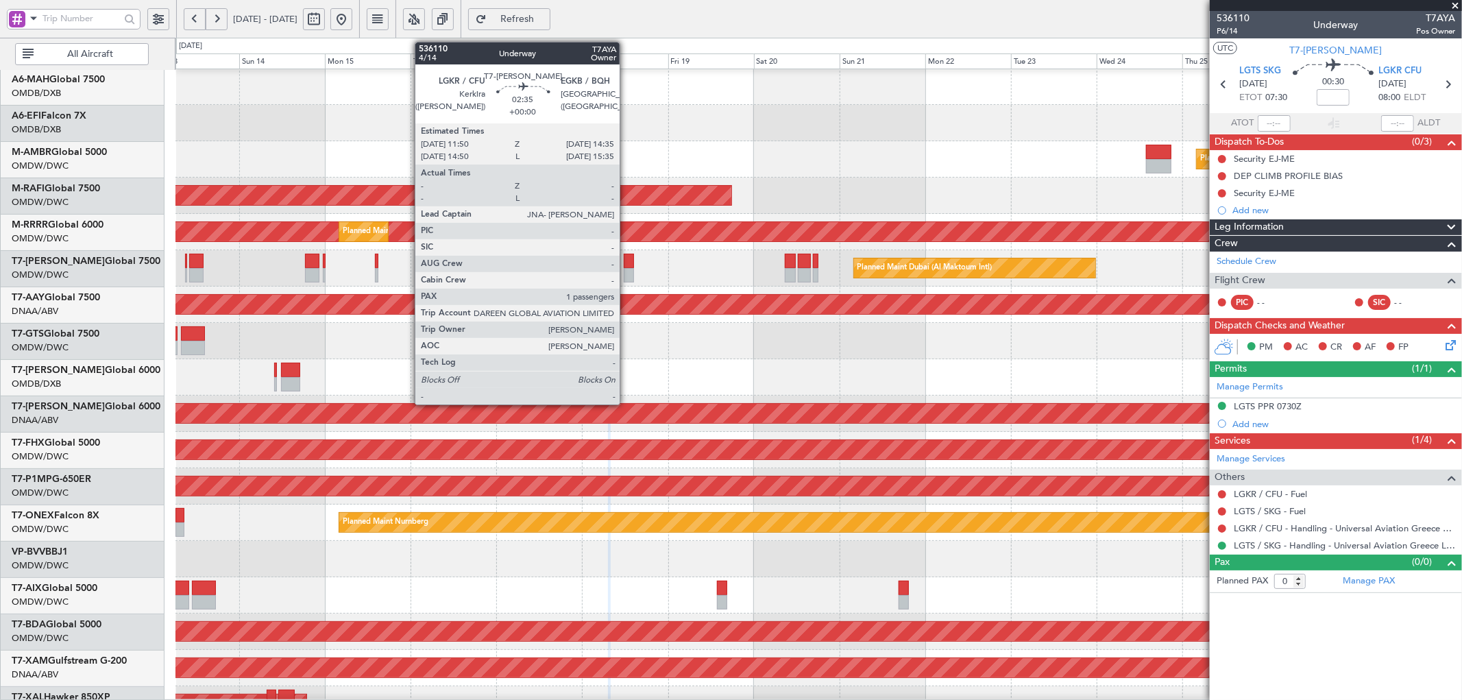
click at [626, 263] on div at bounding box center [629, 261] width 10 height 14
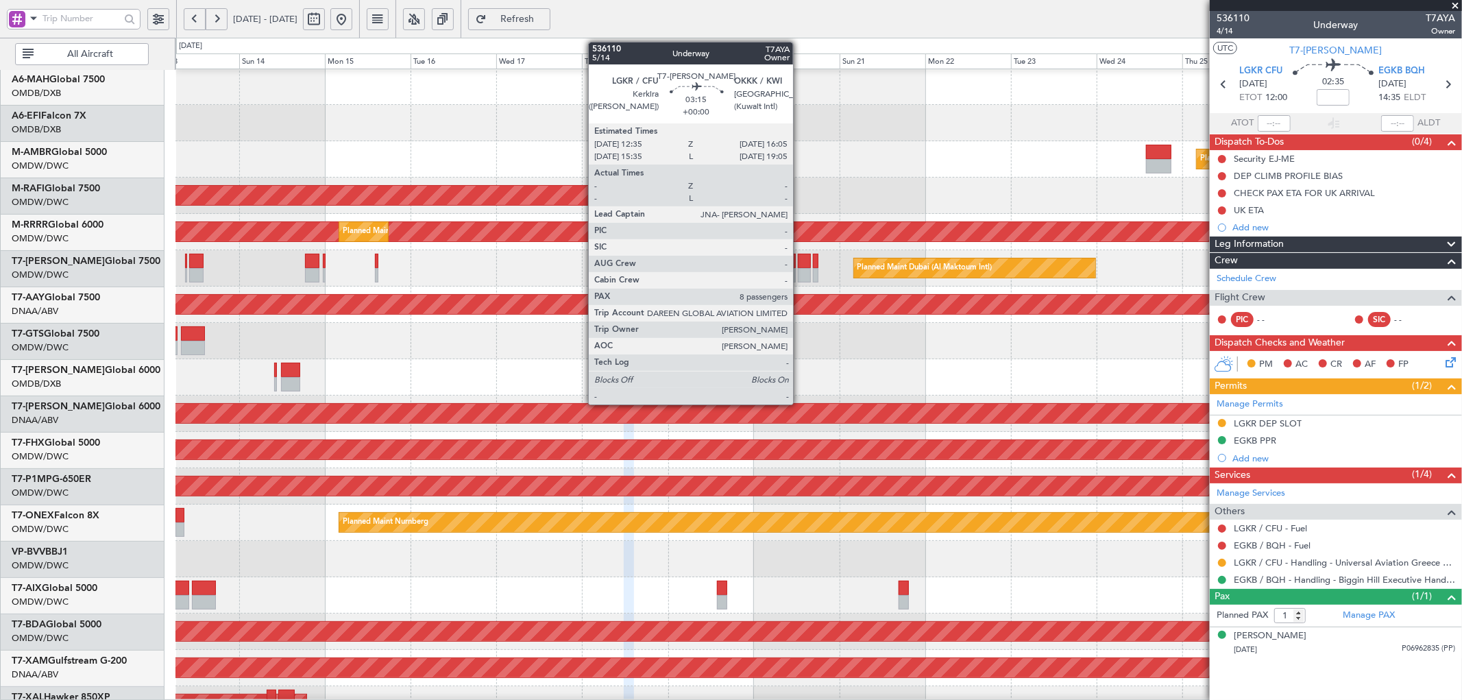
click at [800, 260] on div at bounding box center [804, 261] width 13 height 14
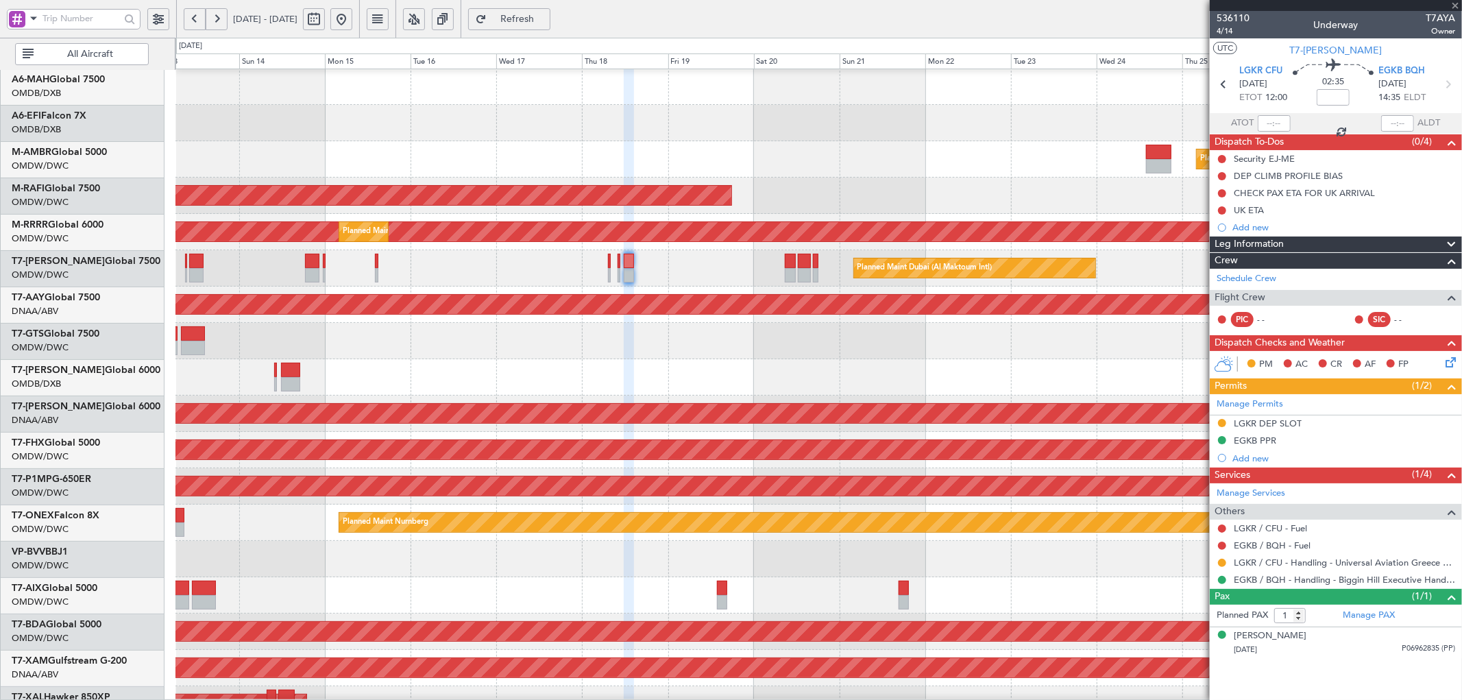
type input "8"
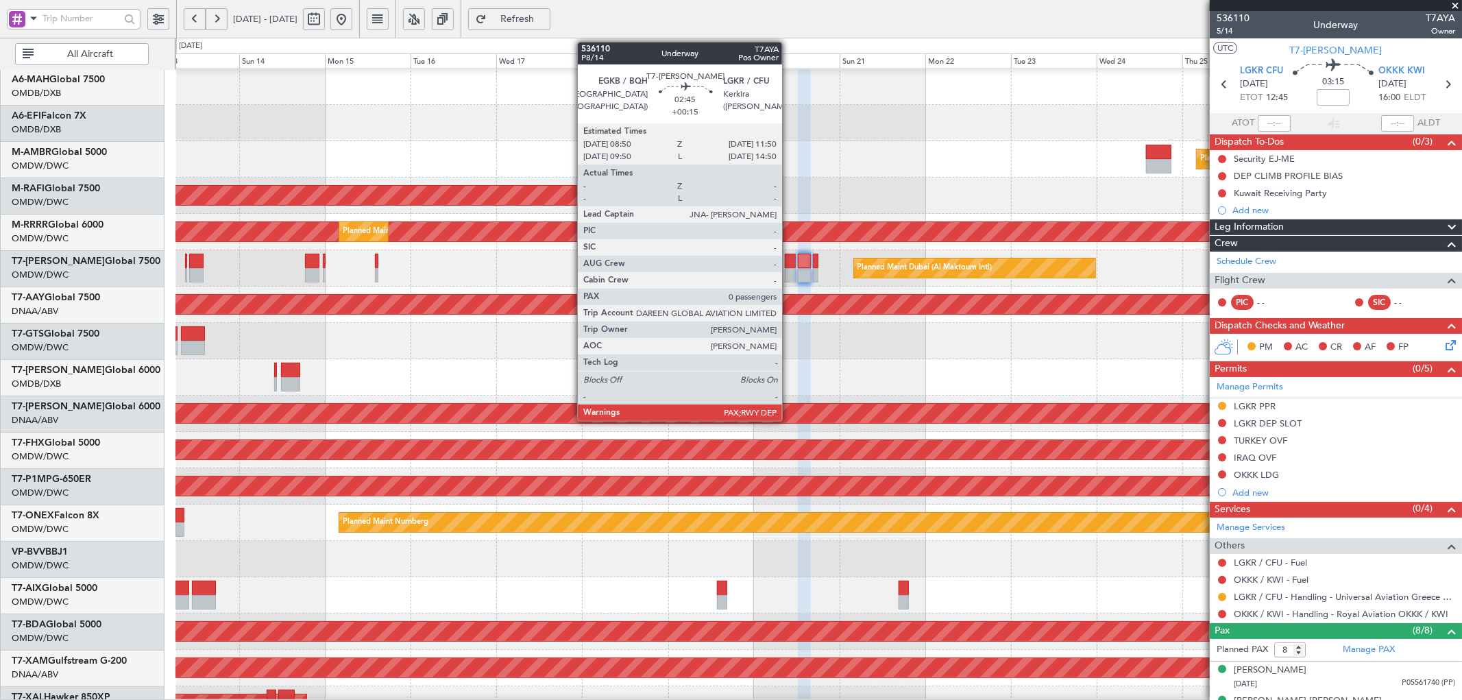
click at [789, 261] on div at bounding box center [790, 261] width 11 height 14
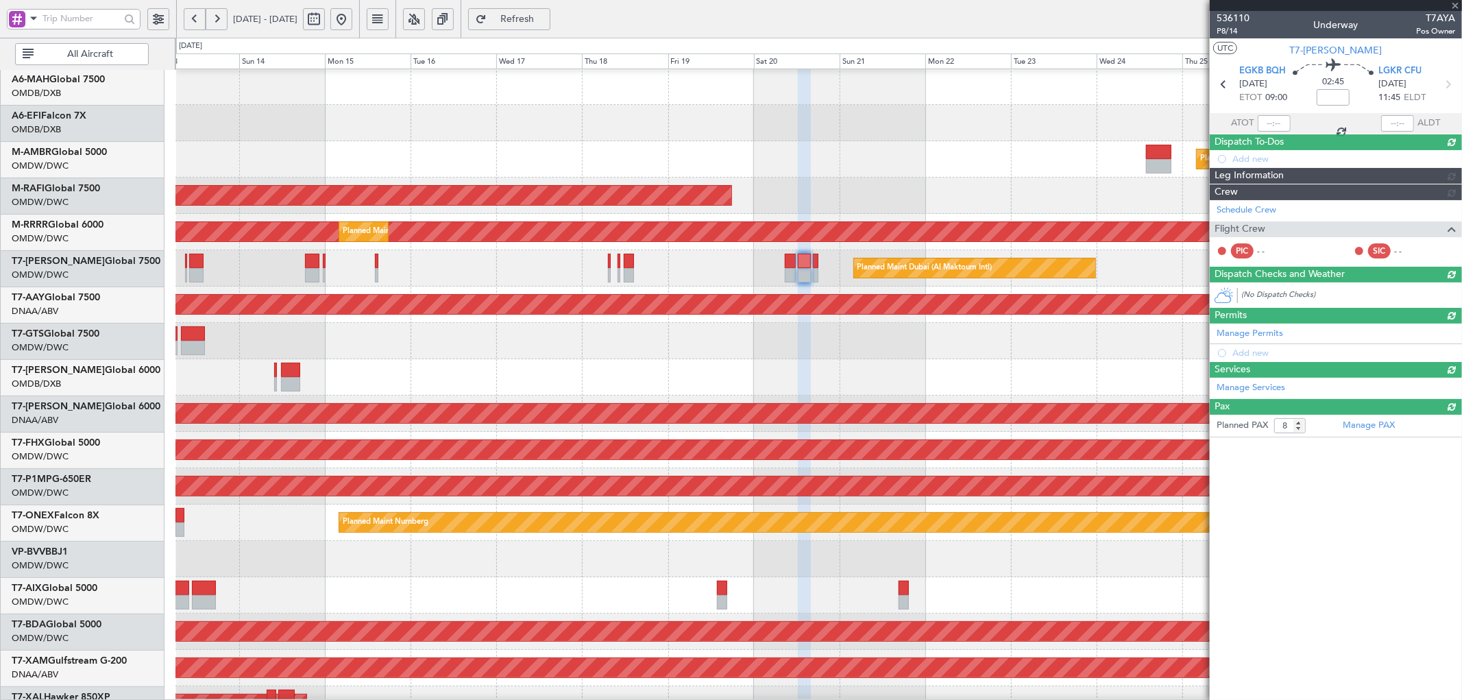
type input "+00:15"
type input "0"
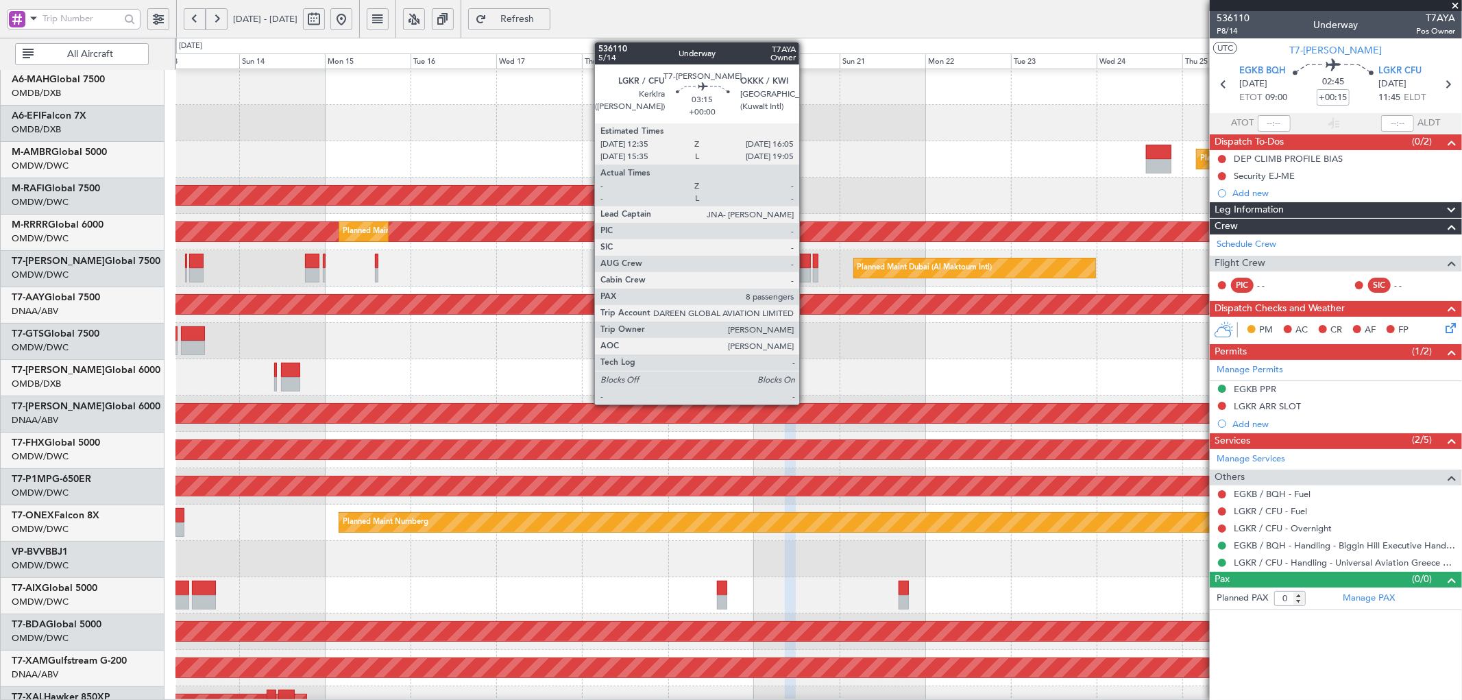
click at [806, 261] on div at bounding box center [804, 261] width 13 height 14
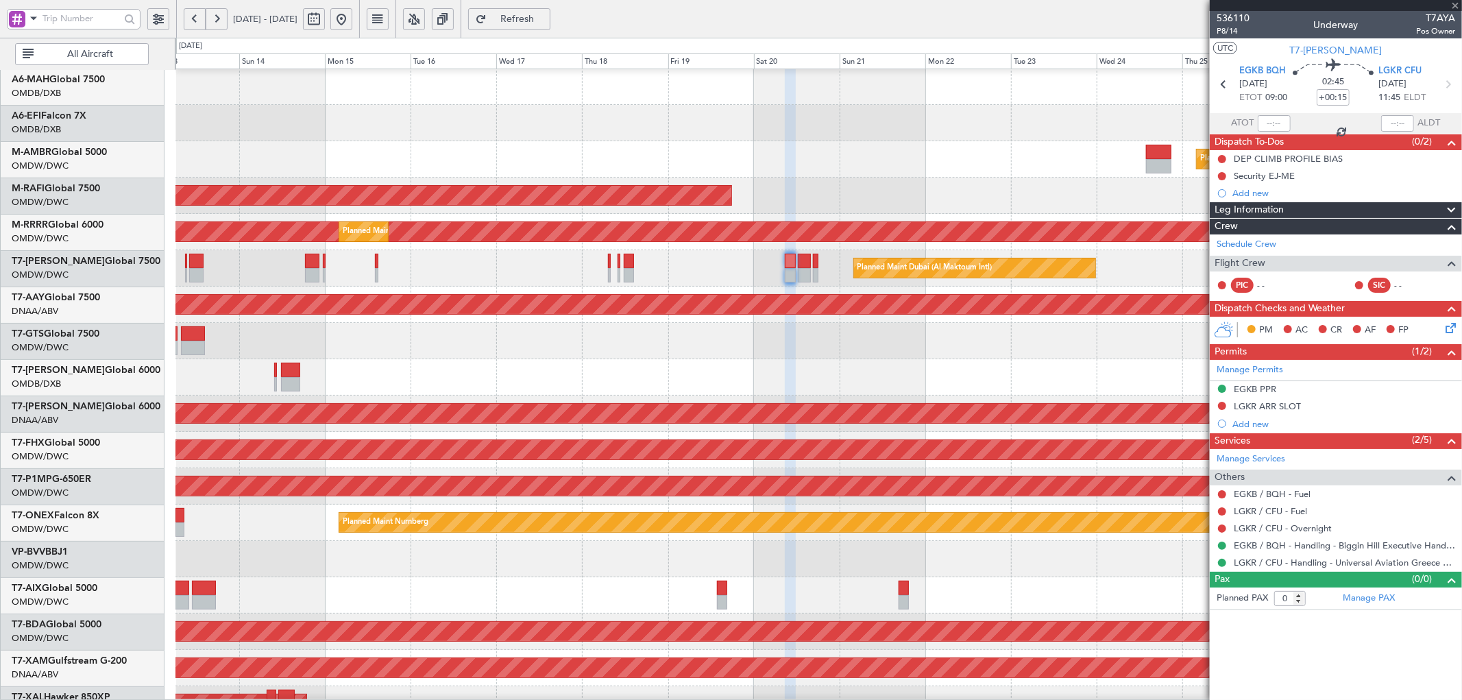
type input "8"
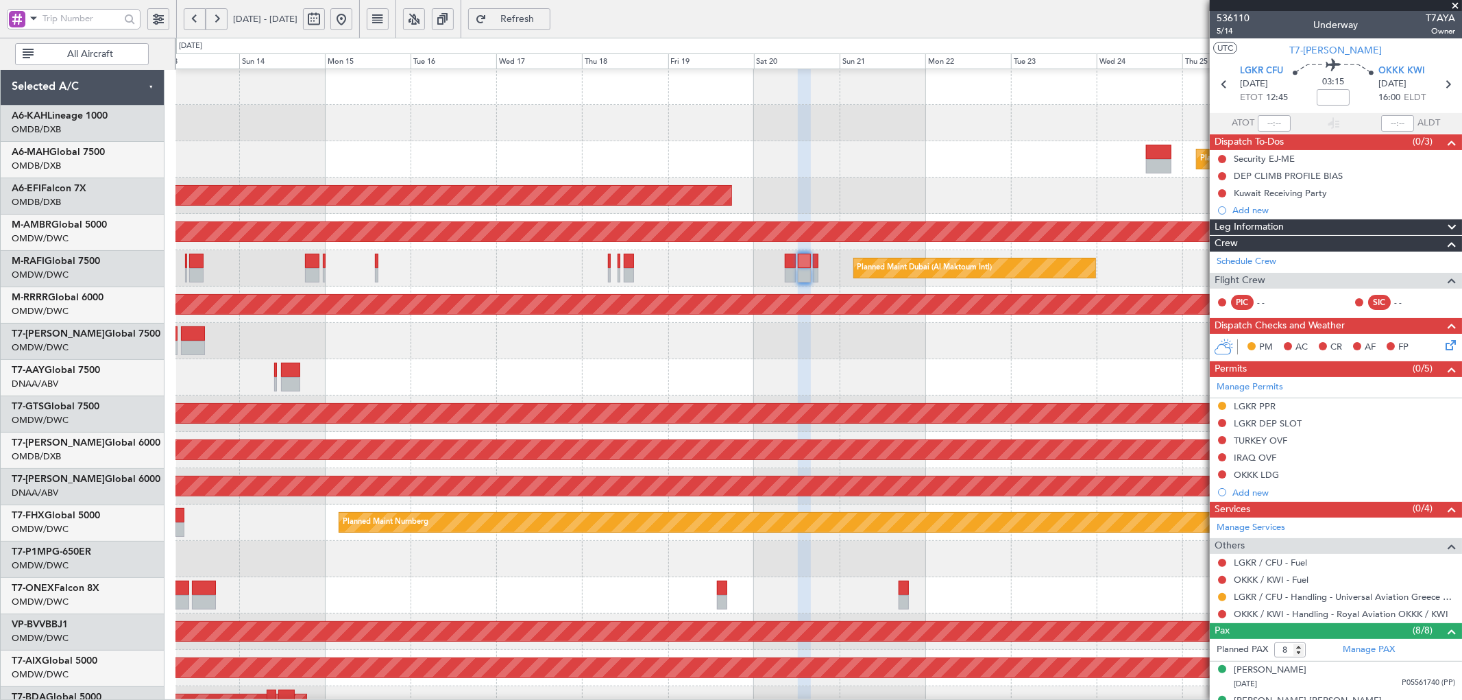
scroll to position [73, 0]
